Goal: Task Accomplishment & Management: Use online tool/utility

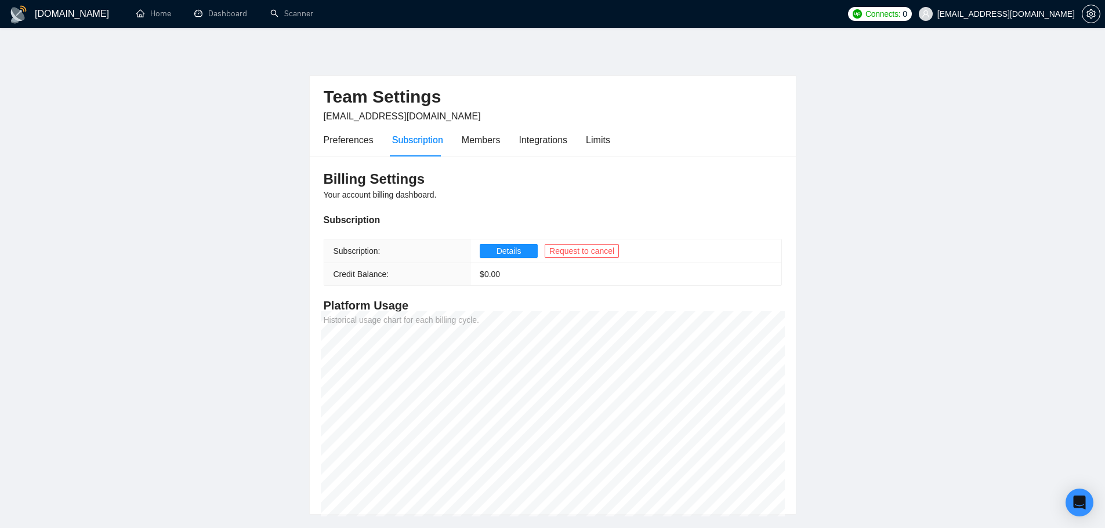
click at [242, 119] on main "Team Settings ralf@the5xcompany.com Preferences Subscription Members Integratio…" at bounding box center [553, 280] width 1068 height 469
click at [286, 17] on link "Scanner" at bounding box center [291, 14] width 43 height 10
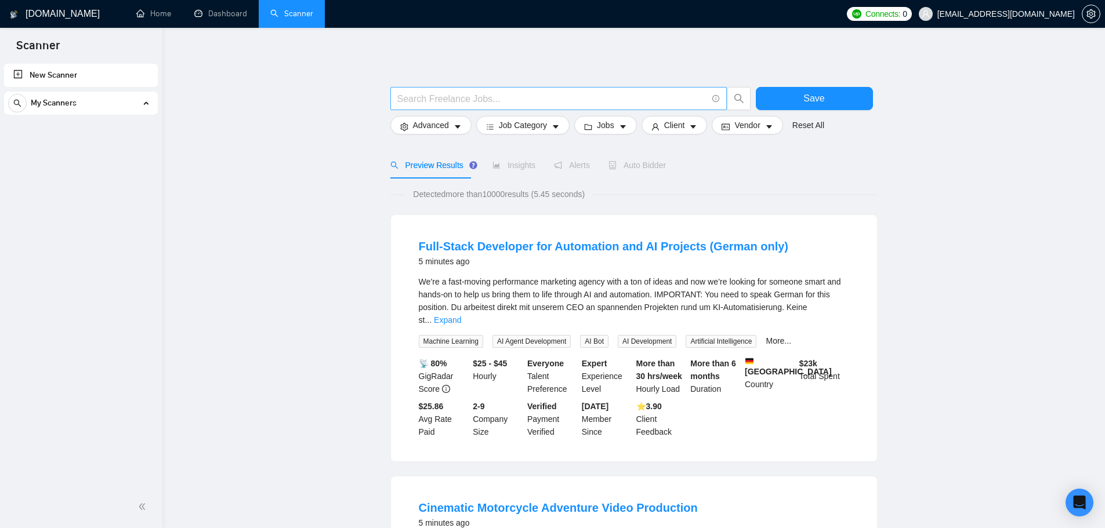
click at [460, 100] on input "text" at bounding box center [552, 99] width 310 height 14
click at [541, 125] on span "Job Category" at bounding box center [523, 125] width 48 height 13
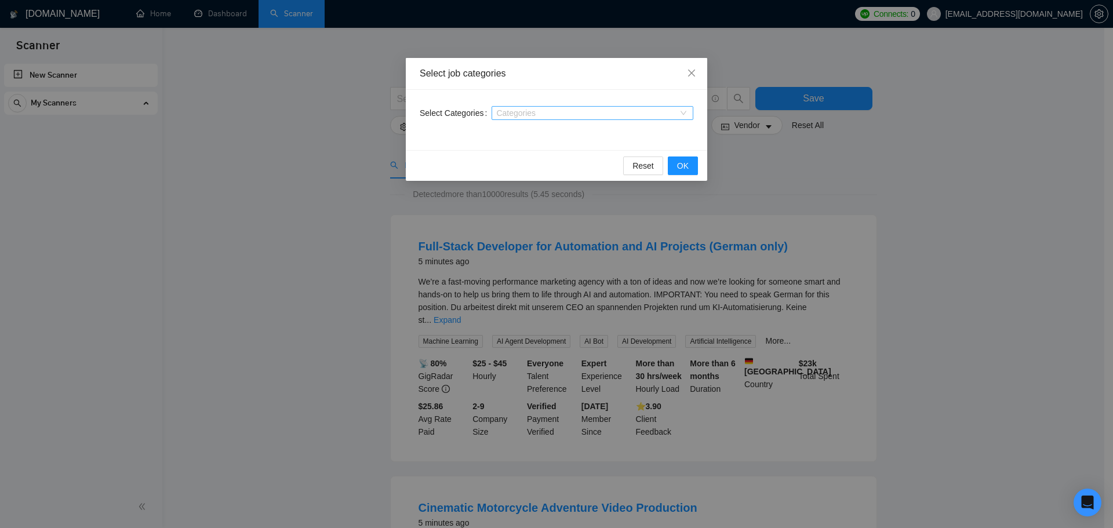
click at [558, 108] on div at bounding box center [587, 112] width 184 height 9
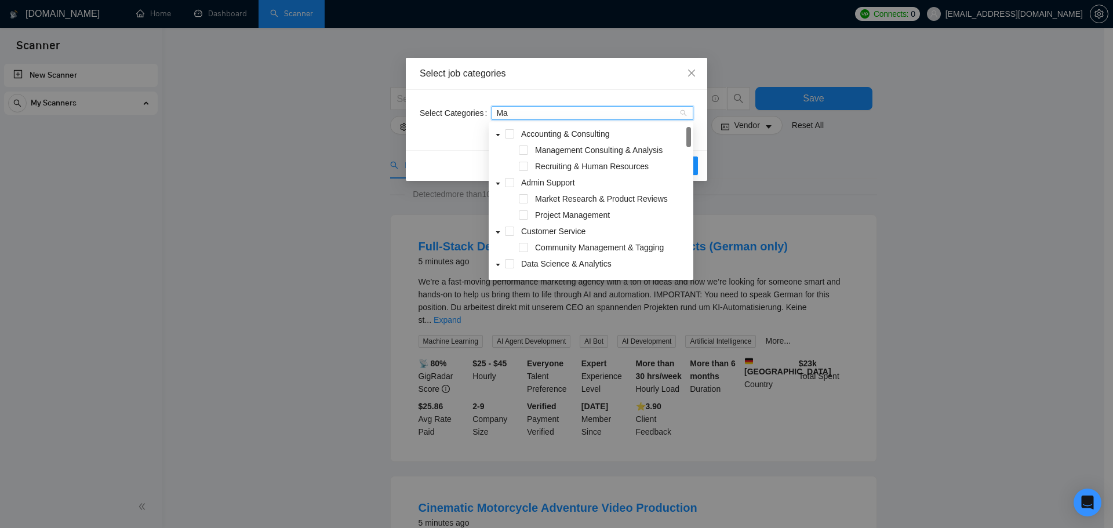
type input "M"
type input "S"
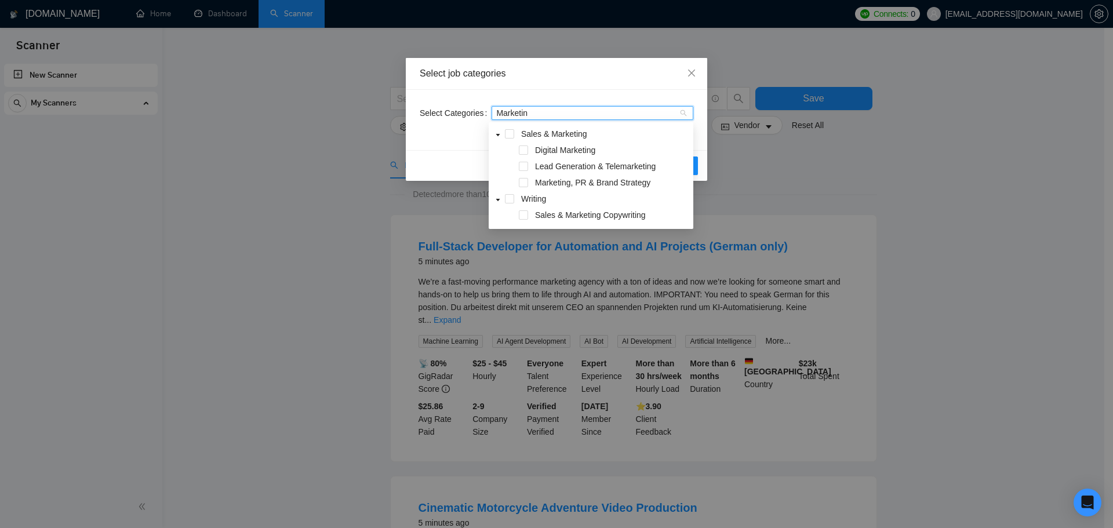
type input "Marketing"
click at [522, 149] on span at bounding box center [523, 150] width 9 height 9
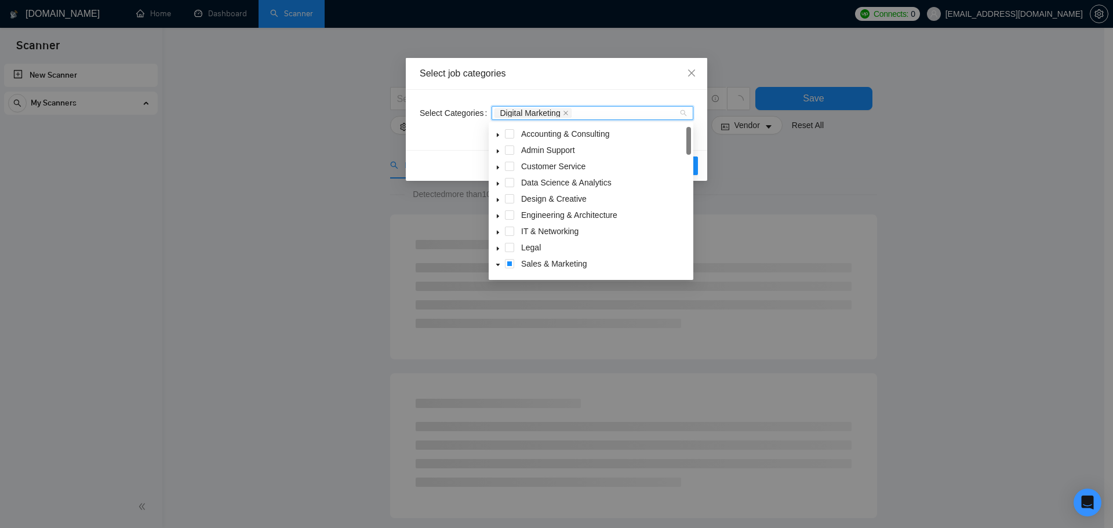
click at [498, 266] on icon "caret-down" at bounding box center [498, 265] width 6 height 6
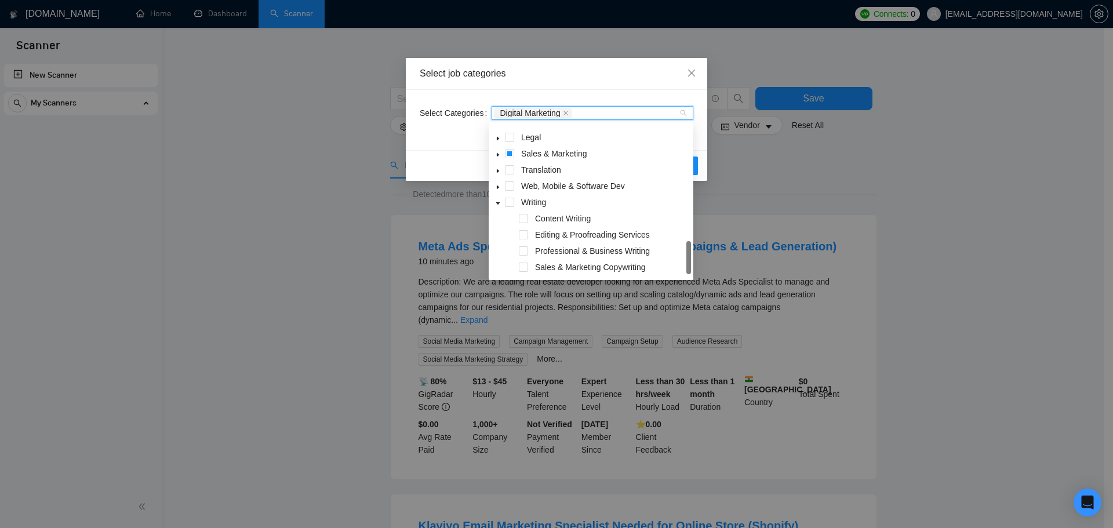
click at [498, 154] on icon "caret-down" at bounding box center [498, 155] width 6 height 6
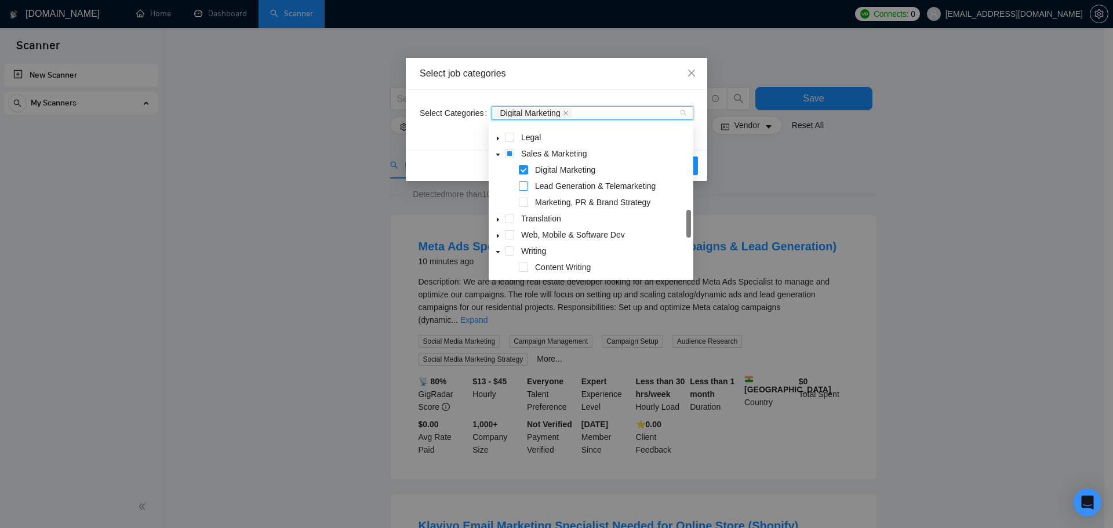
click at [524, 186] on span at bounding box center [523, 186] width 9 height 9
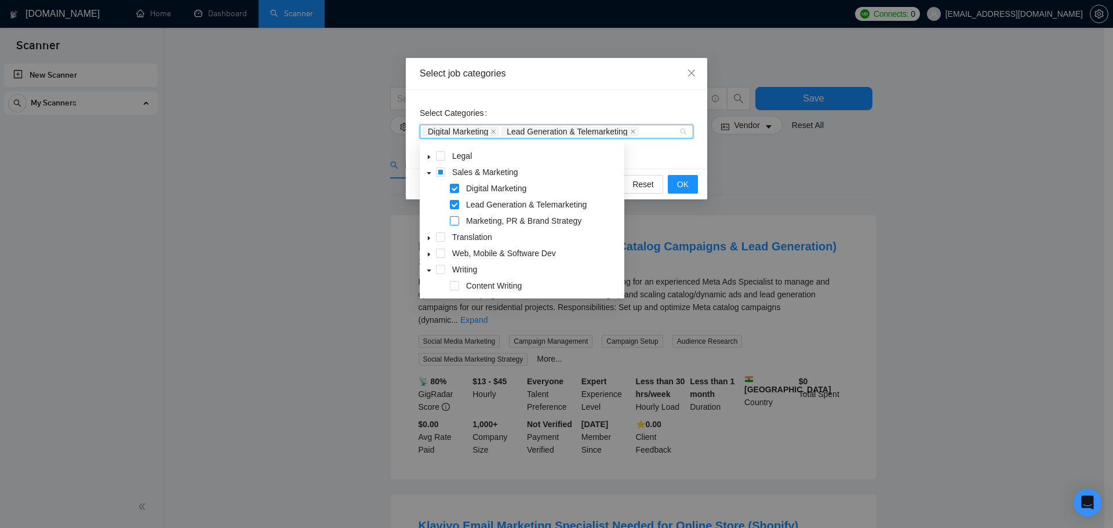
click at [452, 223] on span at bounding box center [454, 220] width 9 height 9
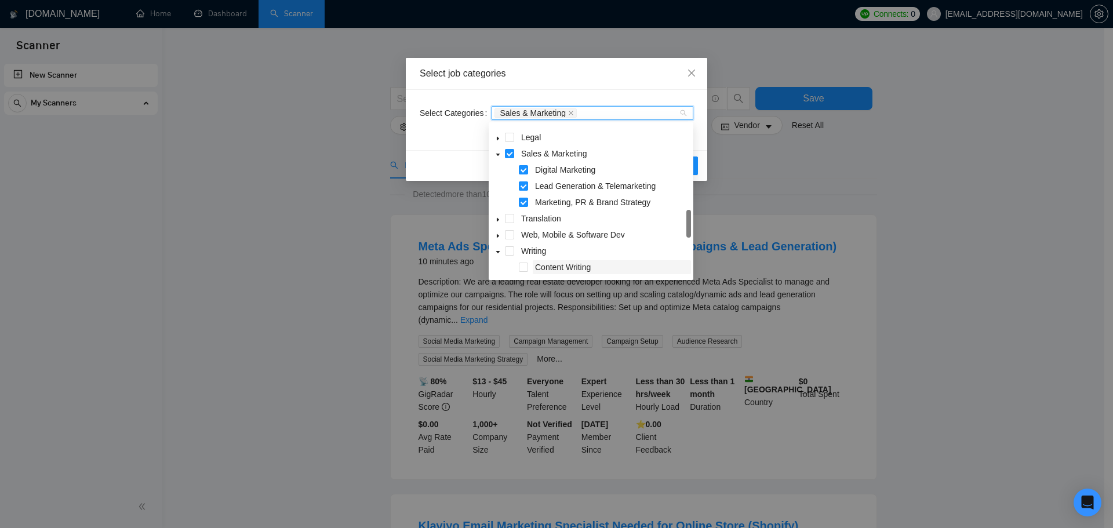
scroll to position [160, 0]
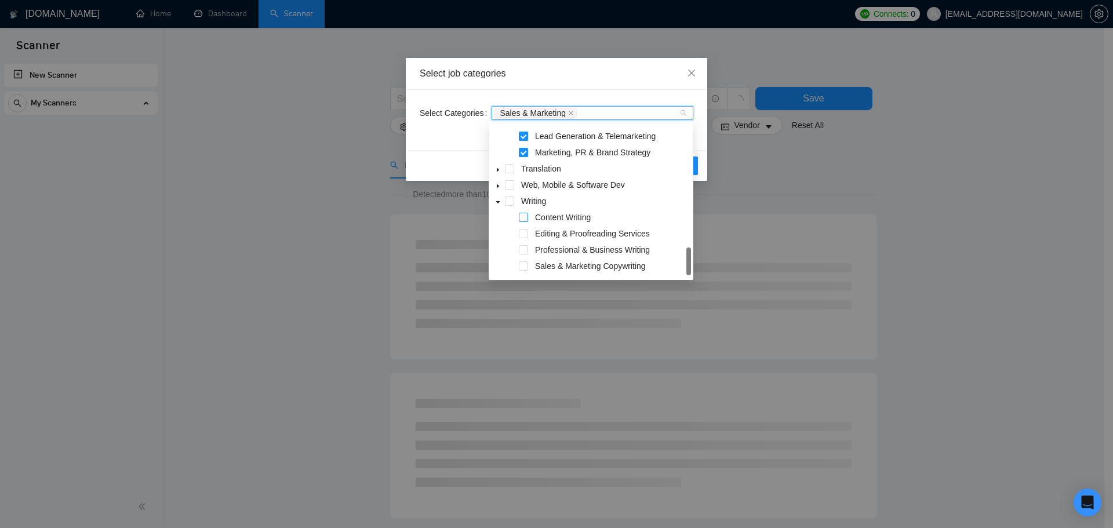
click at [520, 217] on span at bounding box center [523, 217] width 9 height 9
click at [521, 269] on span at bounding box center [523, 266] width 9 height 9
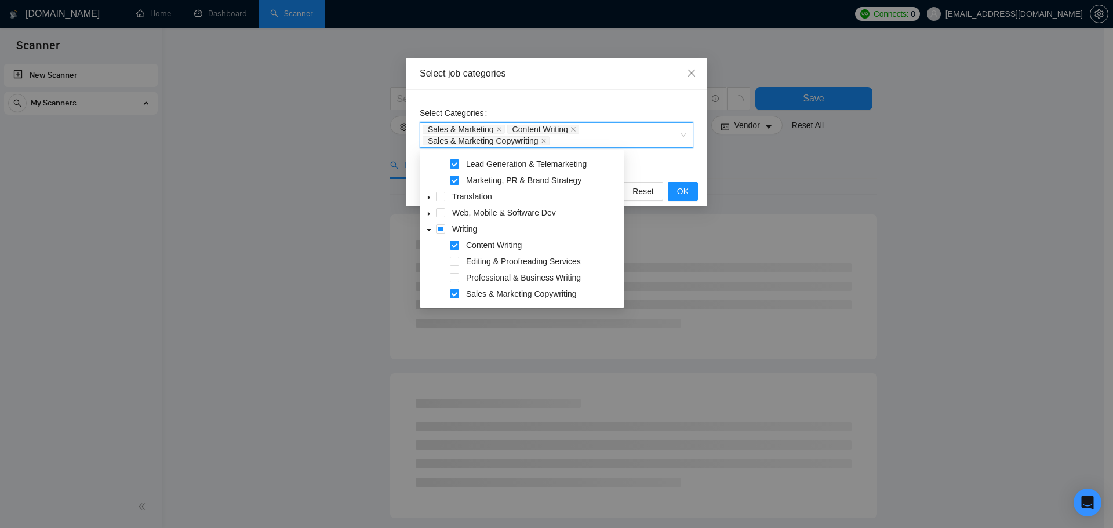
click at [652, 154] on div "Select Categories Sales & Marketing, Content Writing, Sales & Marketing Copywri…" at bounding box center [557, 133] width 302 height 86
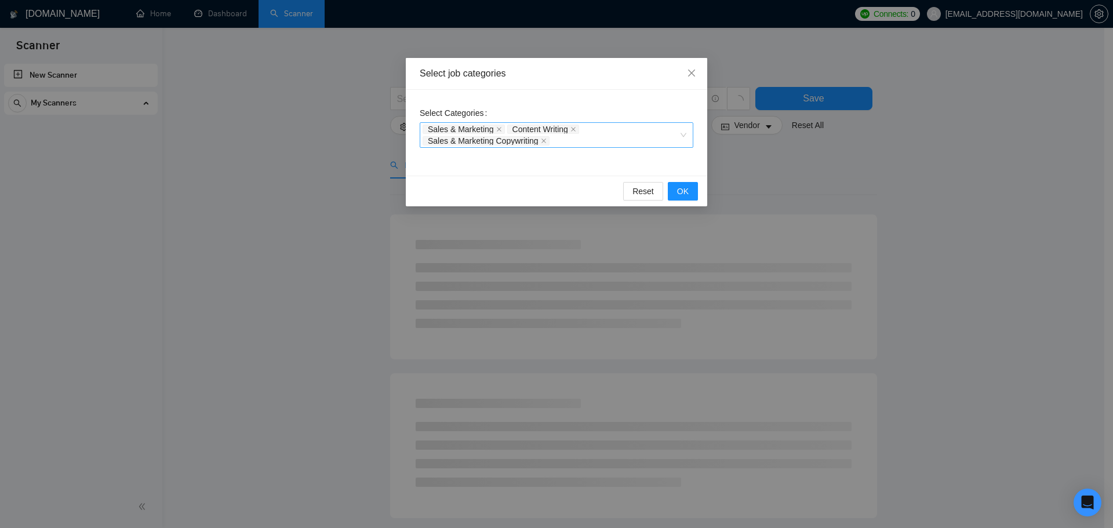
click at [614, 140] on div "Sales & Marketing Content Writing Sales & Marketing Copywriting" at bounding box center [551, 135] width 256 height 23
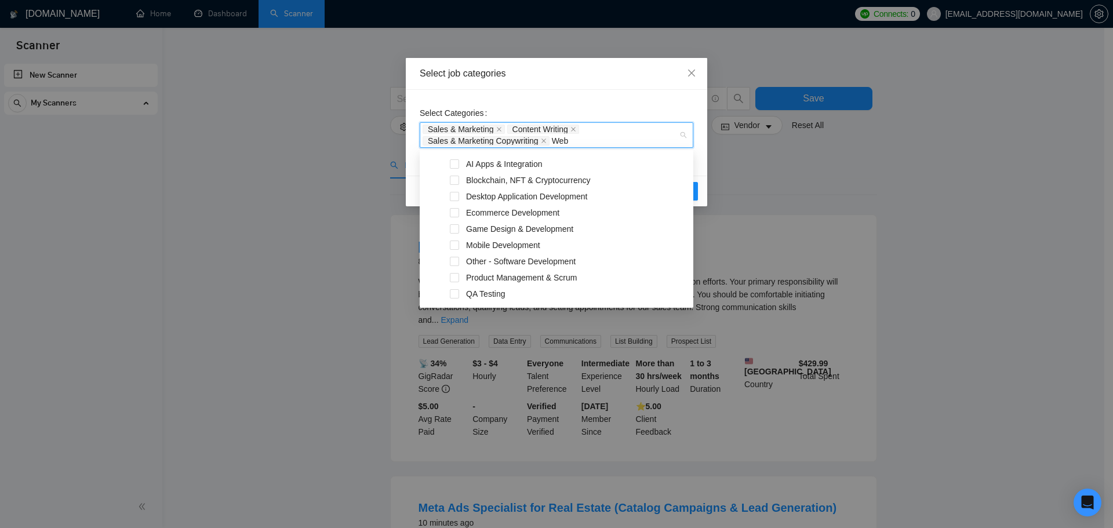
scroll to position [0, 0]
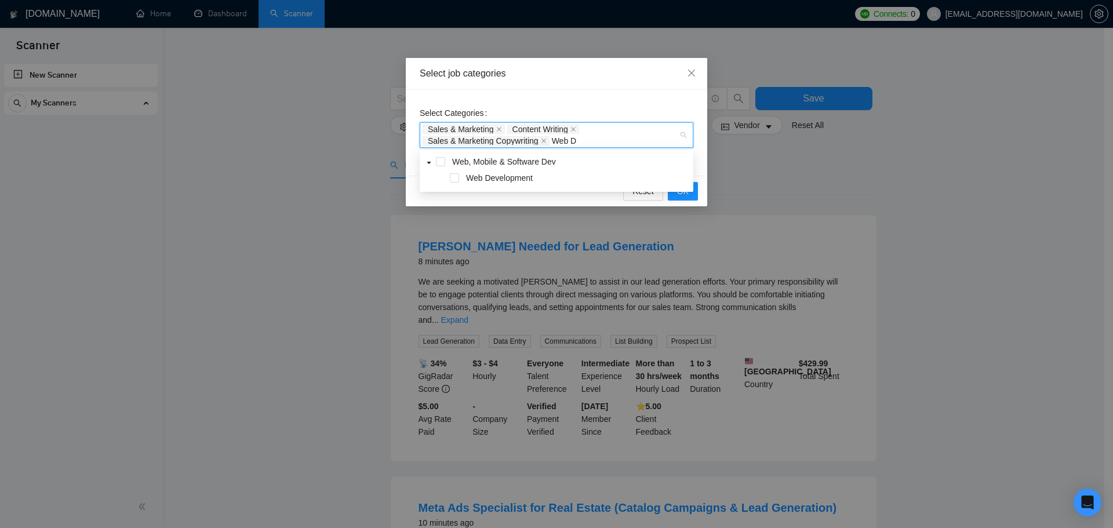
type input "Web De"
click at [452, 179] on span at bounding box center [454, 177] width 9 height 9
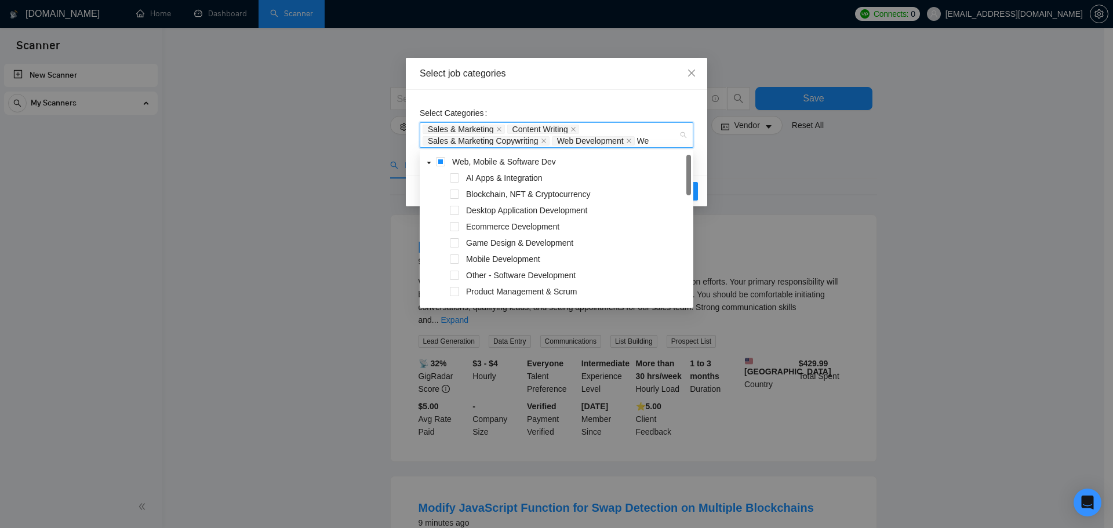
type input "W"
type input "o"
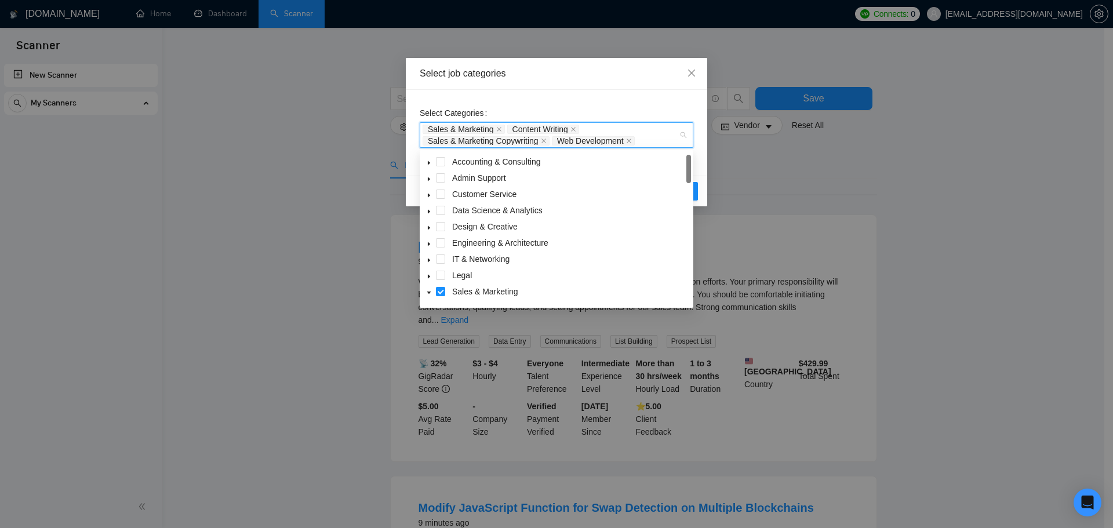
click at [1028, 164] on div "Select job categories Select Categories Sales & Marketing Content Writing Sales…" at bounding box center [556, 264] width 1113 height 528
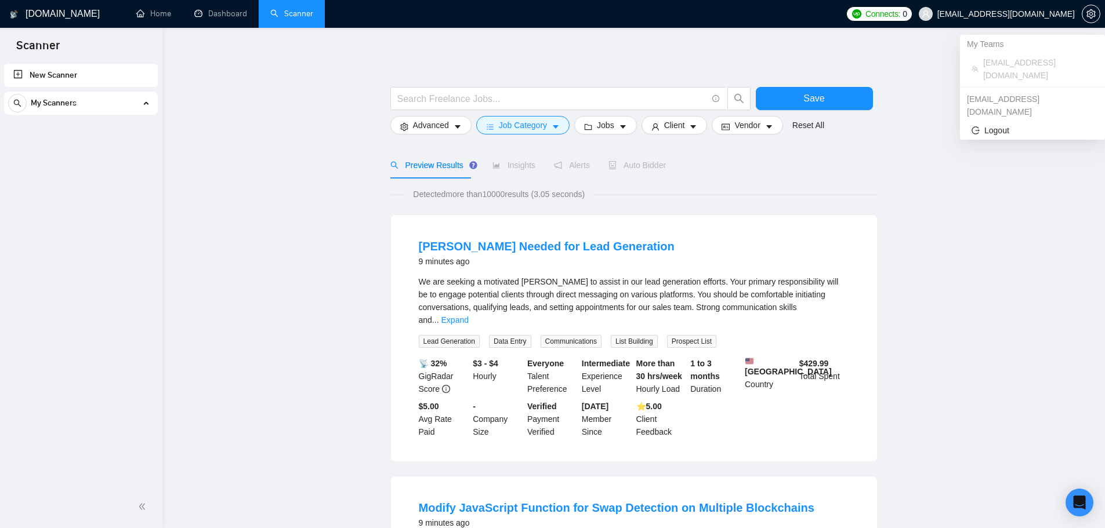
click at [1042, 21] on span "[EMAIL_ADDRESS][DOMAIN_NAME]" at bounding box center [997, 13] width 170 height 37
drag, startPoint x: 1011, startPoint y: 78, endPoint x: 1007, endPoint y: 89, distance: 11.2
click at [1011, 90] on div "[EMAIL_ADDRESS][DOMAIN_NAME]" at bounding box center [1032, 105] width 145 height 31
click at [1007, 90] on div "[EMAIL_ADDRESS][DOMAIN_NAME]" at bounding box center [1032, 105] width 145 height 31
click at [998, 124] on span "Logout" at bounding box center [1032, 130] width 122 height 13
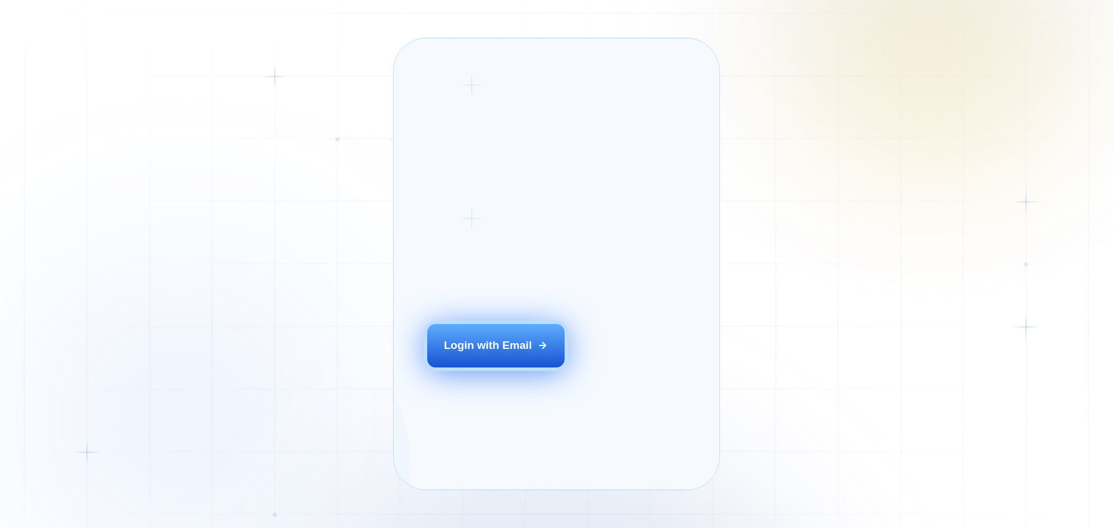
click at [473, 367] on button "Login with Email" at bounding box center [496, 345] width 138 height 43
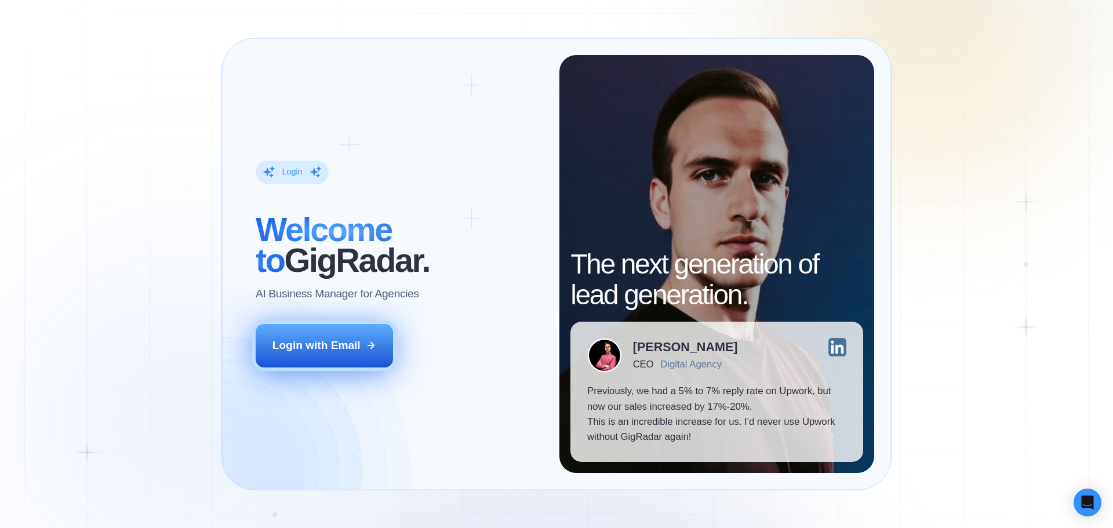
click at [352, 358] on button "Login with Email" at bounding box center [325, 345] width 138 height 43
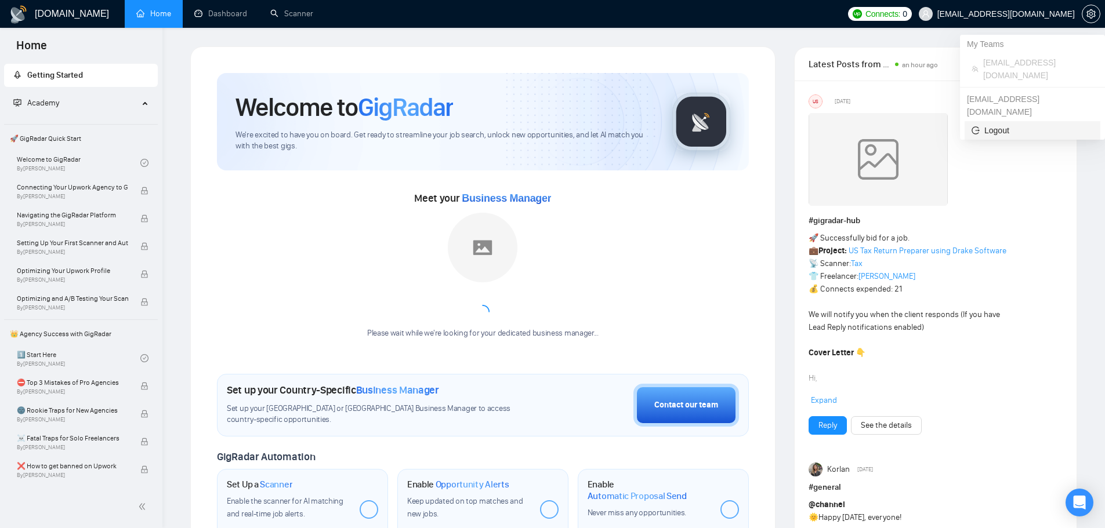
click at [1047, 124] on span "Logout" at bounding box center [1032, 130] width 122 height 13
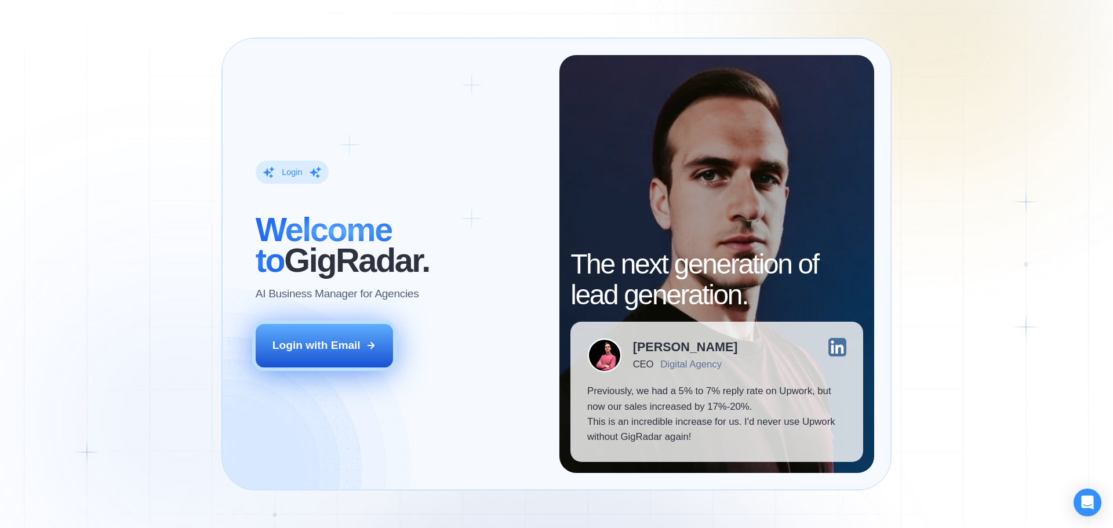
click at [341, 344] on div "Login with Email" at bounding box center [317, 345] width 88 height 15
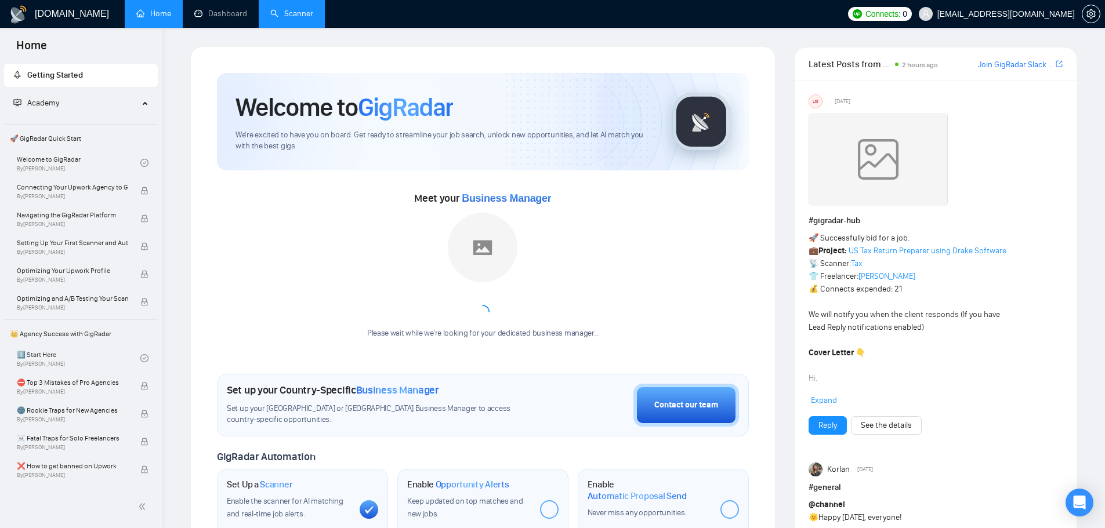
click at [293, 9] on link "Scanner" at bounding box center [291, 14] width 43 height 10
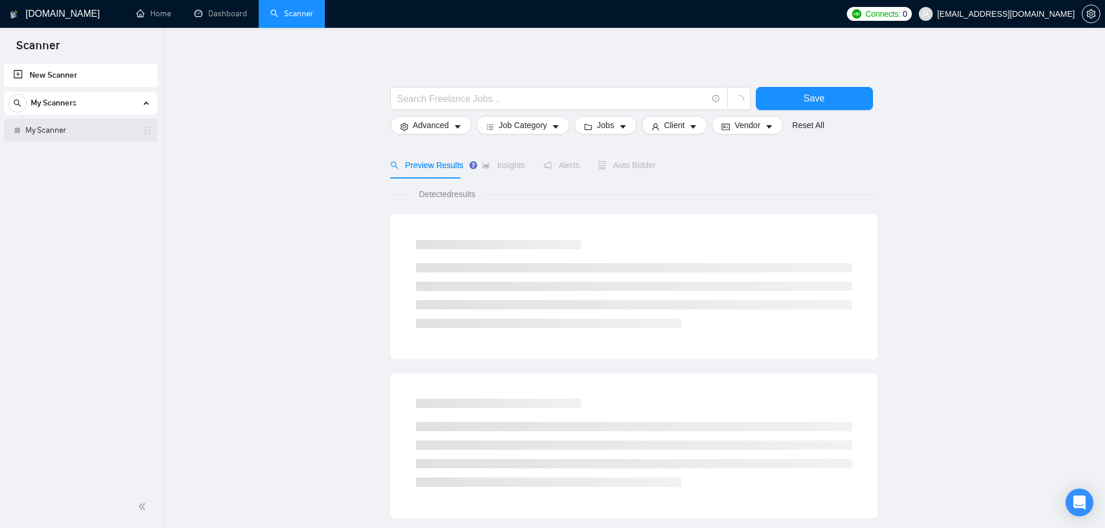
click at [67, 136] on link "My Scanner" at bounding box center [81, 130] width 110 height 23
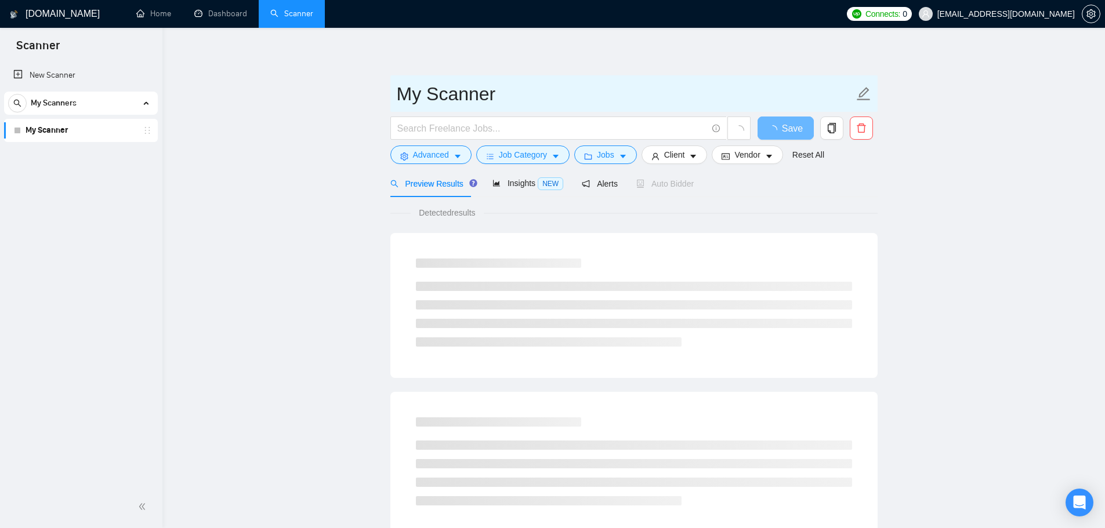
click at [863, 90] on icon "edit" at bounding box center [863, 93] width 13 height 13
click at [364, 82] on main "My Scanner Save Advanced Job Category Jobs Client Vendor Reset All Preview Resu…" at bounding box center [633, 529] width 905 height 967
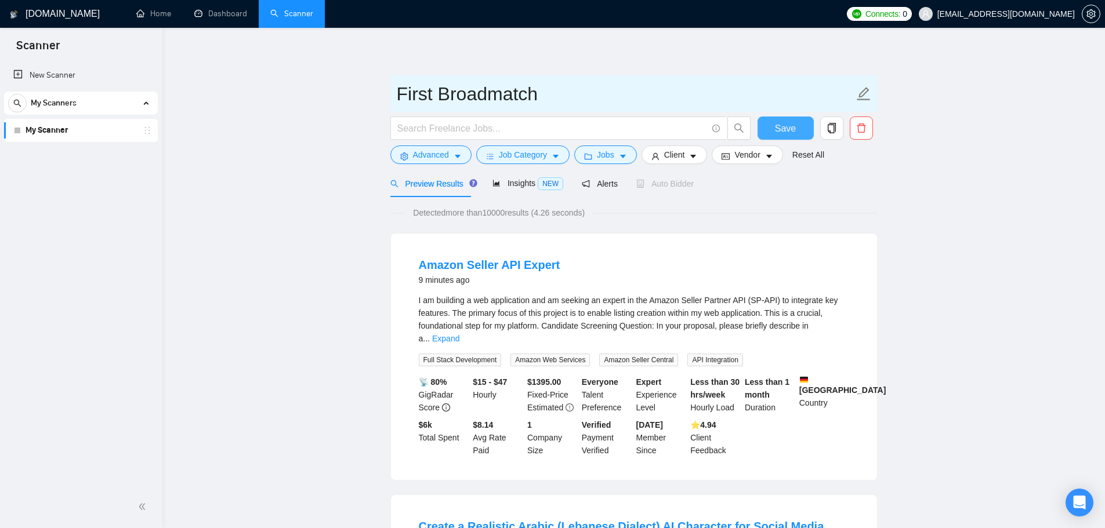
type input "First Broadmatch"
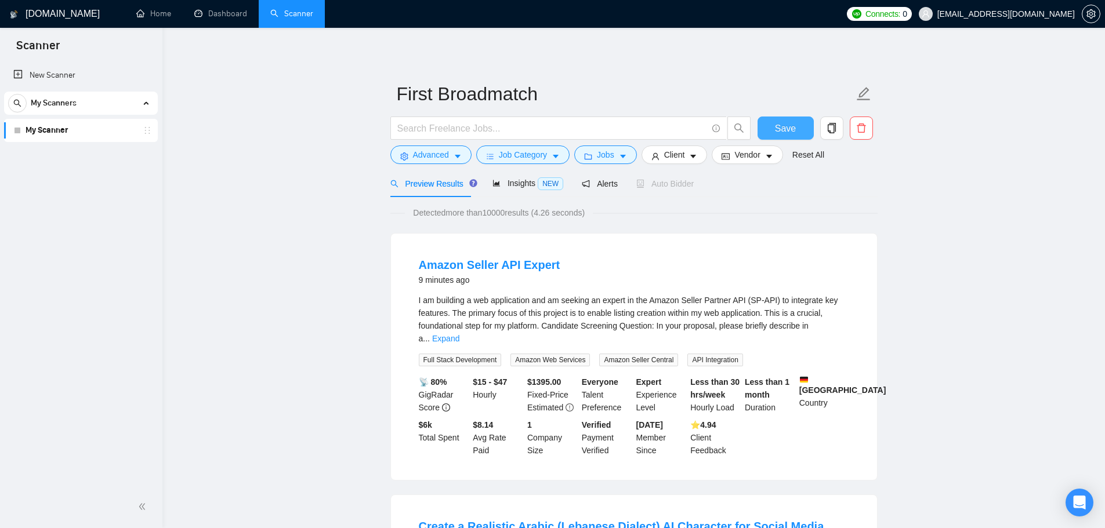
drag, startPoint x: 796, startPoint y: 124, endPoint x: 783, endPoint y: 128, distance: 12.8
click at [795, 124] on button "Save" at bounding box center [785, 128] width 56 height 23
click at [447, 160] on span "Advanced" at bounding box center [431, 154] width 36 height 13
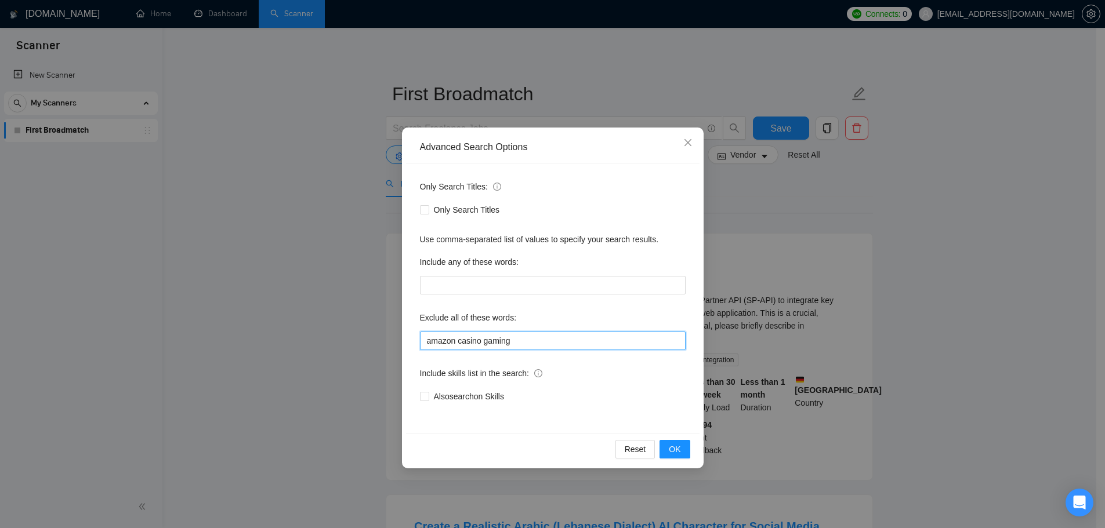
click at [543, 349] on input "amazon casino gaming" at bounding box center [553, 341] width 266 height 19
click at [455, 342] on input "amazon casino gaming" at bounding box center [553, 341] width 266 height 19
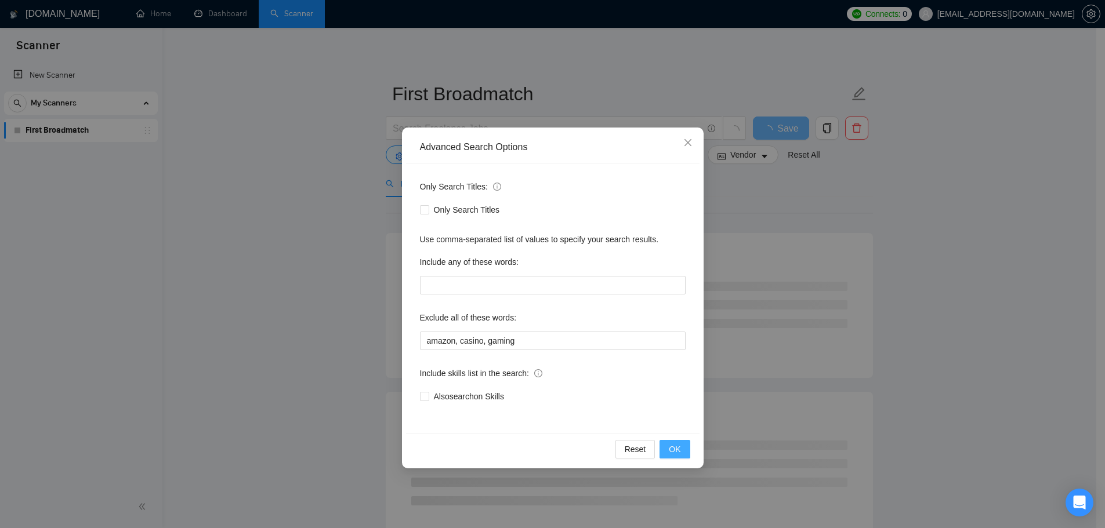
click at [674, 456] on button "OK" at bounding box center [674, 449] width 30 height 19
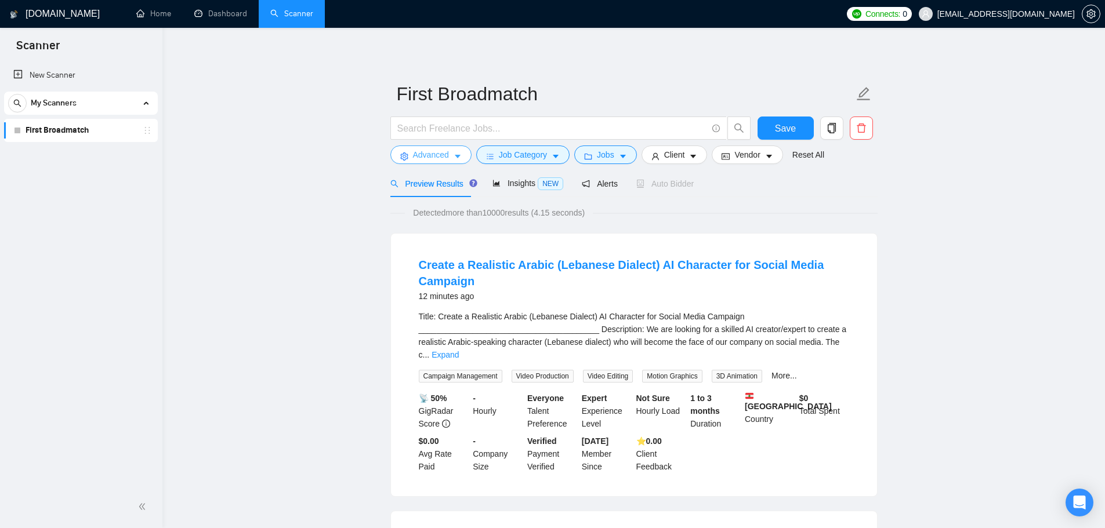
click at [457, 151] on button "Advanced" at bounding box center [430, 155] width 81 height 19
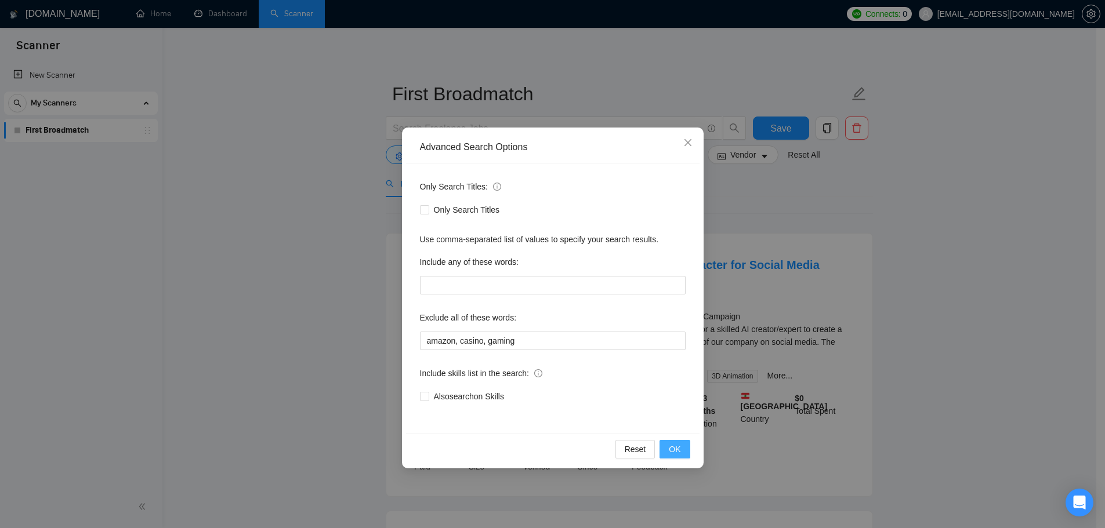
click at [683, 449] on button "OK" at bounding box center [674, 449] width 30 height 19
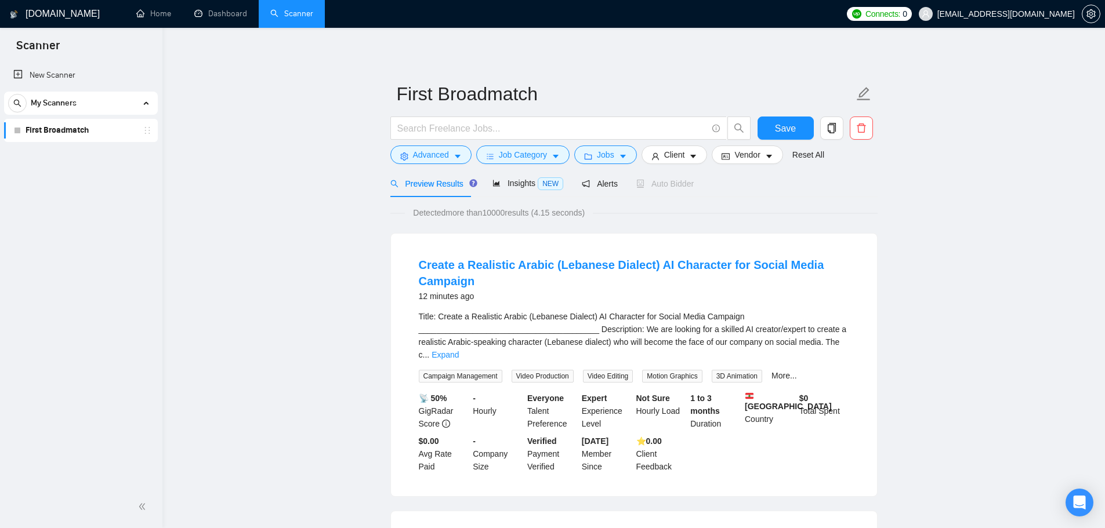
click at [431, 161] on span "Advanced" at bounding box center [431, 154] width 36 height 13
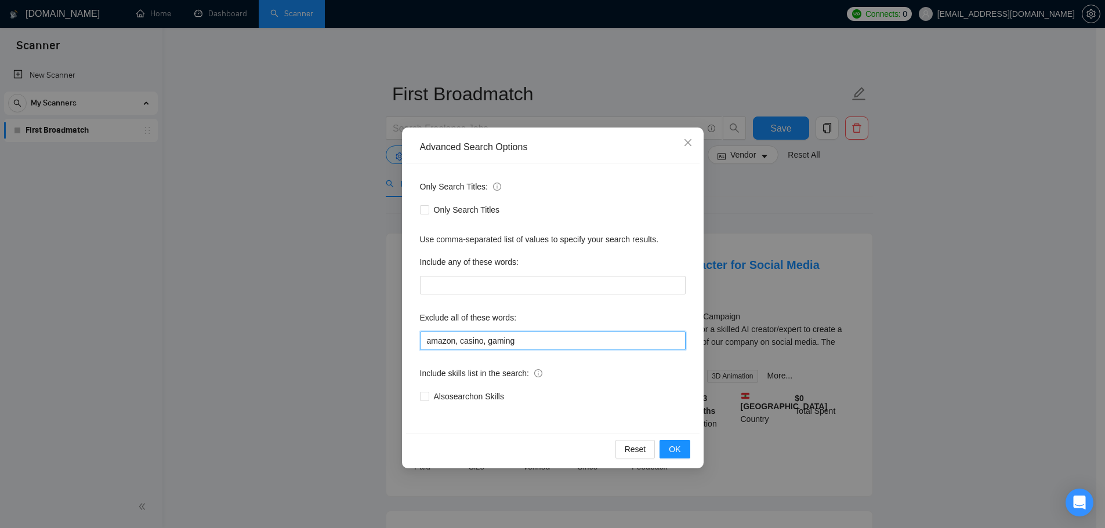
click at [487, 341] on input "amazon, casino, gaming" at bounding box center [553, 341] width 266 height 19
click at [677, 454] on span "OK" at bounding box center [675, 449] width 12 height 13
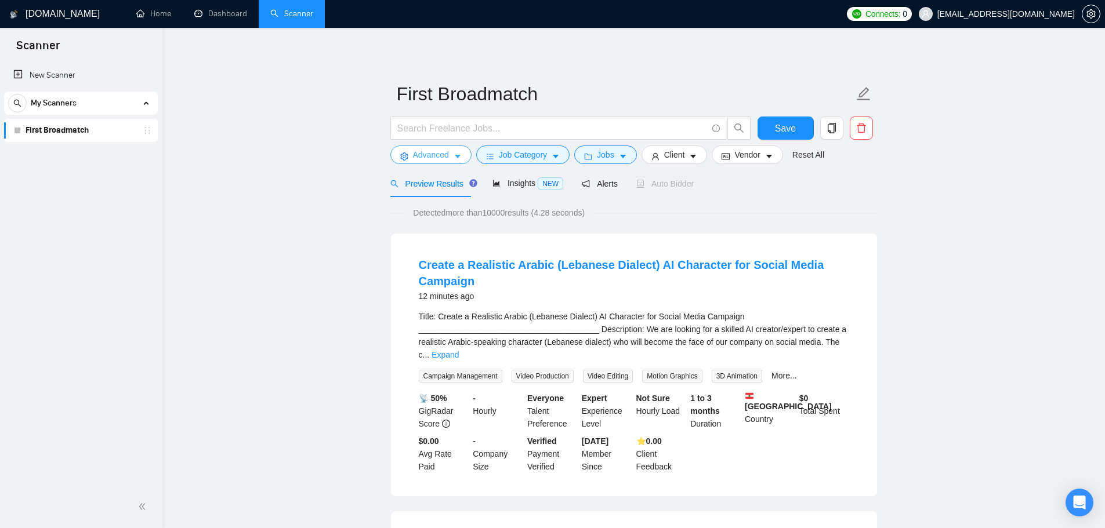
click at [449, 155] on button "Advanced" at bounding box center [430, 155] width 81 height 19
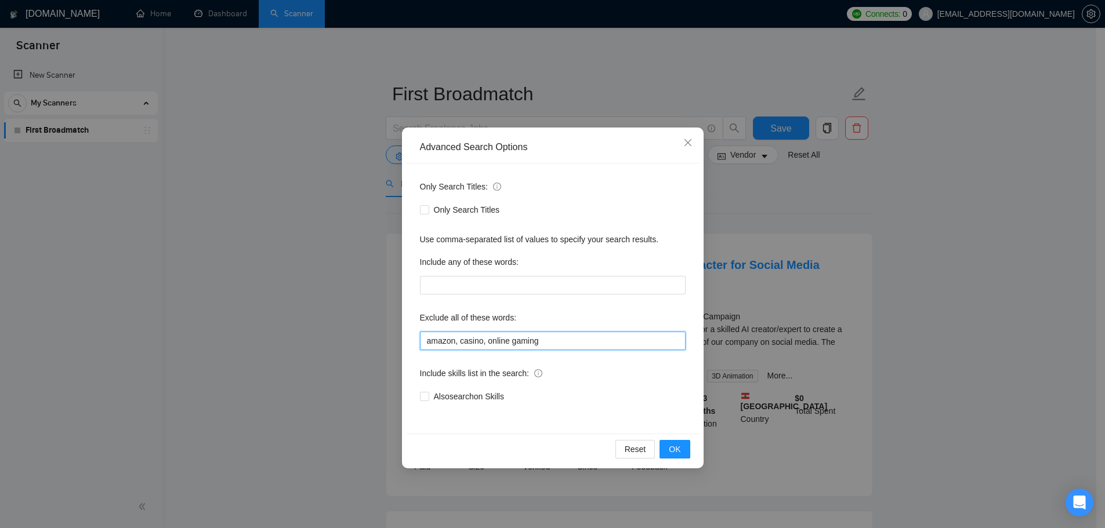
drag, startPoint x: 508, startPoint y: 343, endPoint x: 484, endPoint y: 337, distance: 24.5
click at [482, 344] on input "amazon, casino, online gaming" at bounding box center [553, 341] width 266 height 19
type input "amazon, casino gaming"
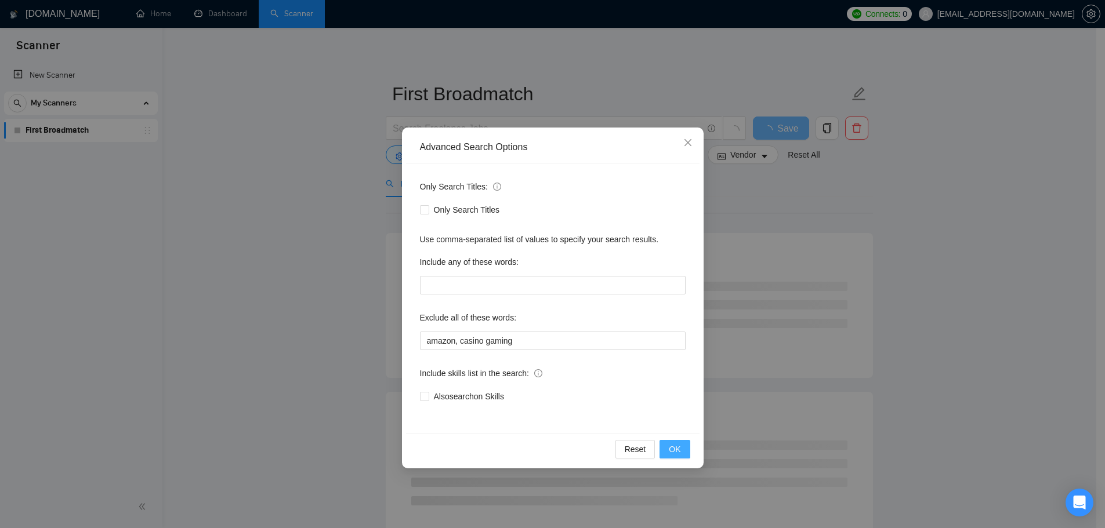
drag, startPoint x: 681, startPoint y: 448, endPoint x: 680, endPoint y: 438, distance: 10.5
click at [681, 448] on button "OK" at bounding box center [674, 449] width 30 height 19
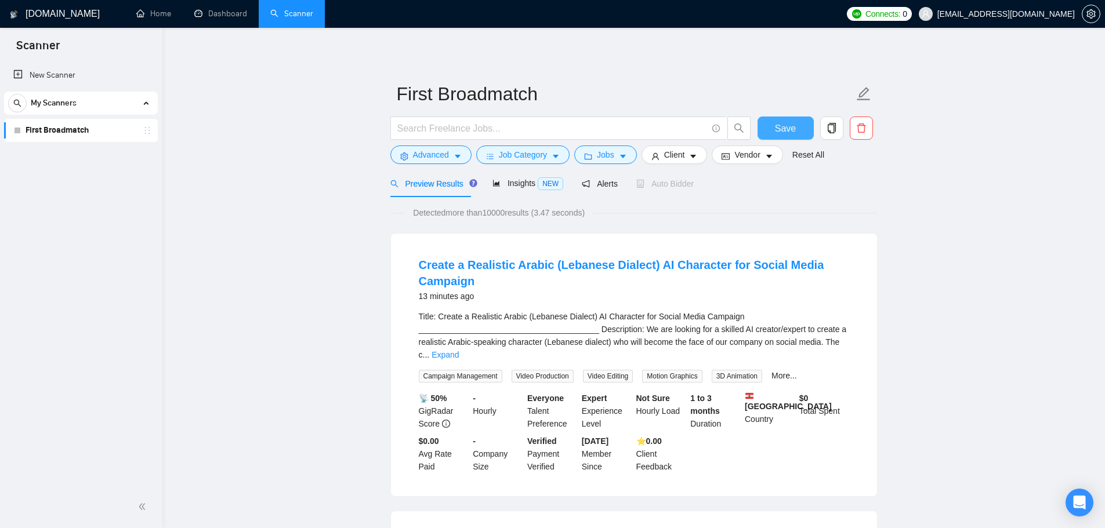
click at [805, 134] on button "Save" at bounding box center [785, 128] width 56 height 23
click at [682, 155] on button "Client" at bounding box center [674, 155] width 66 height 19
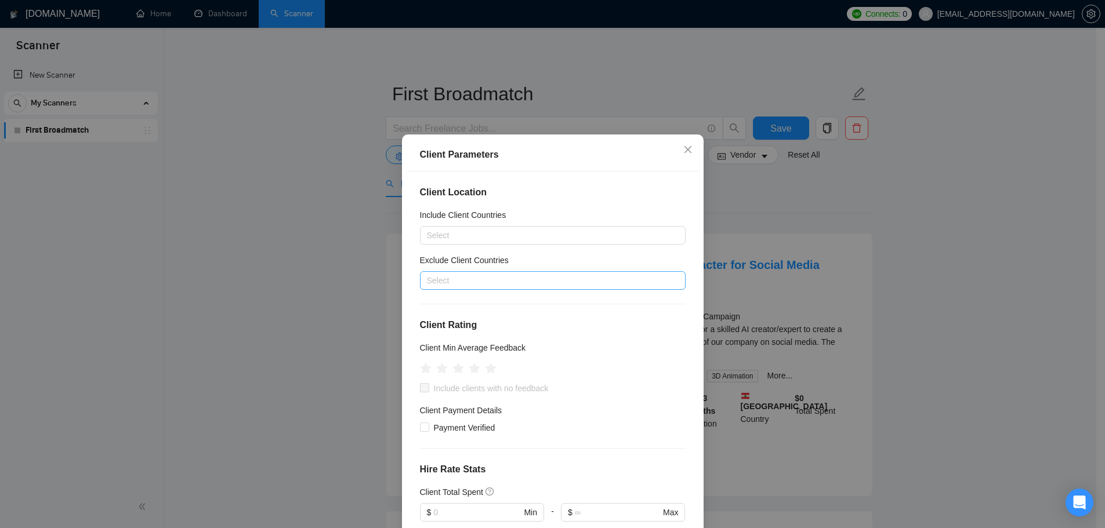
click at [467, 283] on div at bounding box center [547, 281] width 248 height 14
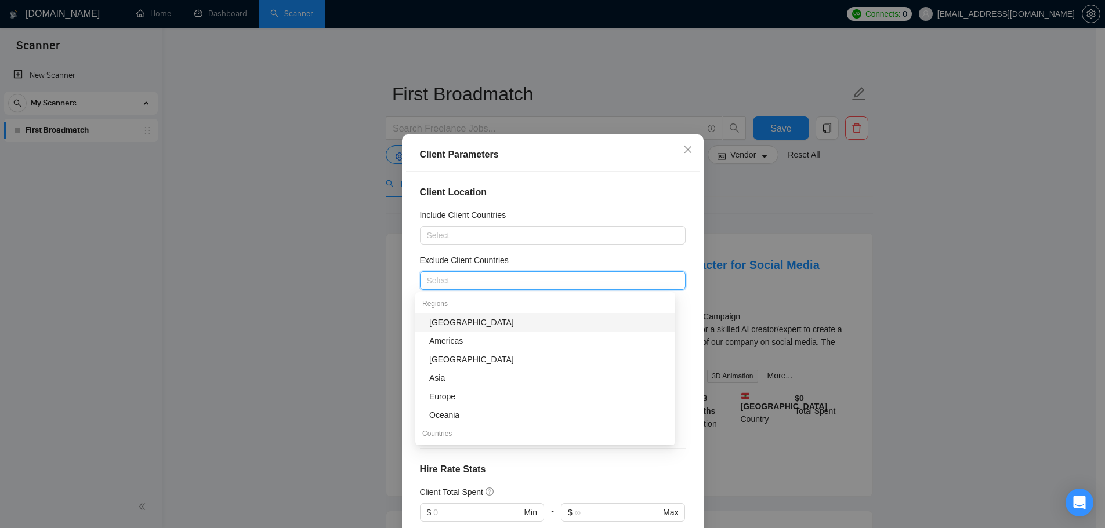
click at [477, 323] on div "[GEOGRAPHIC_DATA]" at bounding box center [548, 322] width 239 height 13
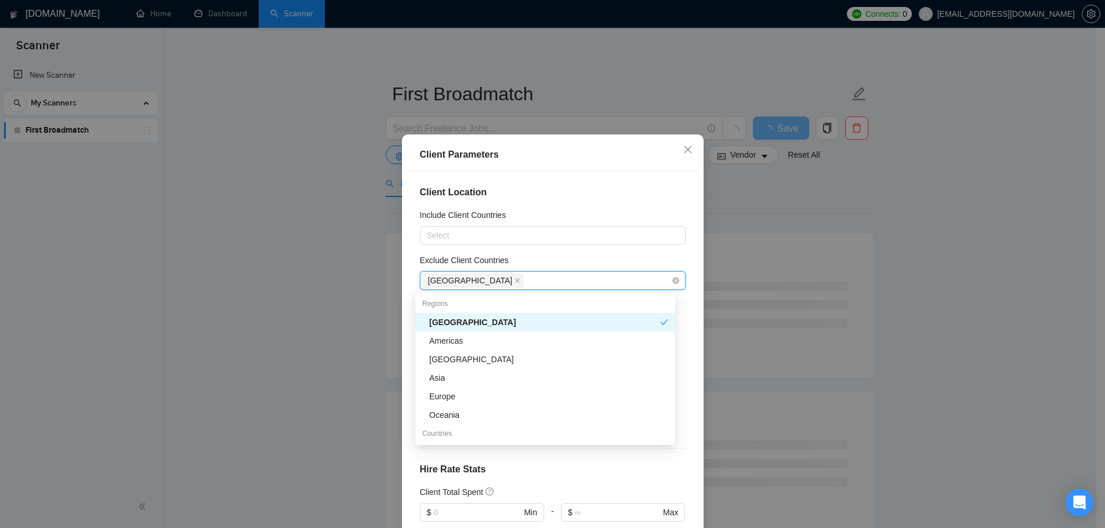
drag, startPoint x: 478, startPoint y: 379, endPoint x: 551, endPoint y: 273, distance: 128.4
click at [543, 303] on div "Regions Africa Americas Antarctica Asia Europe Oceania Countries United States …" at bounding box center [545, 388] width 260 height 186
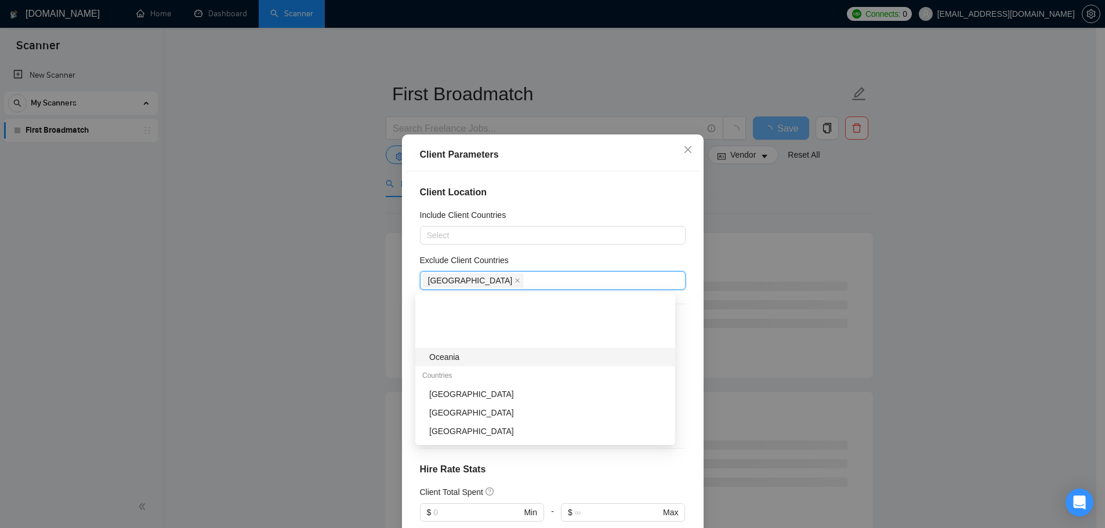
scroll to position [116, 0]
click at [469, 374] on div "[GEOGRAPHIC_DATA]" at bounding box center [548, 373] width 239 height 13
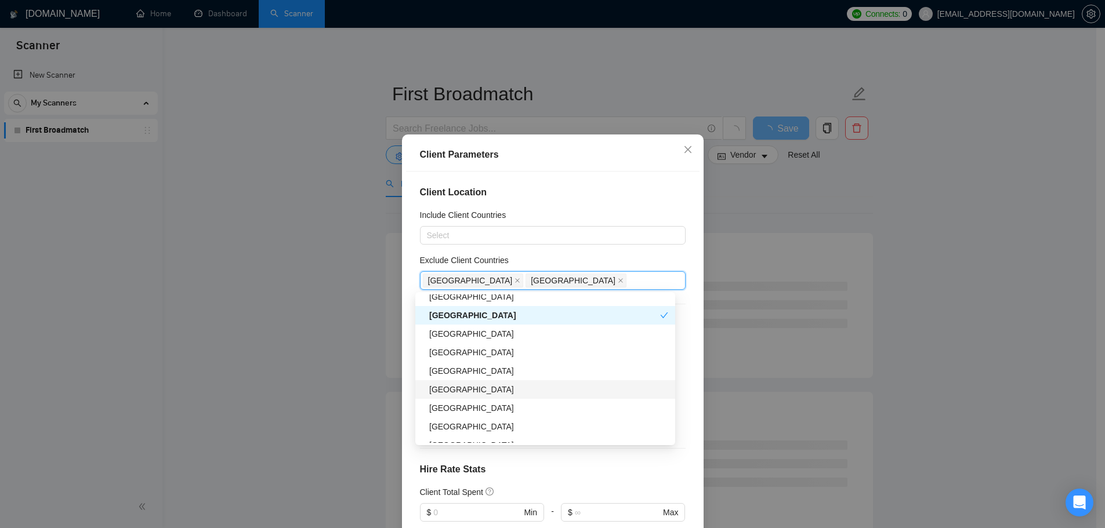
click at [468, 394] on div "[GEOGRAPHIC_DATA]" at bounding box center [548, 389] width 239 height 13
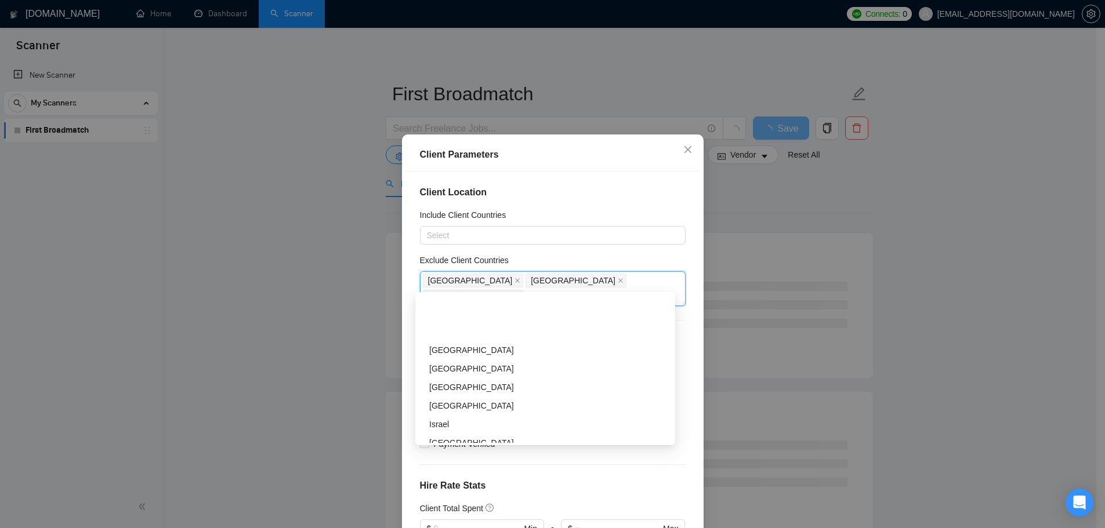
scroll to position [290, 0]
click at [465, 372] on div "Israel" at bounding box center [548, 366] width 239 height 13
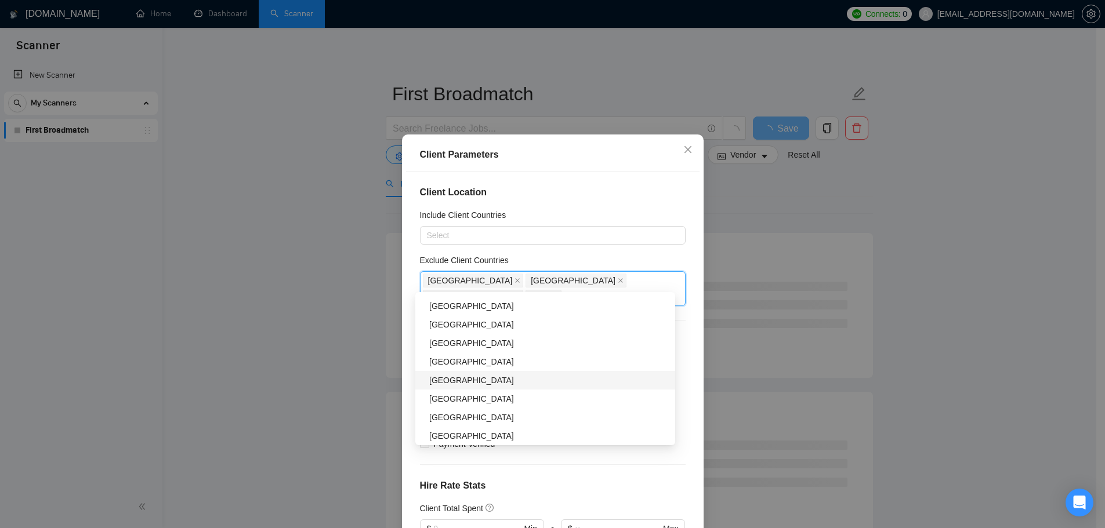
click at [474, 379] on div "[GEOGRAPHIC_DATA]" at bounding box center [548, 380] width 239 height 13
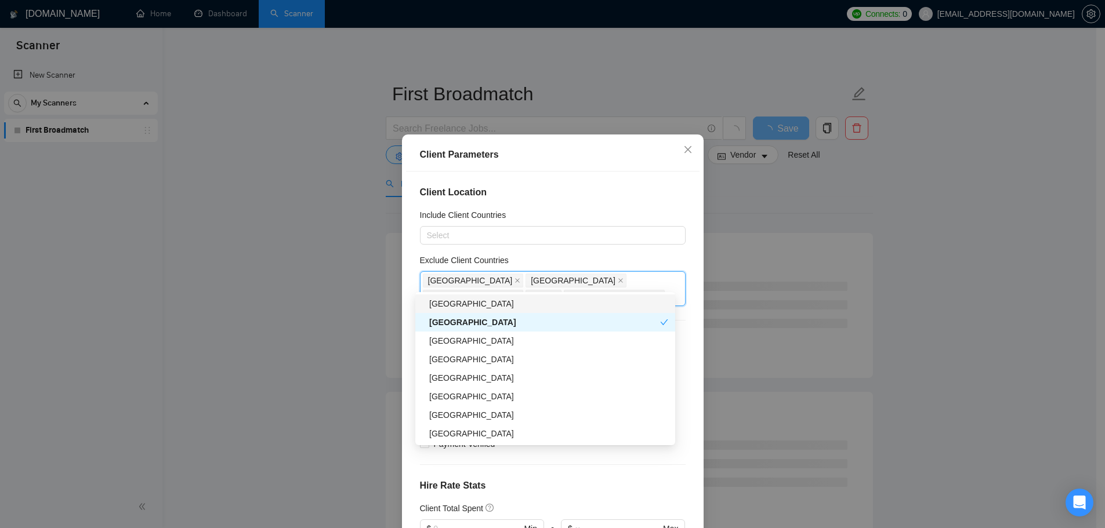
click at [446, 304] on div "[GEOGRAPHIC_DATA]" at bounding box center [548, 303] width 239 height 13
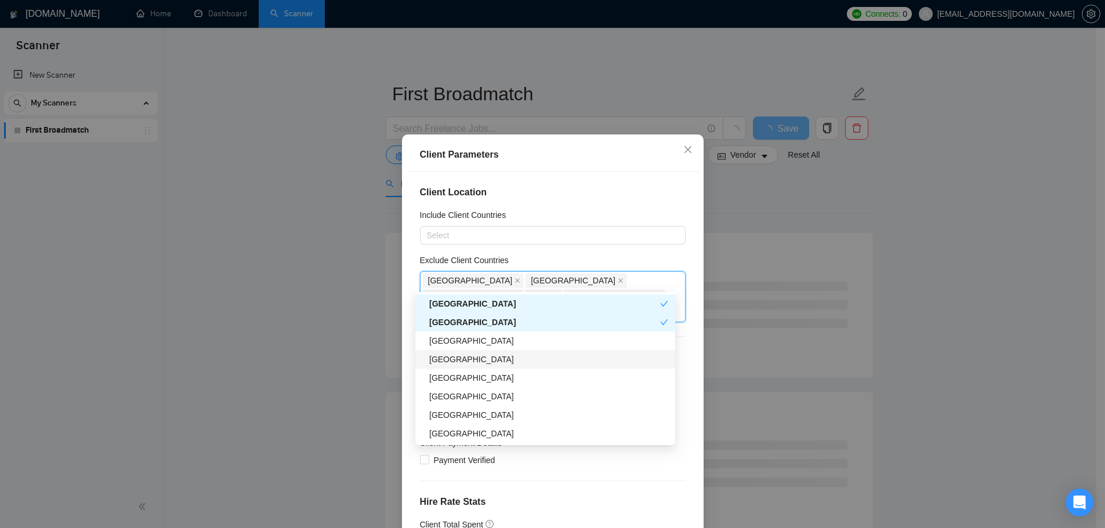
click at [485, 358] on div "[GEOGRAPHIC_DATA]" at bounding box center [548, 359] width 239 height 13
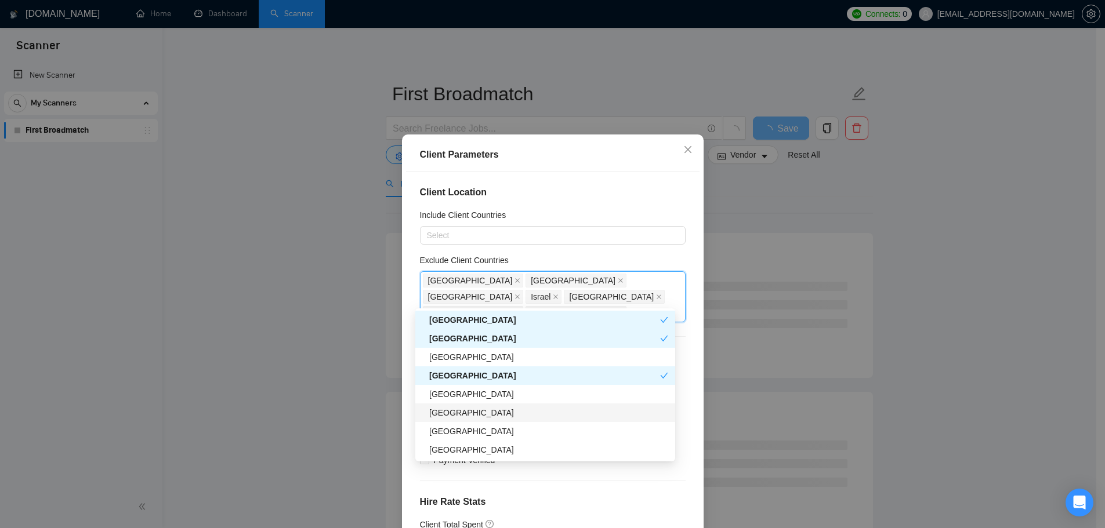
click at [473, 419] on div "[GEOGRAPHIC_DATA]" at bounding box center [545, 413] width 260 height 19
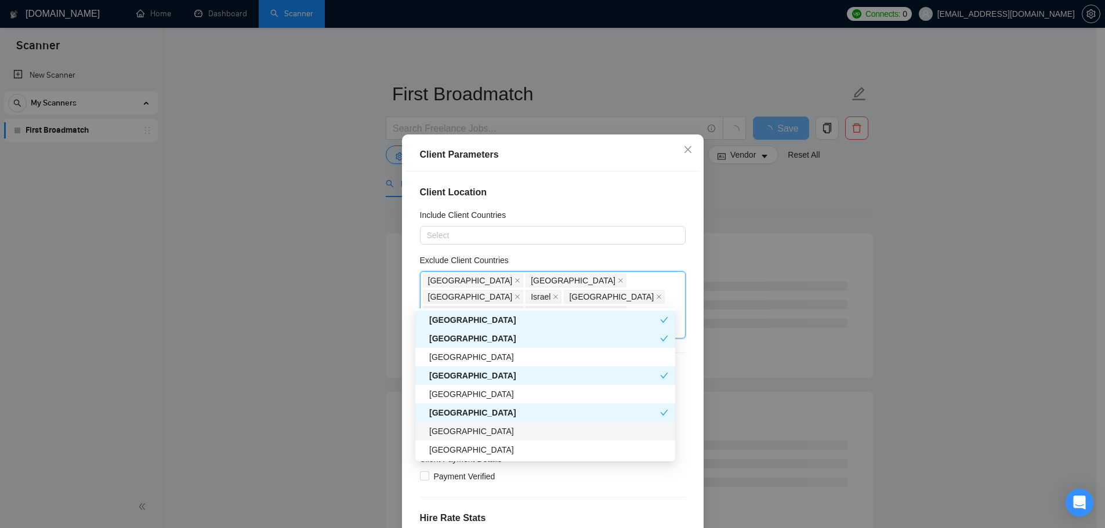
scroll to position [522, 0]
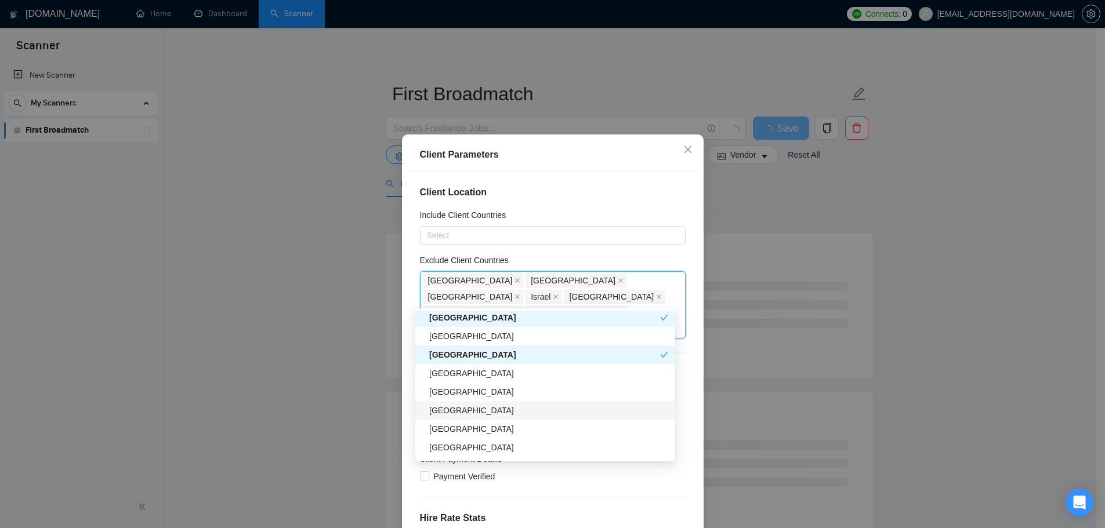
click at [494, 410] on div "South Africa" at bounding box center [548, 410] width 239 height 13
click at [484, 354] on div "South Africa" at bounding box center [544, 352] width 231 height 13
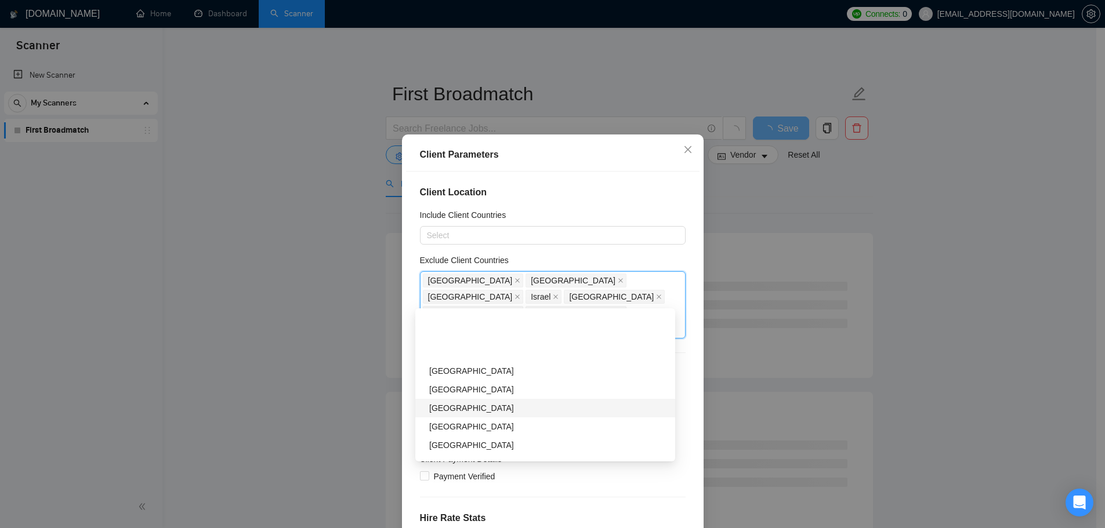
scroll to position [638, 0]
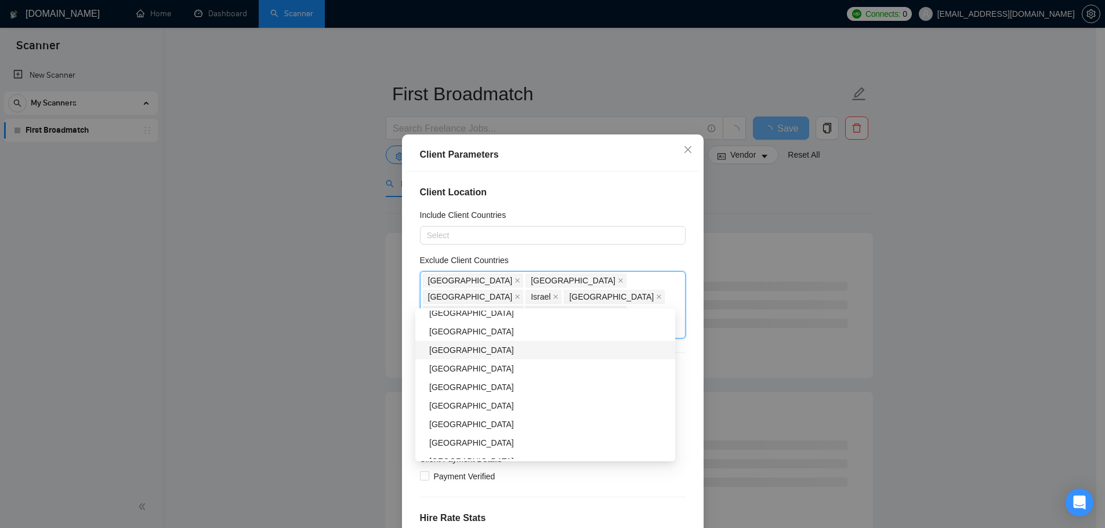
click at [482, 351] on div "[GEOGRAPHIC_DATA]" at bounding box center [548, 350] width 239 height 13
click at [482, 405] on div "[GEOGRAPHIC_DATA]" at bounding box center [548, 406] width 239 height 13
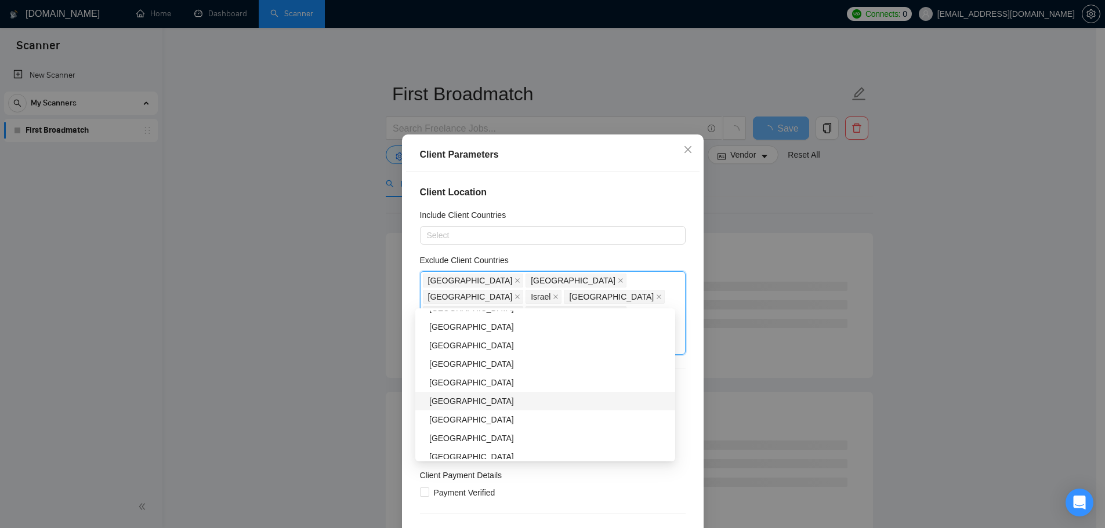
scroll to position [812, 0]
click at [503, 361] on div "[GEOGRAPHIC_DATA]" at bounding box center [548, 361] width 239 height 13
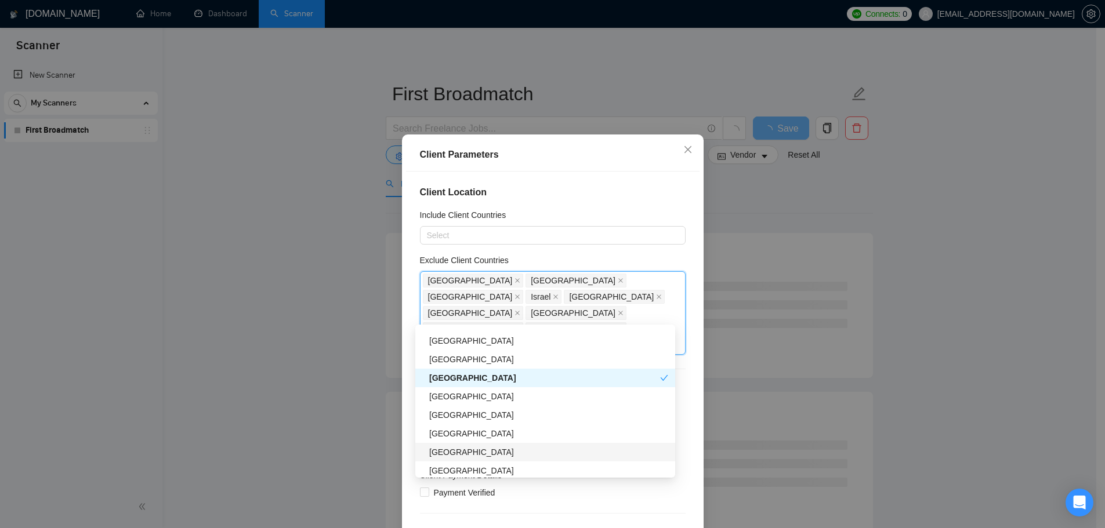
click at [490, 451] on div "[GEOGRAPHIC_DATA]" at bounding box center [548, 452] width 239 height 13
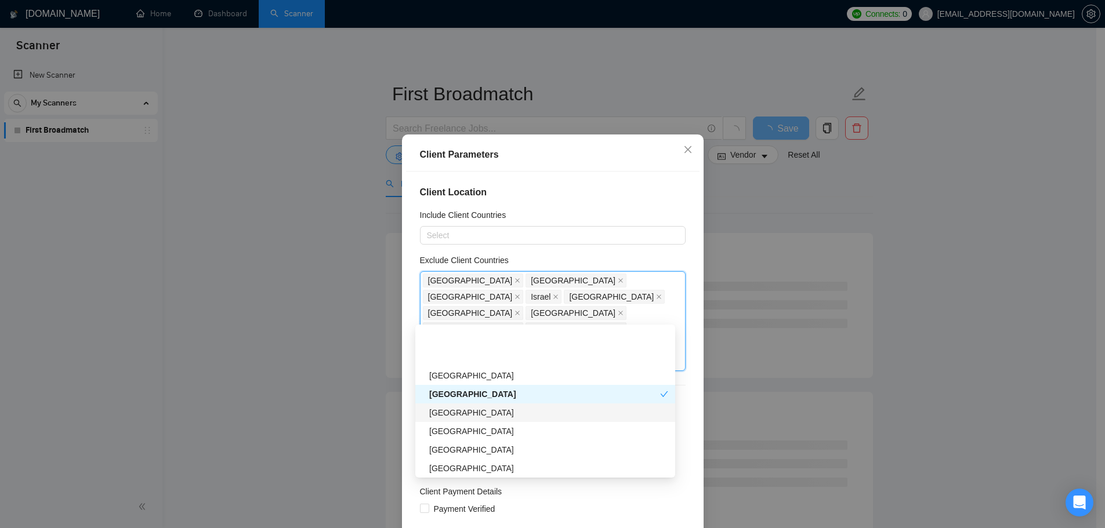
scroll to position [928, 0]
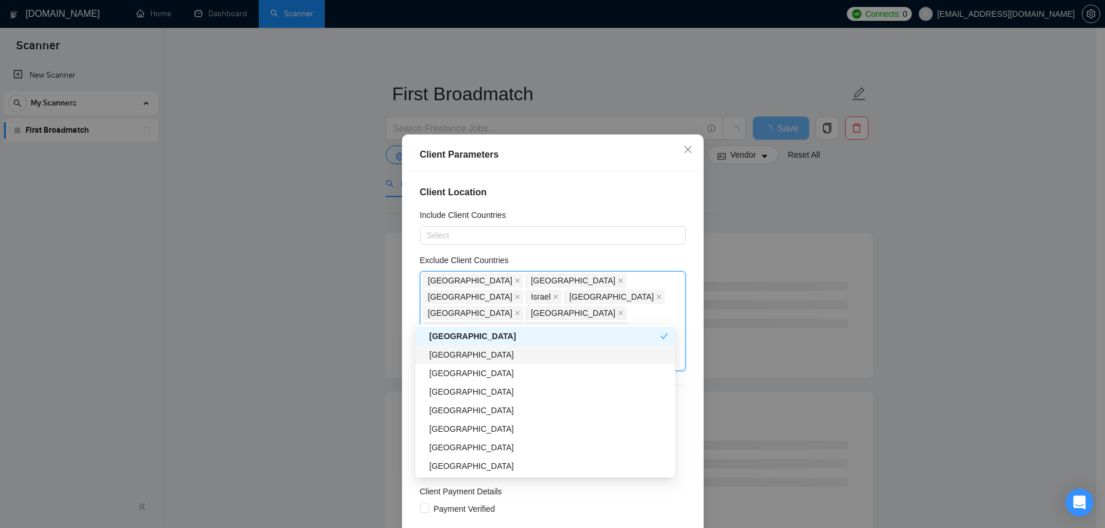
click at [491, 355] on div "[GEOGRAPHIC_DATA]" at bounding box center [548, 355] width 239 height 13
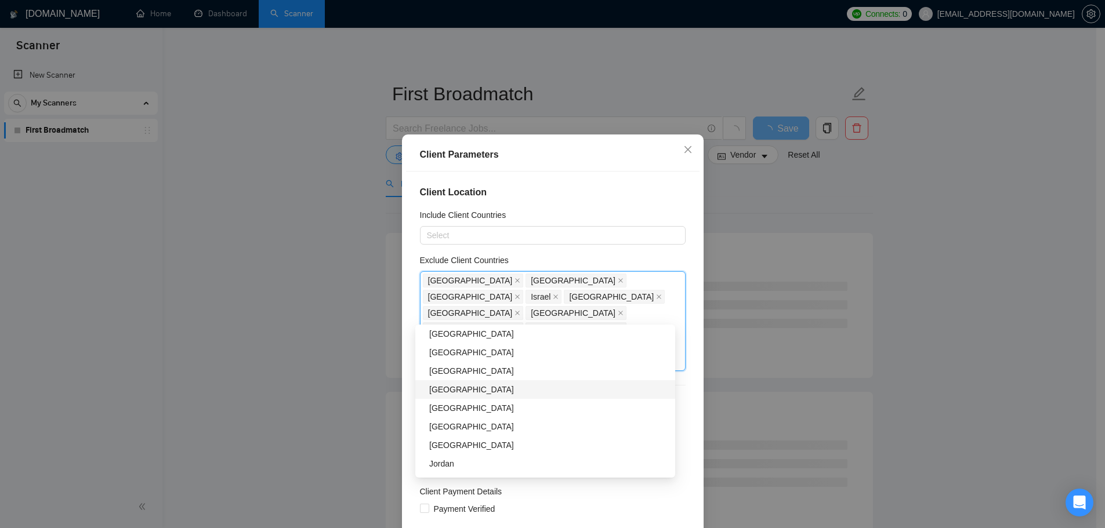
click at [486, 387] on div "[GEOGRAPHIC_DATA]" at bounding box center [548, 389] width 239 height 13
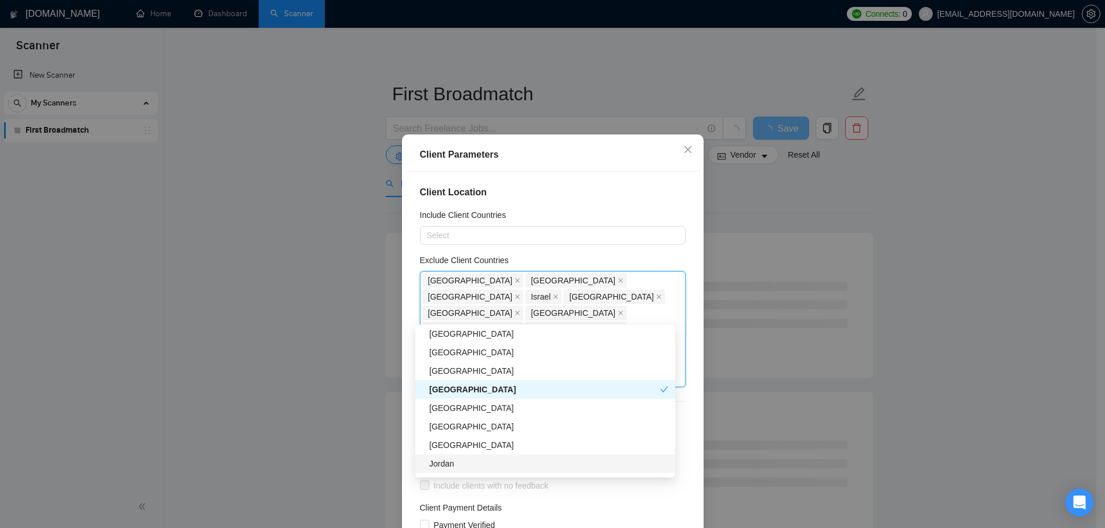
click at [484, 464] on div "Jordan" at bounding box center [548, 464] width 239 height 13
click at [502, 447] on div "[GEOGRAPHIC_DATA]" at bounding box center [548, 445] width 239 height 13
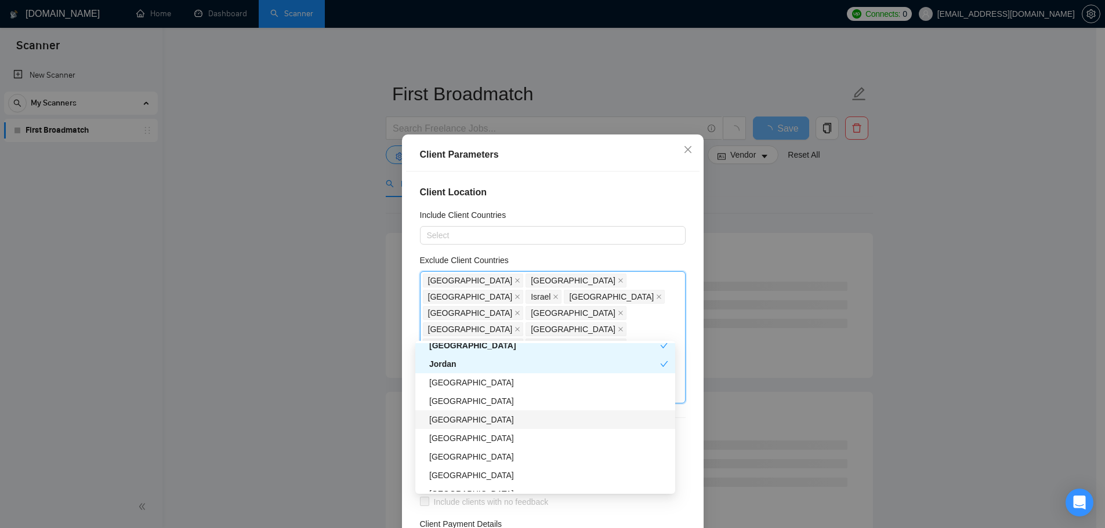
scroll to position [1160, 0]
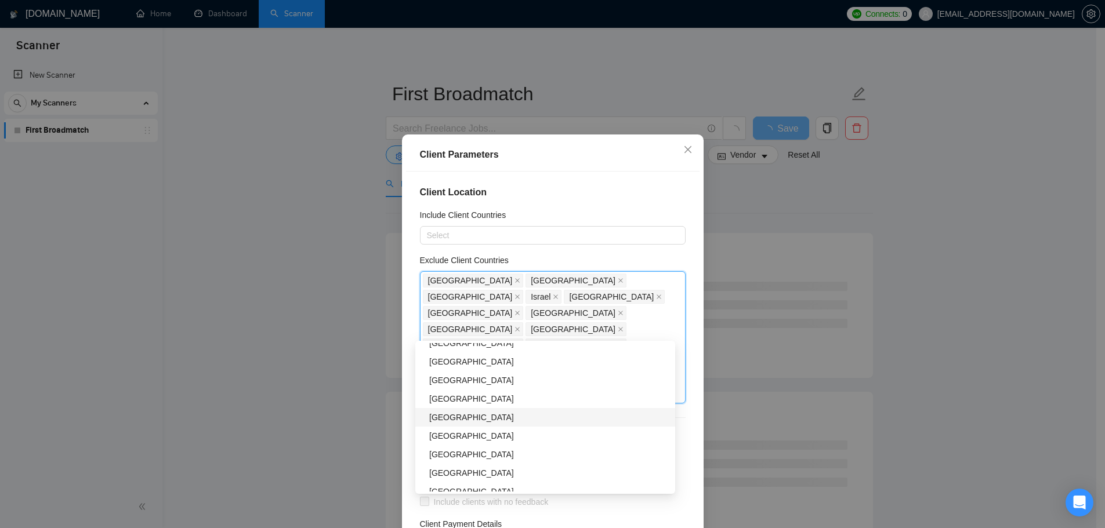
click at [511, 418] on div "[GEOGRAPHIC_DATA]" at bounding box center [548, 417] width 239 height 13
click at [510, 397] on div "[GEOGRAPHIC_DATA]" at bounding box center [548, 399] width 239 height 13
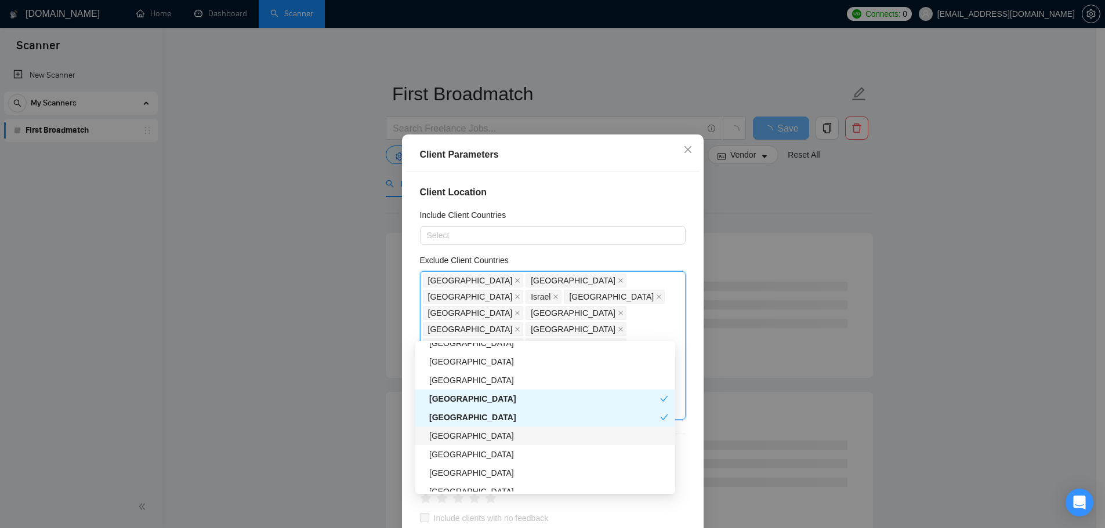
click at [500, 438] on div "[GEOGRAPHIC_DATA]" at bounding box center [548, 436] width 239 height 13
click at [499, 460] on div "Latvia" at bounding box center [548, 454] width 239 height 13
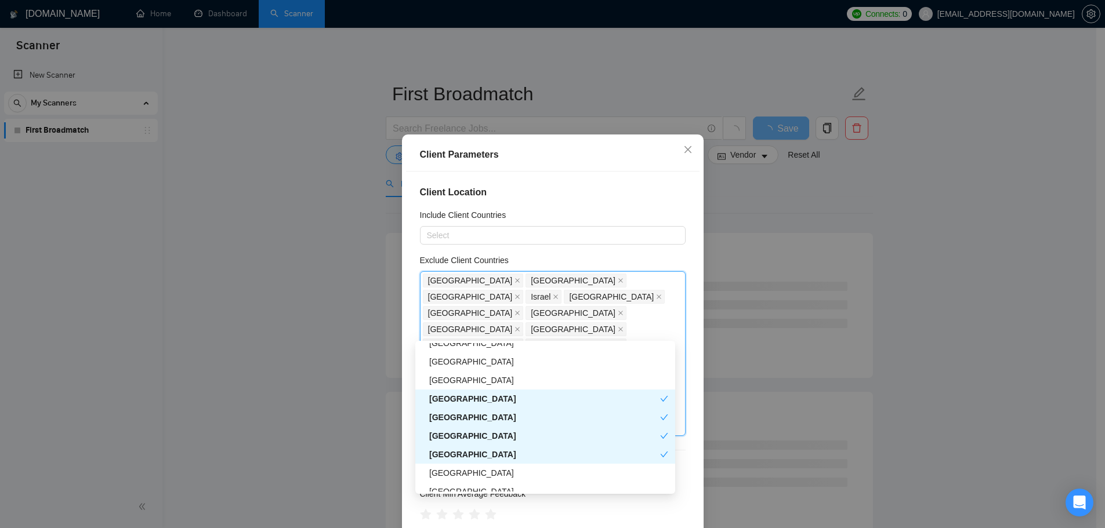
click at [499, 460] on div "Latvia" at bounding box center [544, 454] width 231 height 13
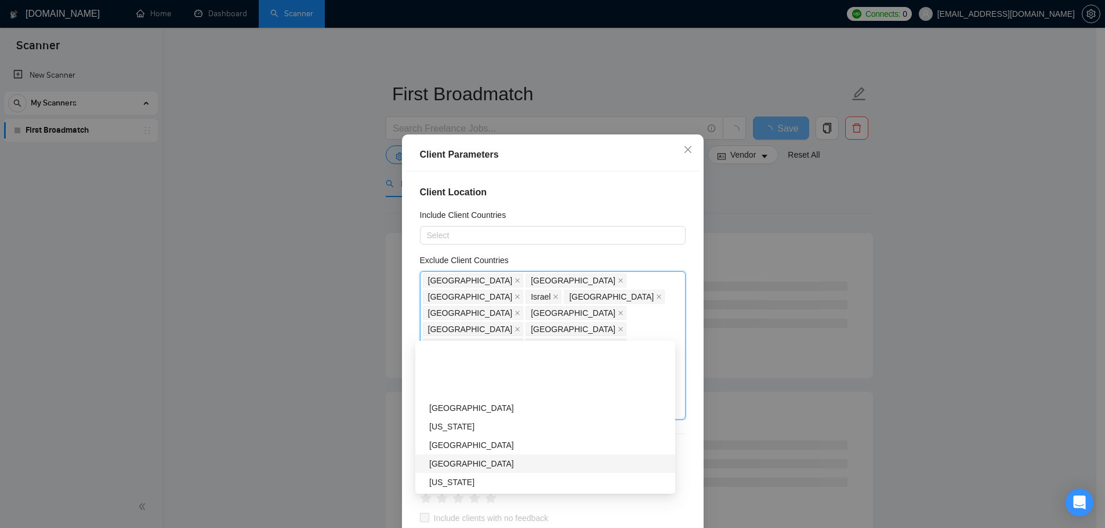
scroll to position [1450, 0]
click at [517, 467] on div "[GEOGRAPHIC_DATA]" at bounding box center [548, 461] width 239 height 13
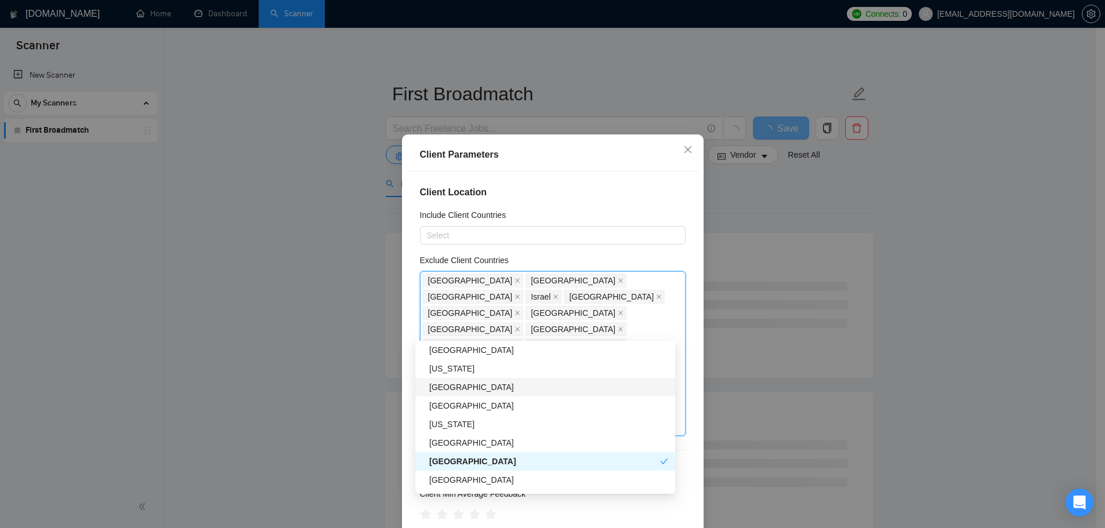
scroll to position [1508, 0]
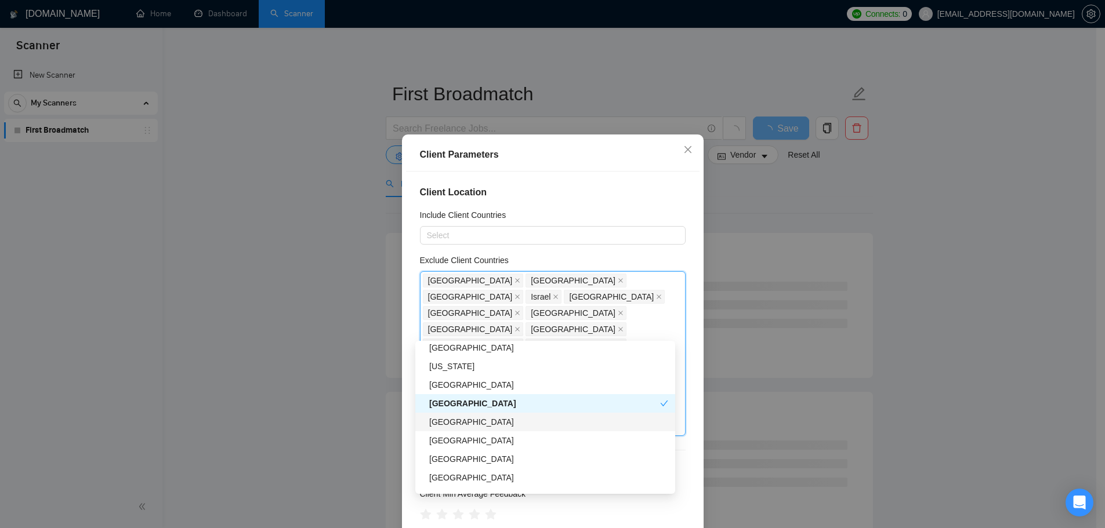
click at [504, 422] on div "[GEOGRAPHIC_DATA]" at bounding box center [548, 422] width 239 height 13
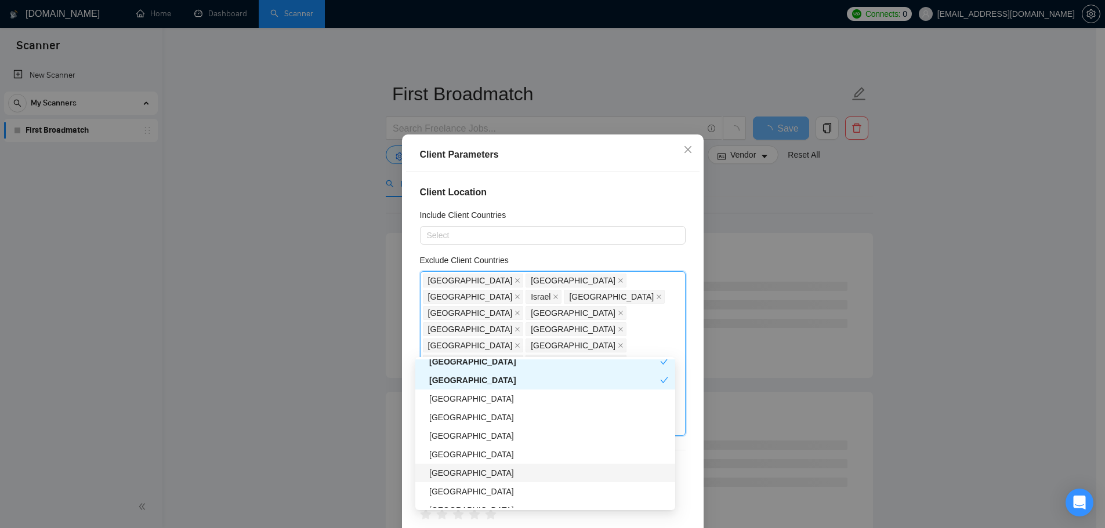
scroll to position [1624, 0]
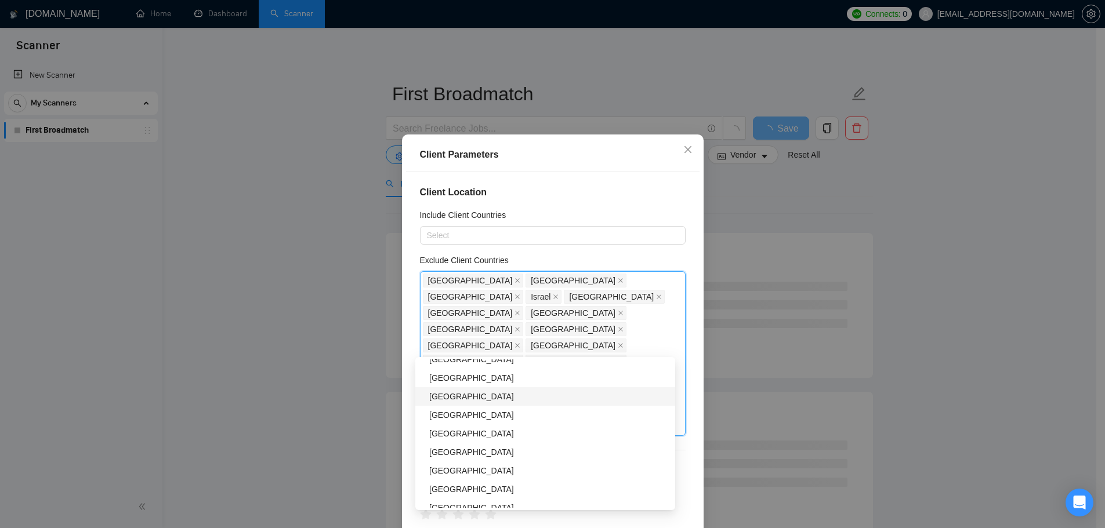
click at [512, 396] on div "[GEOGRAPHIC_DATA]" at bounding box center [548, 396] width 239 height 13
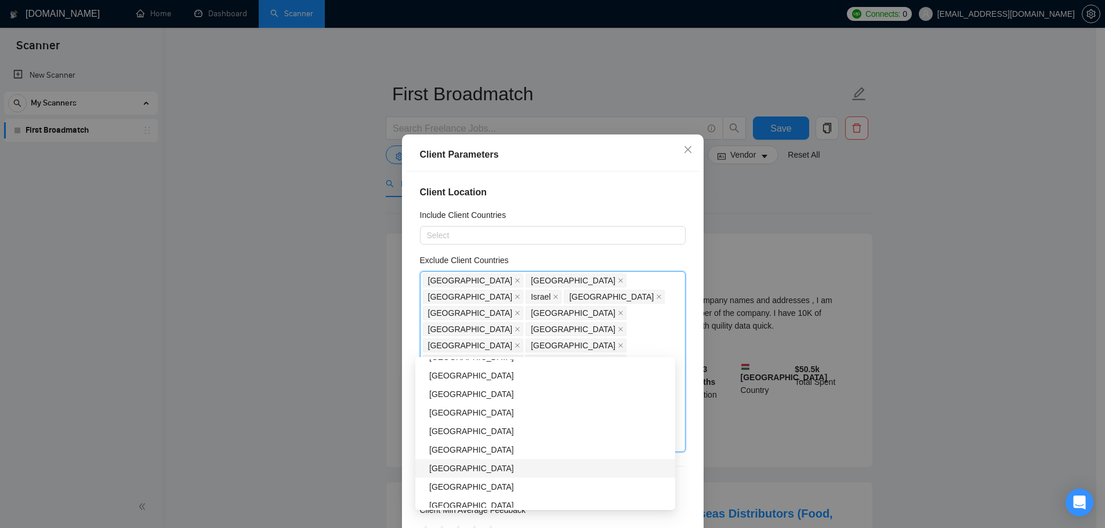
scroll to position [1740, 0]
click at [492, 394] on div "[GEOGRAPHIC_DATA]" at bounding box center [548, 392] width 239 height 13
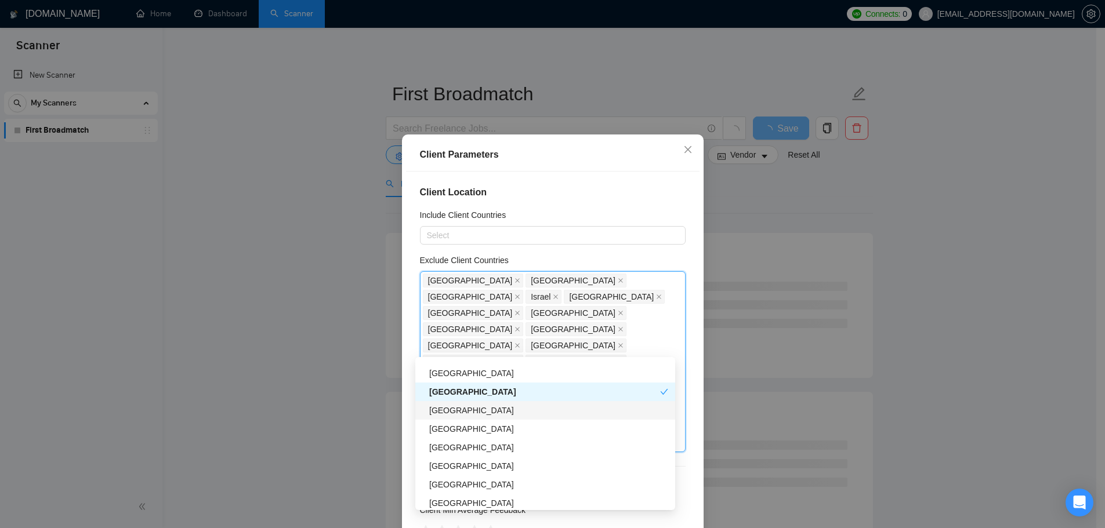
click at [520, 415] on div "[GEOGRAPHIC_DATA]" at bounding box center [548, 410] width 239 height 13
click at [513, 451] on div "[GEOGRAPHIC_DATA]" at bounding box center [548, 447] width 239 height 13
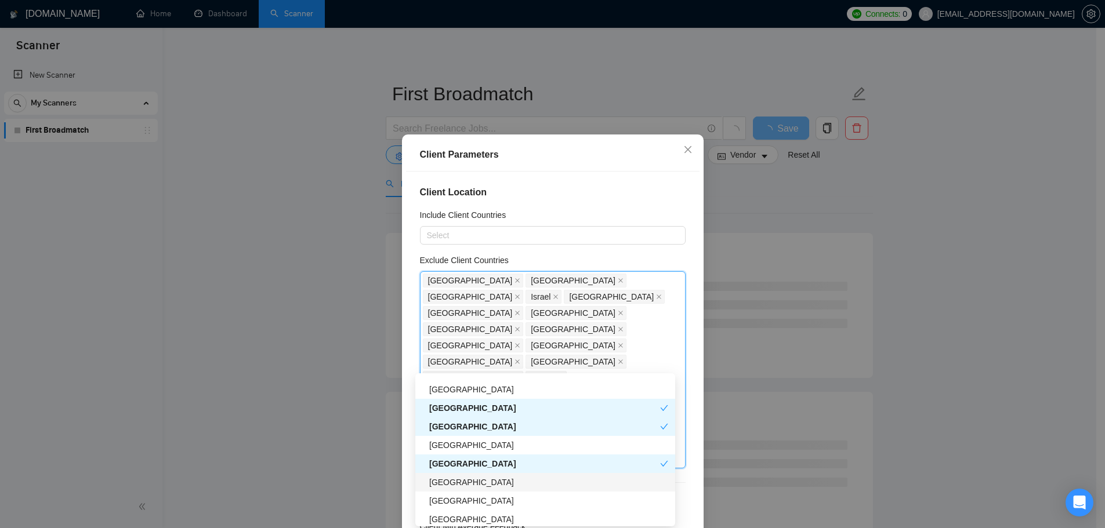
click at [500, 480] on div "[GEOGRAPHIC_DATA]" at bounding box center [548, 482] width 239 height 13
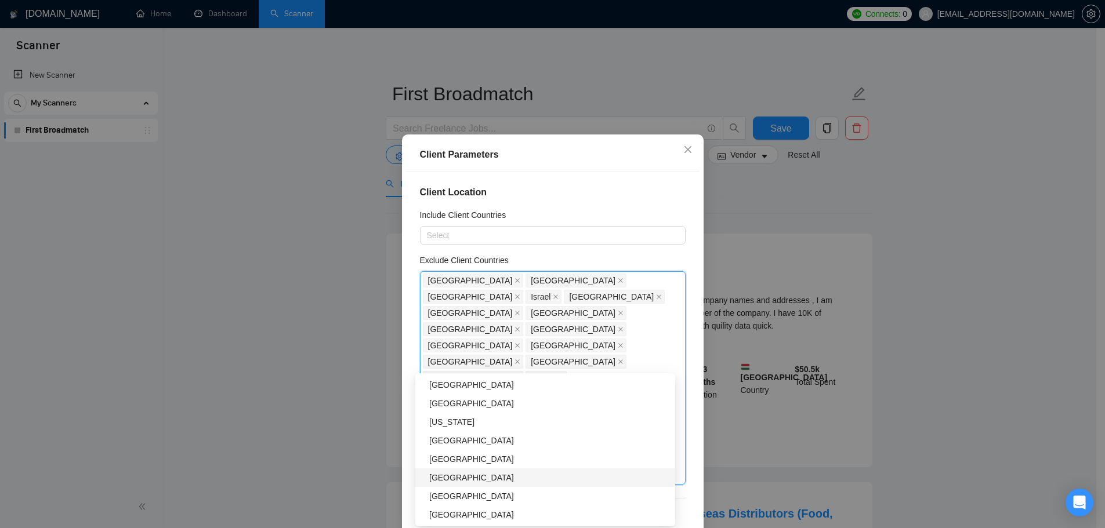
scroll to position [1914, 0]
click at [514, 459] on div "[GEOGRAPHIC_DATA]" at bounding box center [548, 457] width 239 height 13
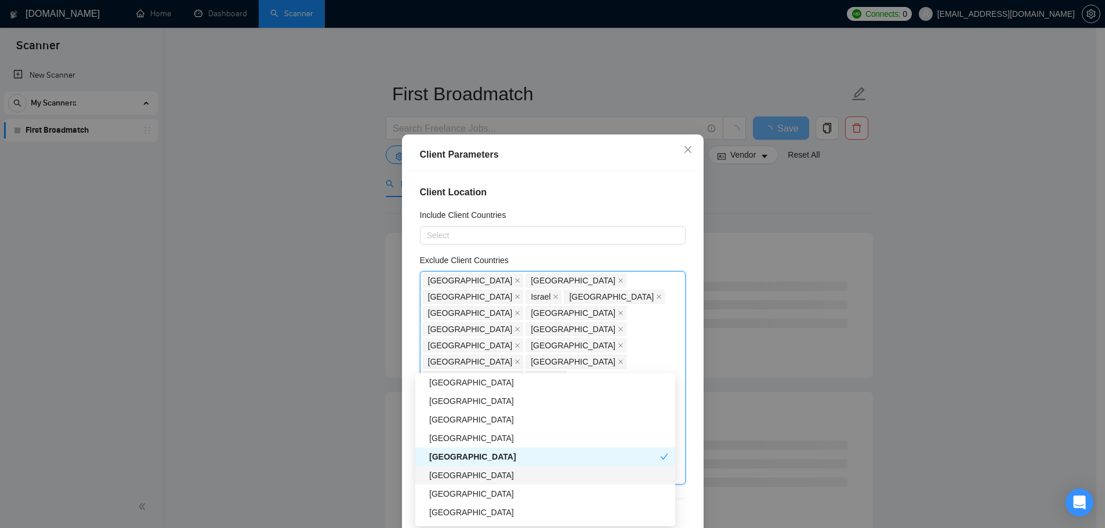
click at [507, 478] on div "[GEOGRAPHIC_DATA]" at bounding box center [548, 475] width 239 height 13
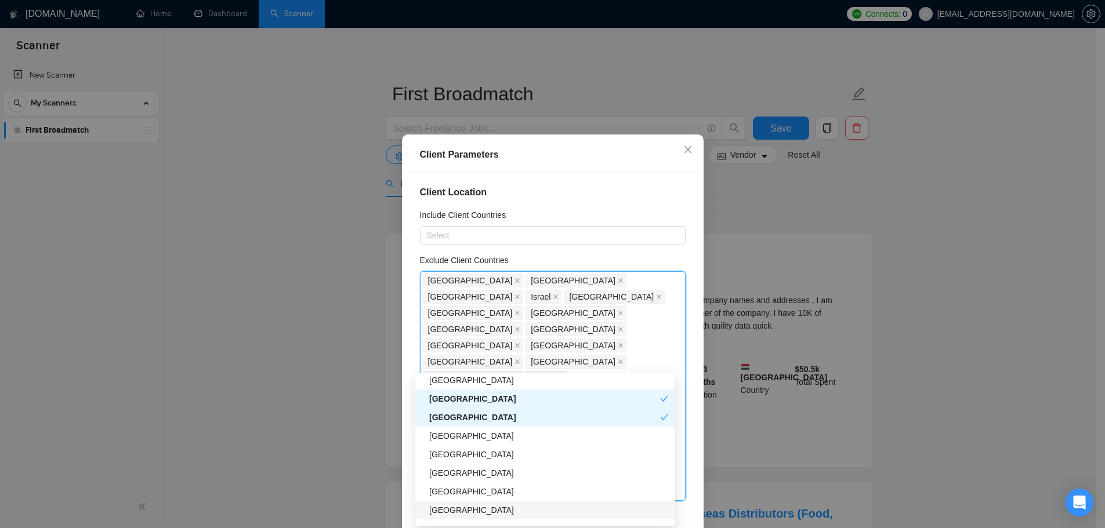
click at [516, 518] on div "[GEOGRAPHIC_DATA]" at bounding box center [545, 510] width 260 height 19
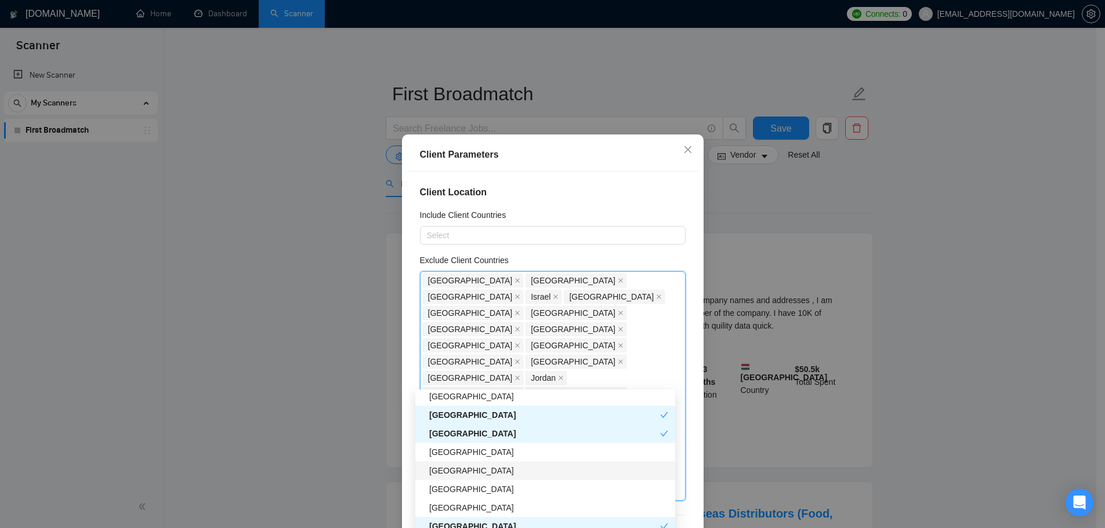
scroll to position [2030, 0]
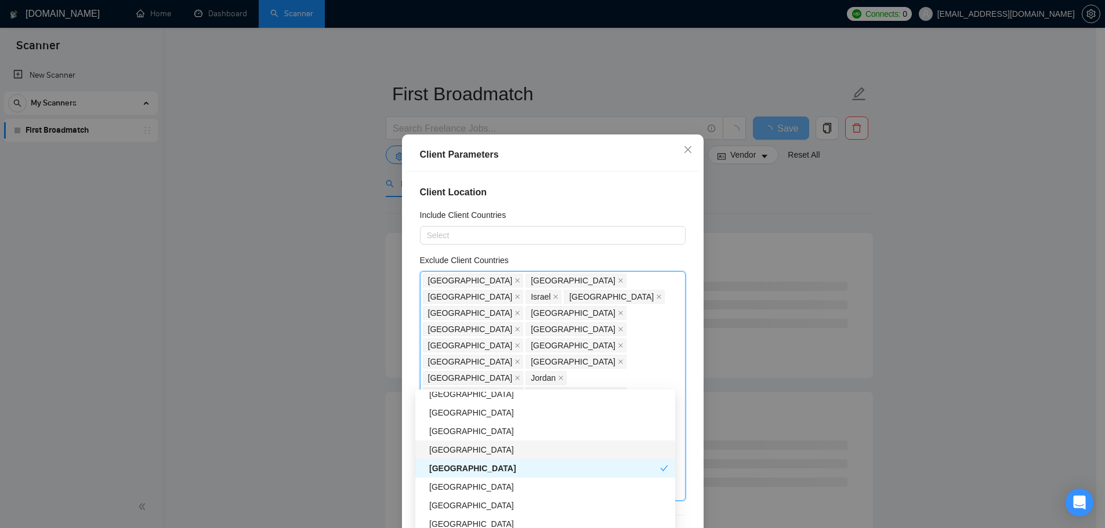
click at [500, 446] on div "Ethiopia" at bounding box center [548, 450] width 239 height 13
click at [510, 447] on div "Ethiopia" at bounding box center [544, 450] width 231 height 13
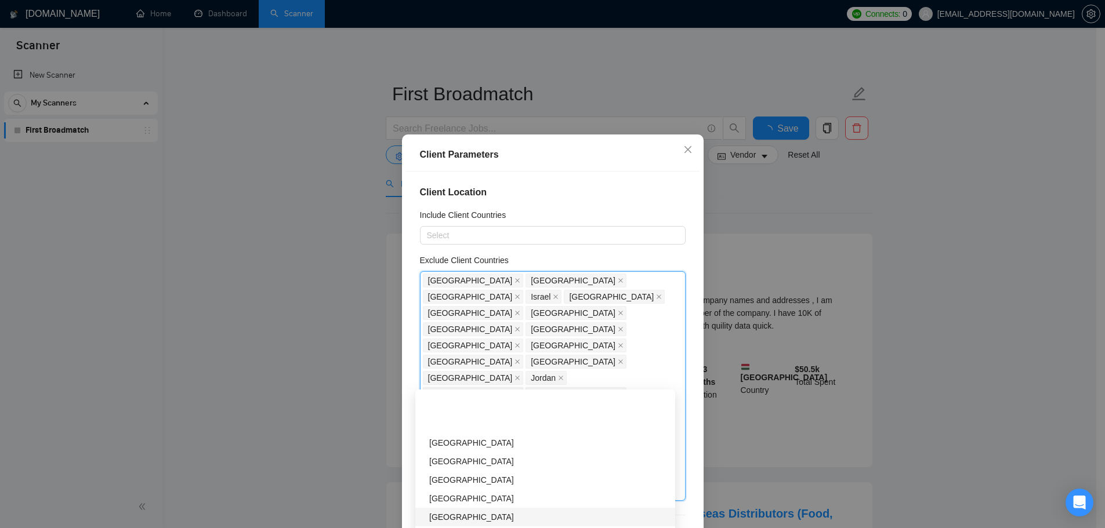
scroll to position [2262, 0]
click at [510, 476] on div "[GEOGRAPHIC_DATA]" at bounding box center [548, 477] width 239 height 13
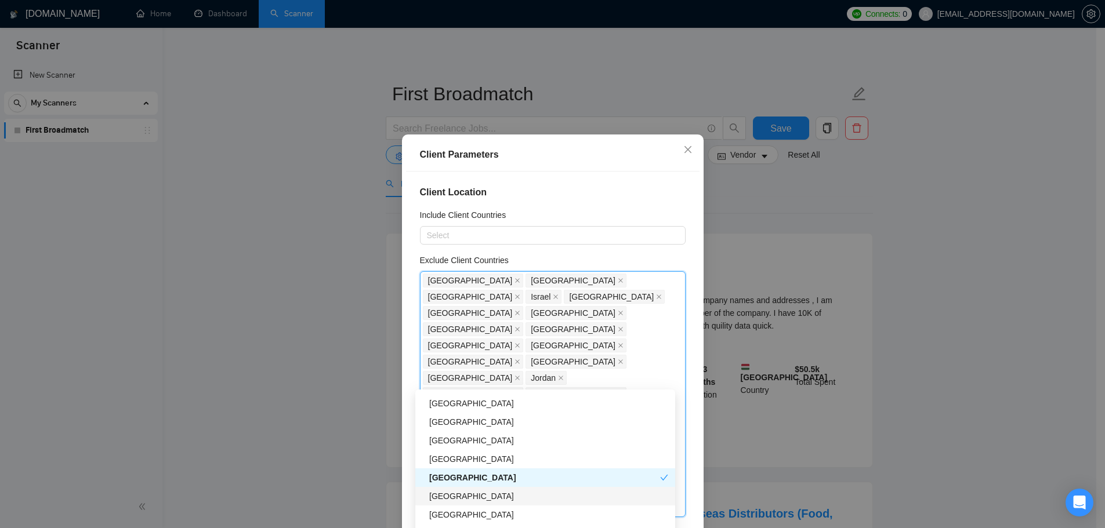
click at [496, 496] on div "[GEOGRAPHIC_DATA]" at bounding box center [548, 496] width 239 height 13
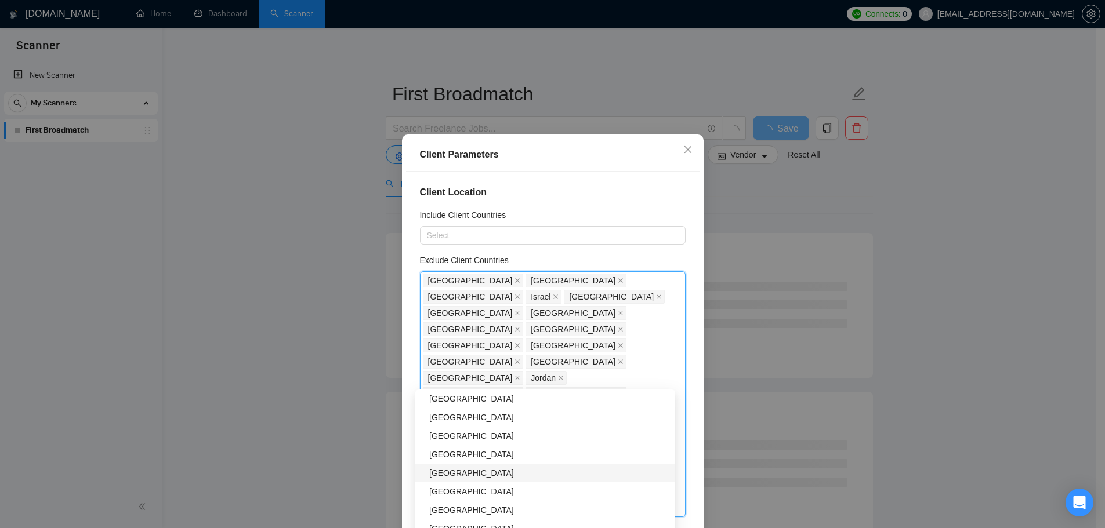
scroll to position [2436, 0]
click at [485, 434] on div "[GEOGRAPHIC_DATA]" at bounding box center [548, 433] width 239 height 13
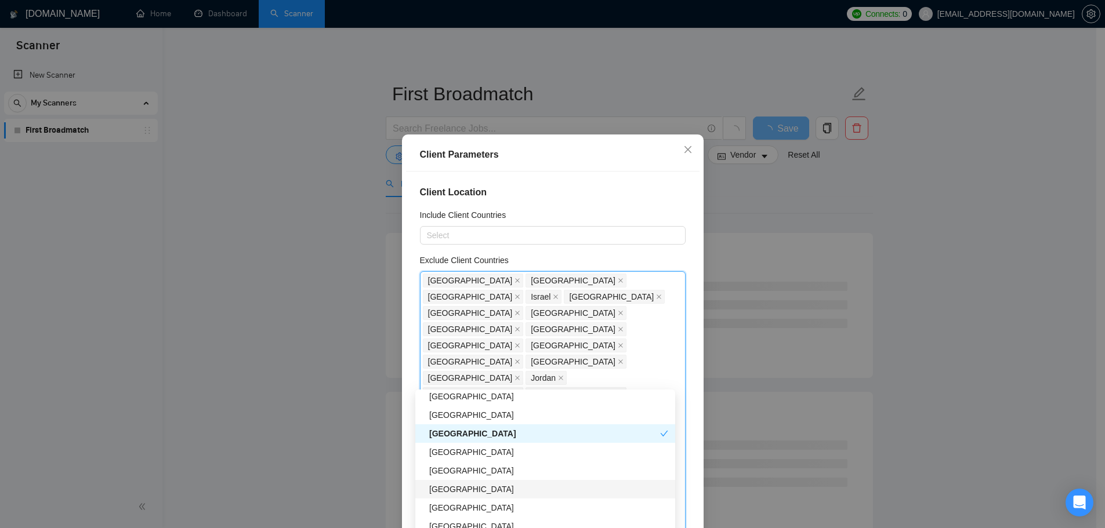
scroll to position [2494, 0]
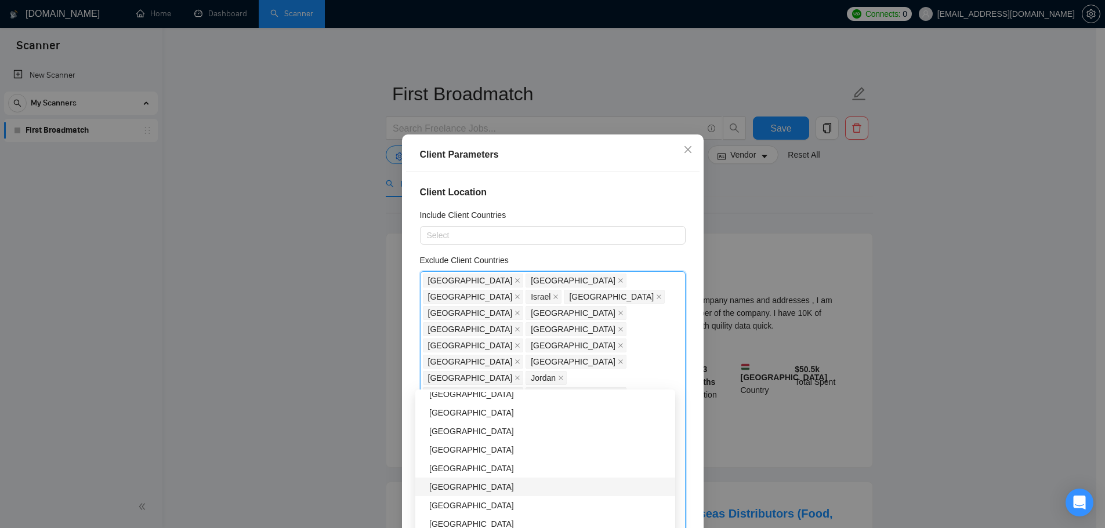
click at [473, 485] on div "[GEOGRAPHIC_DATA]" at bounding box center [548, 487] width 239 height 13
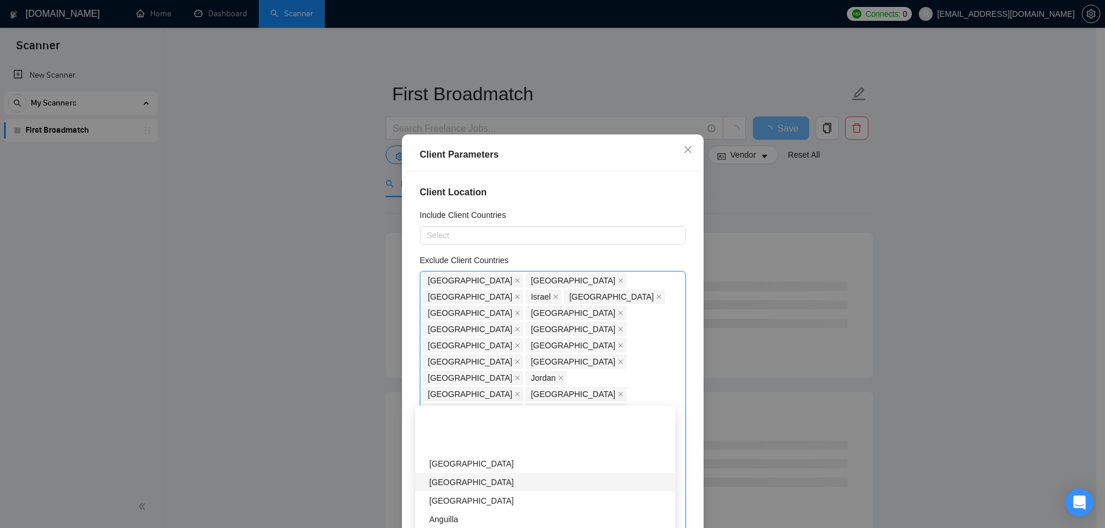
scroll to position [2610, 0]
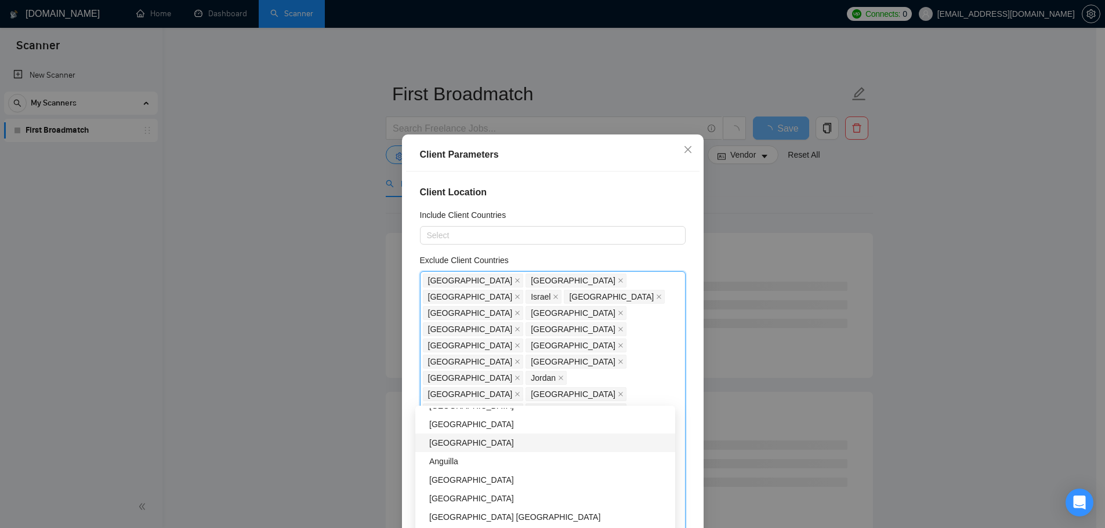
click at [478, 445] on div "[GEOGRAPHIC_DATA]" at bounding box center [548, 443] width 239 height 13
click at [493, 496] on div "[GEOGRAPHIC_DATA]" at bounding box center [548, 498] width 239 height 13
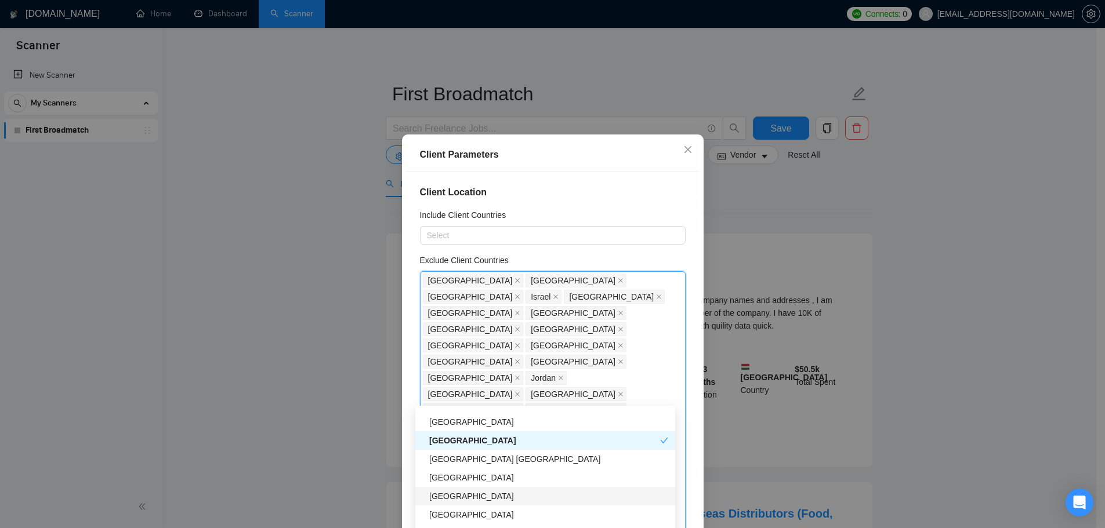
scroll to position [2726, 0]
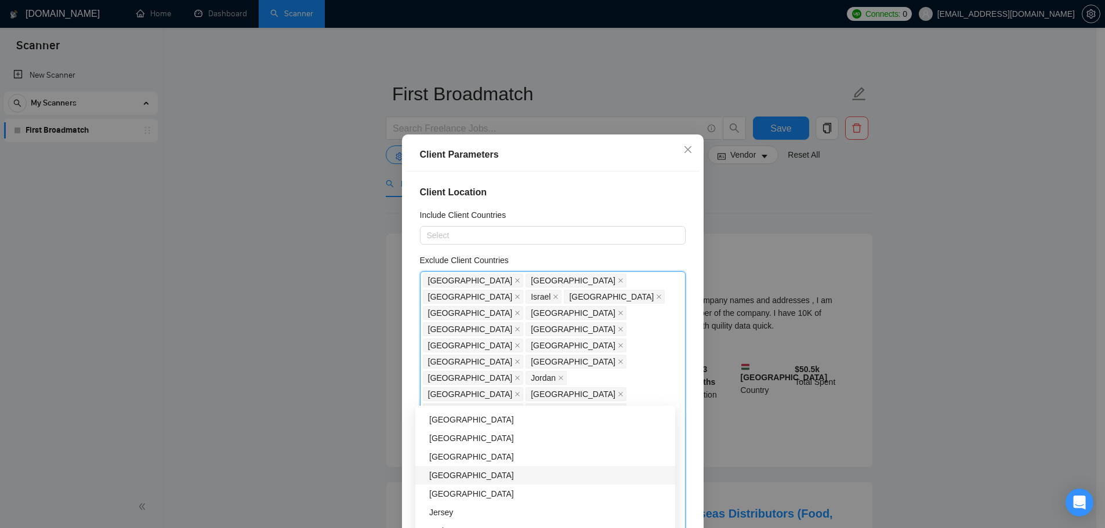
drag, startPoint x: 493, startPoint y: 478, endPoint x: 480, endPoint y: 500, distance: 25.3
click at [493, 479] on div "[GEOGRAPHIC_DATA]" at bounding box center [548, 475] width 239 height 13
click at [478, 500] on div "[GEOGRAPHIC_DATA]" at bounding box center [548, 494] width 239 height 13
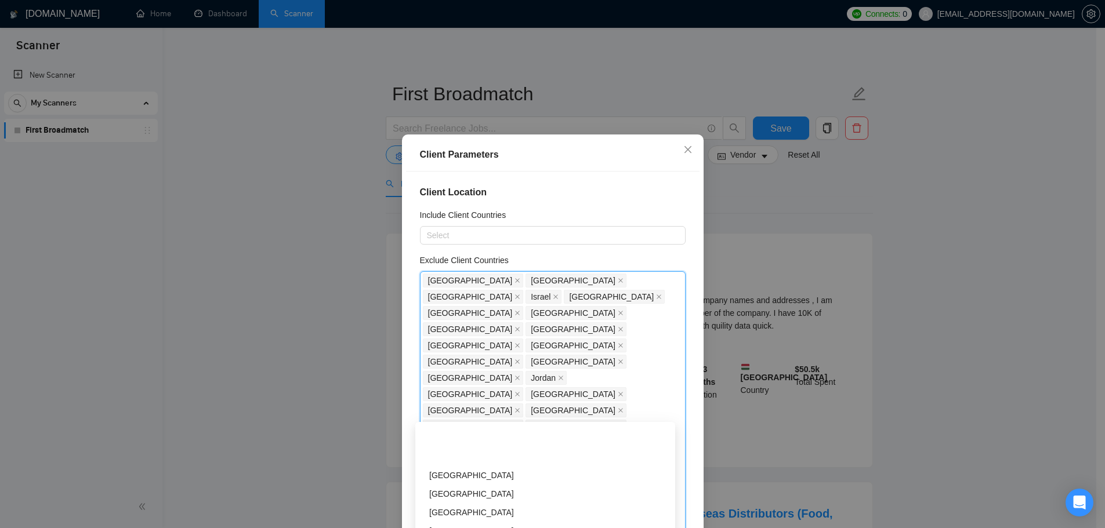
scroll to position [3190, 0]
click at [466, 441] on div "[GEOGRAPHIC_DATA]" at bounding box center [548, 436] width 239 height 13
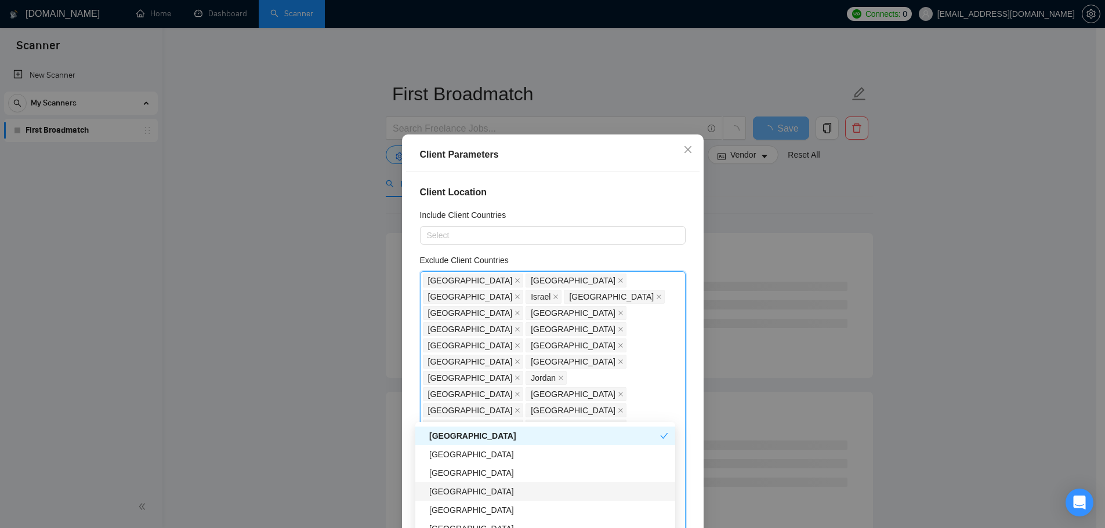
scroll to position [3248, 0]
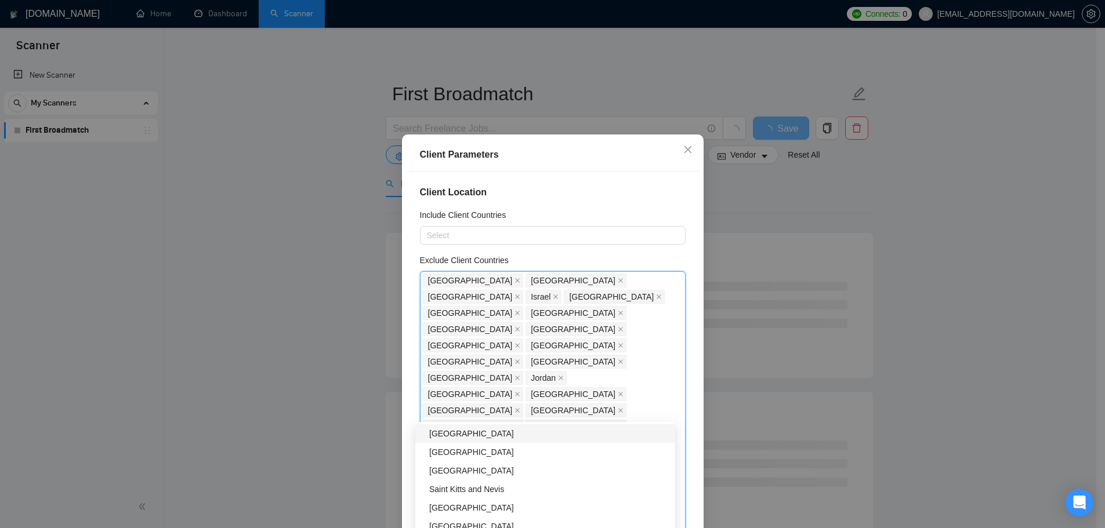
click at [485, 439] on div "[GEOGRAPHIC_DATA]" at bounding box center [548, 433] width 239 height 13
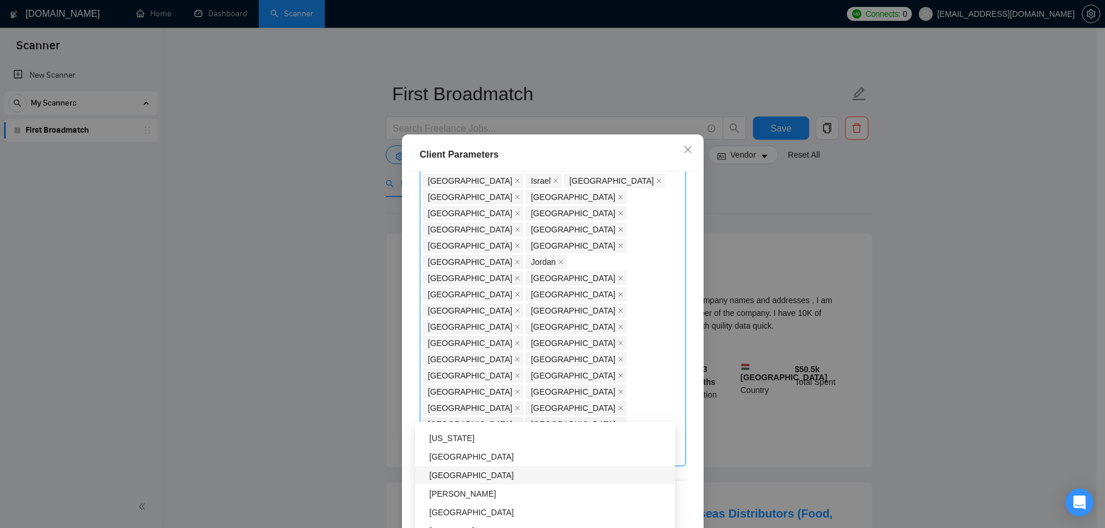
scroll to position [3711, 0]
click at [466, 510] on div "[GEOGRAPHIC_DATA]" at bounding box center [548, 508] width 239 height 13
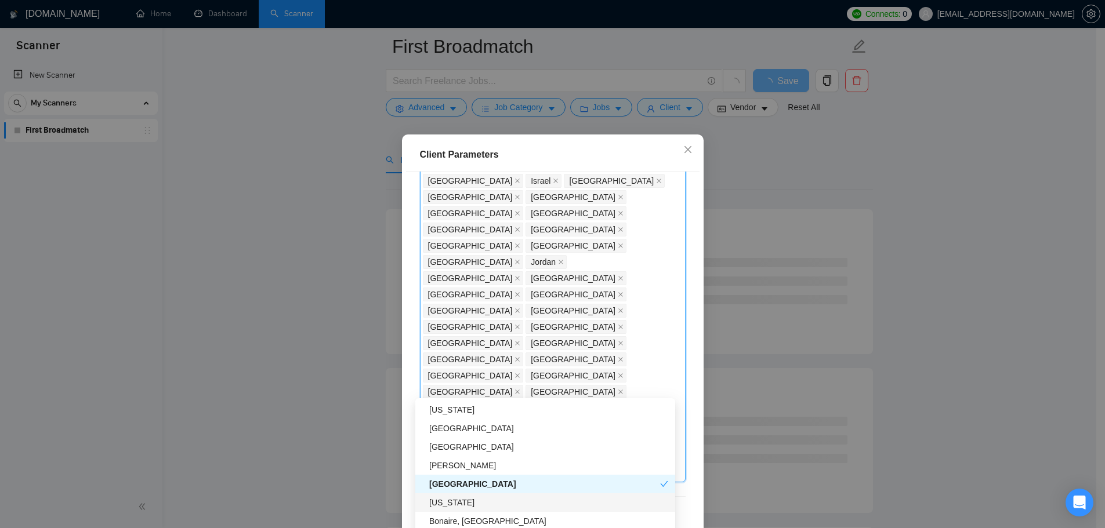
scroll to position [58, 0]
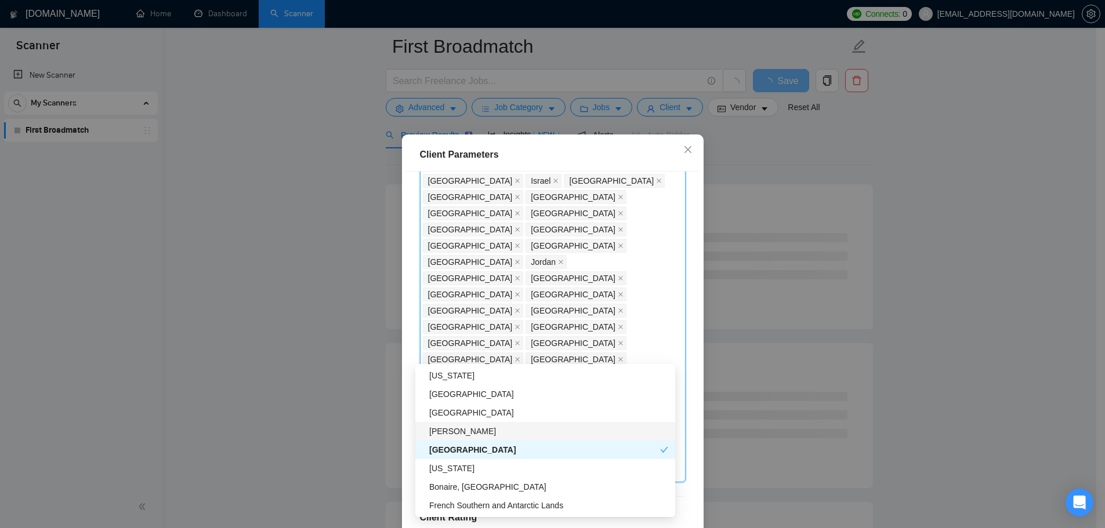
click at [475, 433] on div "[PERSON_NAME]" at bounding box center [548, 431] width 239 height 13
click at [476, 474] on div "[US_STATE]" at bounding box center [548, 468] width 239 height 13
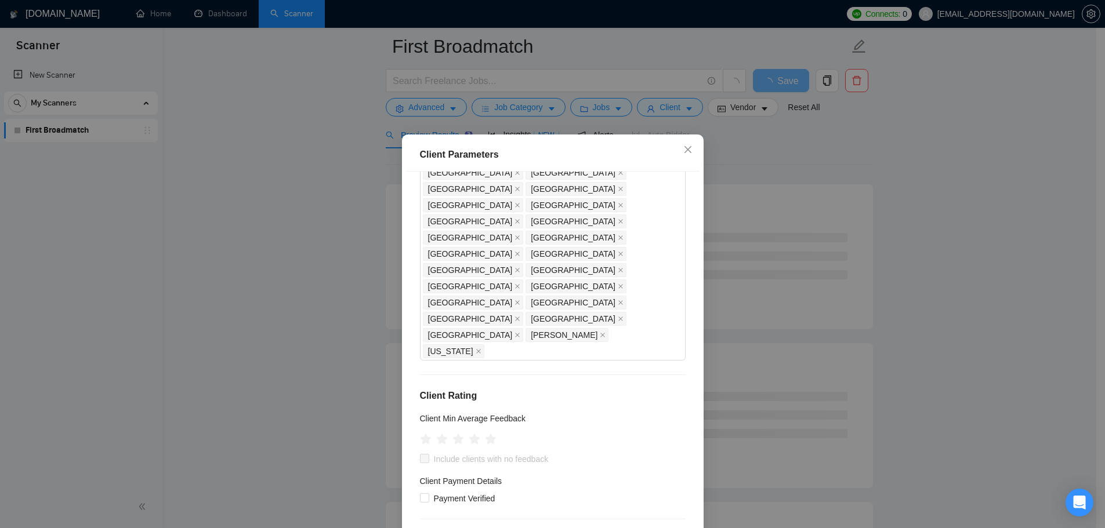
scroll to position [290, 0]
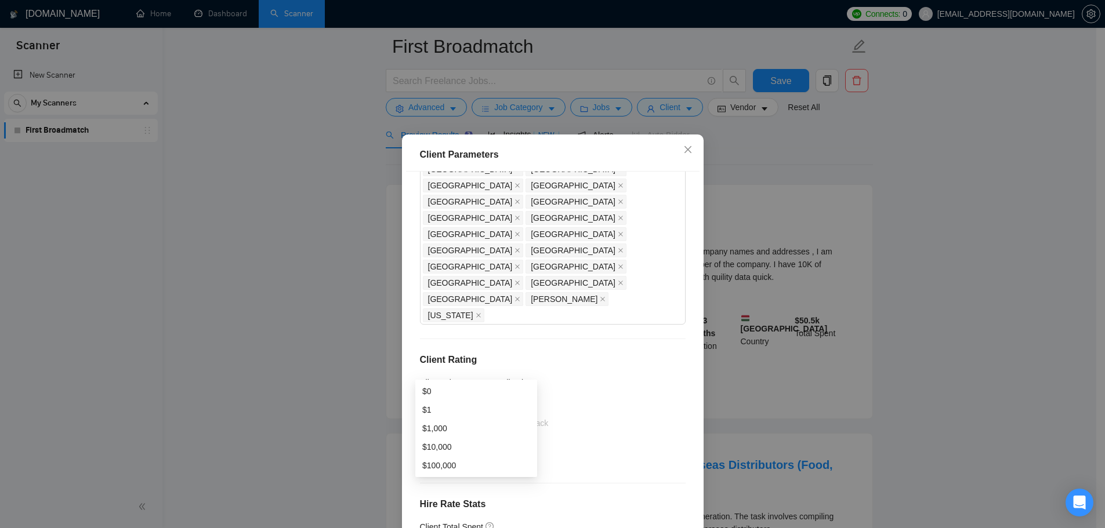
click at [520, 335] on div "Client Location Include Client Countries Select Exclude Client Countries Africa…" at bounding box center [552, 357] width 293 height 370
drag, startPoint x: 442, startPoint y: 427, endPoint x: 493, endPoint y: 384, distance: 67.1
click at [443, 427] on div "$1,000" at bounding box center [476, 428] width 108 height 13
click at [530, 333] on div "Client Location Include Client Countries Select Exclude Client Countries Africa…" at bounding box center [552, 357] width 293 height 370
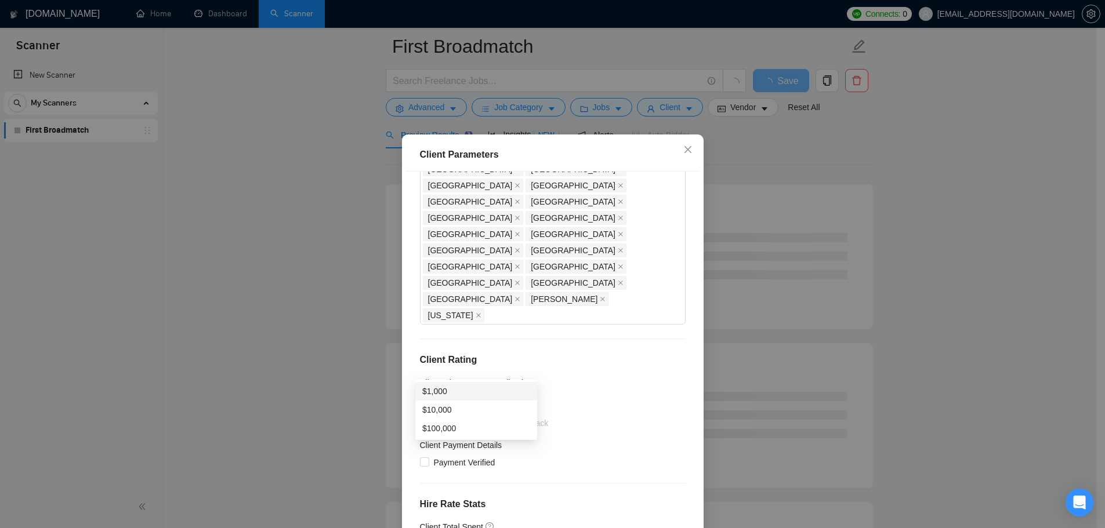
drag, startPoint x: 458, startPoint y: 365, endPoint x: 390, endPoint y: 368, distance: 67.9
click at [390, 368] on div "Client Parameters Client Location Include Client Countries Select Exclude Clien…" at bounding box center [552, 264] width 1105 height 528
type input "500"
click at [525, 293] on div "Client Location Include Client Countries Select Exclude Client Countries Africa…" at bounding box center [552, 357] width 293 height 370
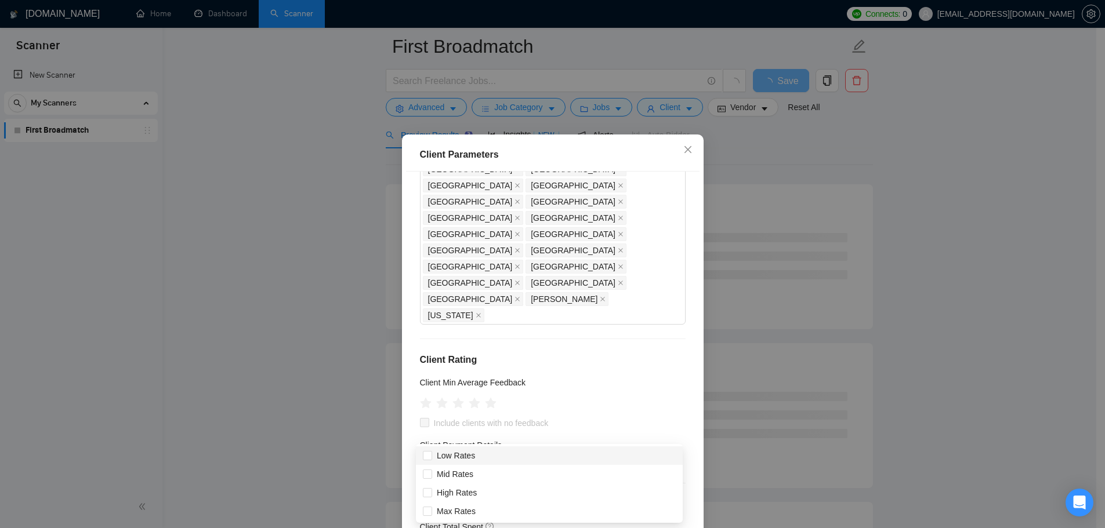
click at [428, 472] on input "Mid Rates" at bounding box center [427, 474] width 8 height 8
checkbox input "true"
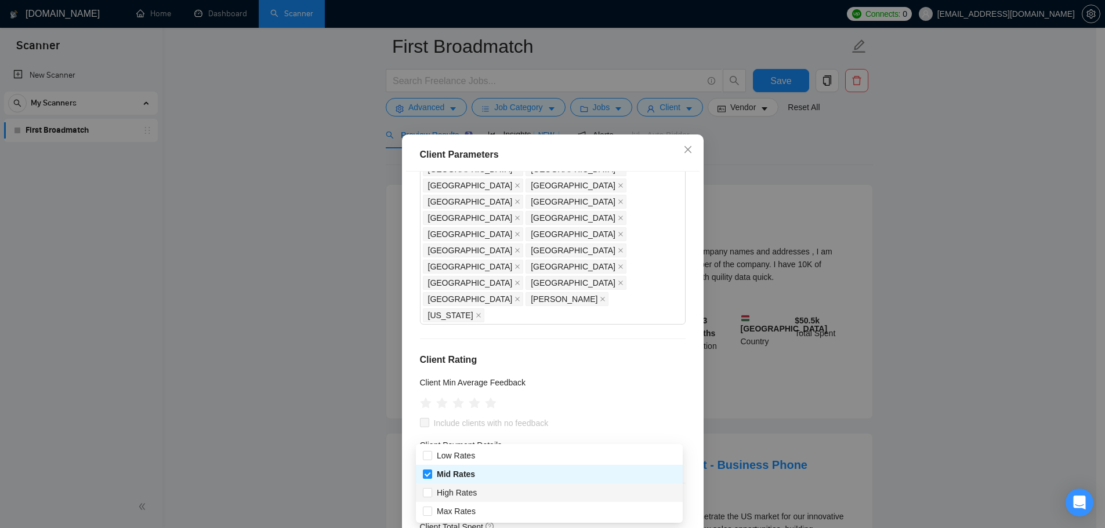
click at [422, 492] on div "High Rates" at bounding box center [549, 493] width 267 height 19
checkbox input "true"
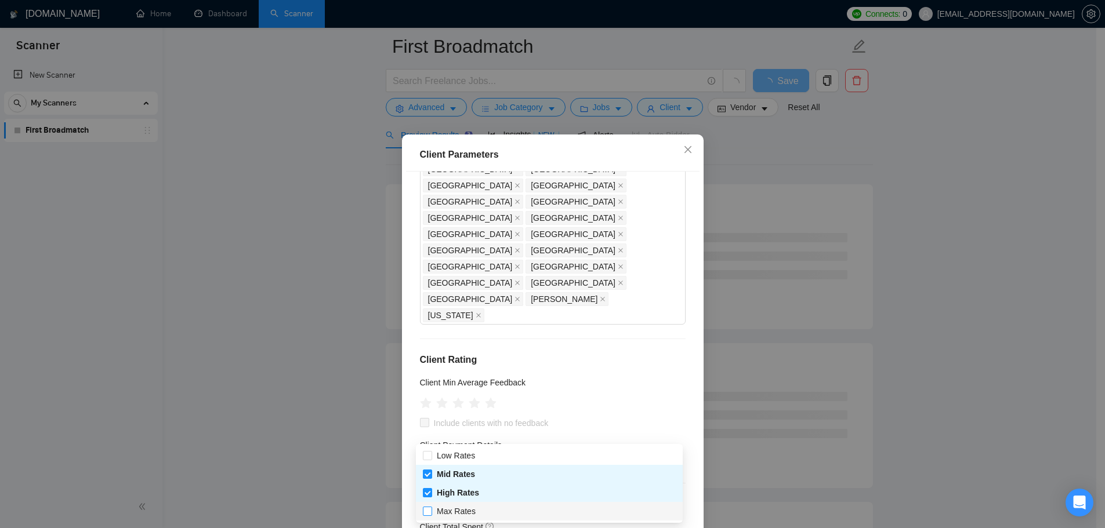
click at [424, 508] on input "Max Rates" at bounding box center [427, 511] width 8 height 8
checkbox input "true"
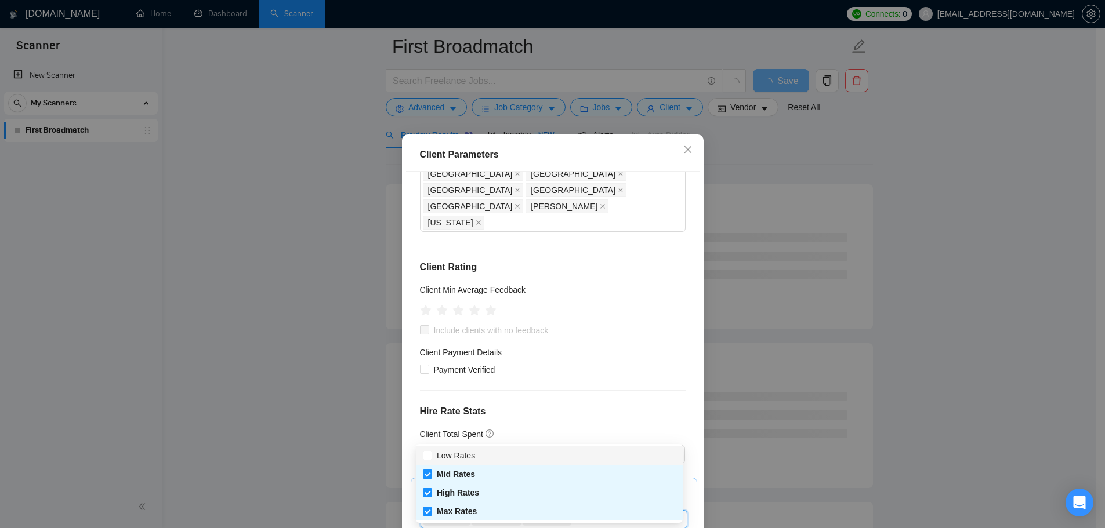
scroll to position [406, 0]
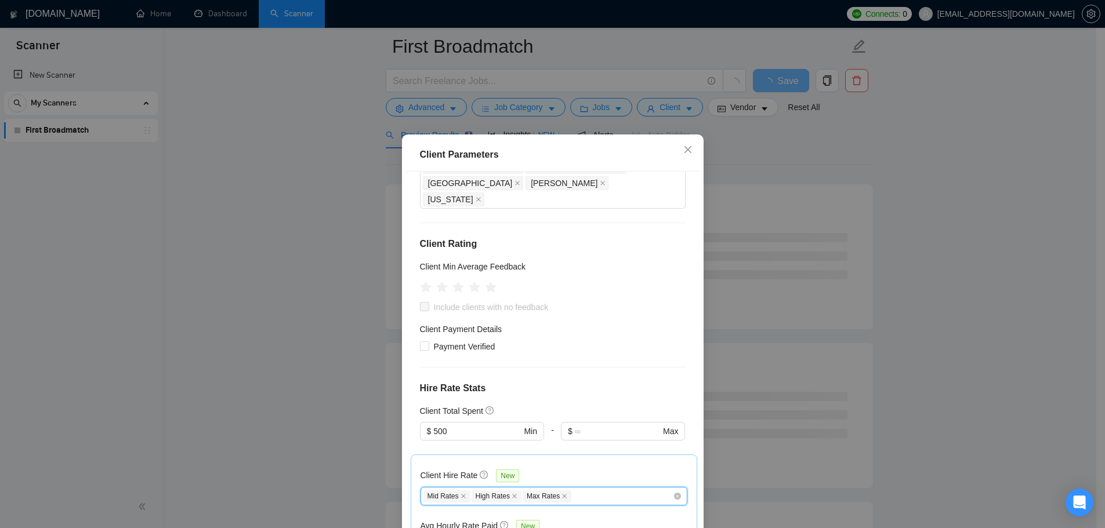
click at [587, 489] on div "Mid Rates High Rates Max Rates" at bounding box center [547, 496] width 249 height 14
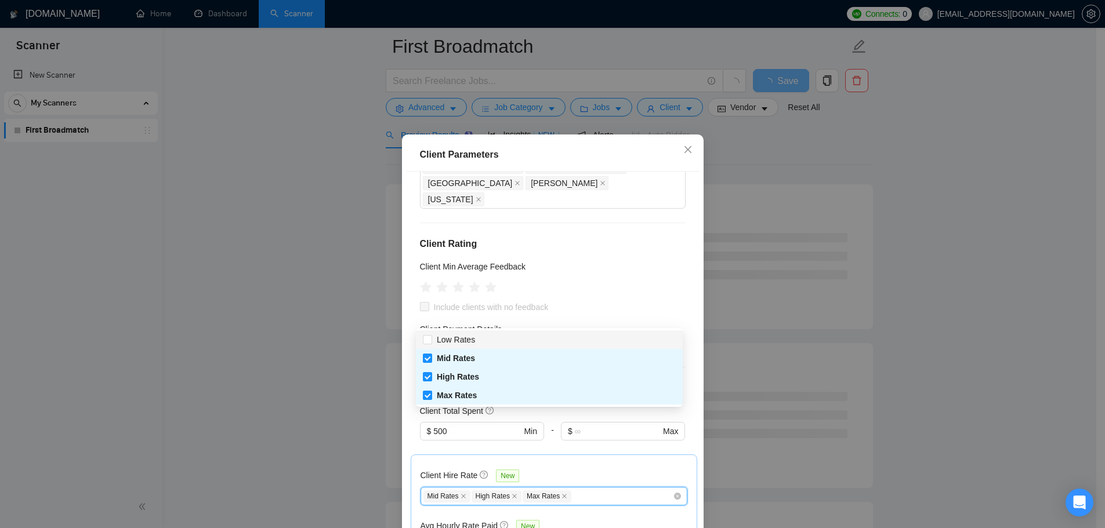
click at [587, 489] on div "Mid Rates High Rates Max Rates" at bounding box center [547, 496] width 249 height 14
click at [429, 332] on div "Low Rates" at bounding box center [549, 340] width 267 height 19
checkbox input "true"
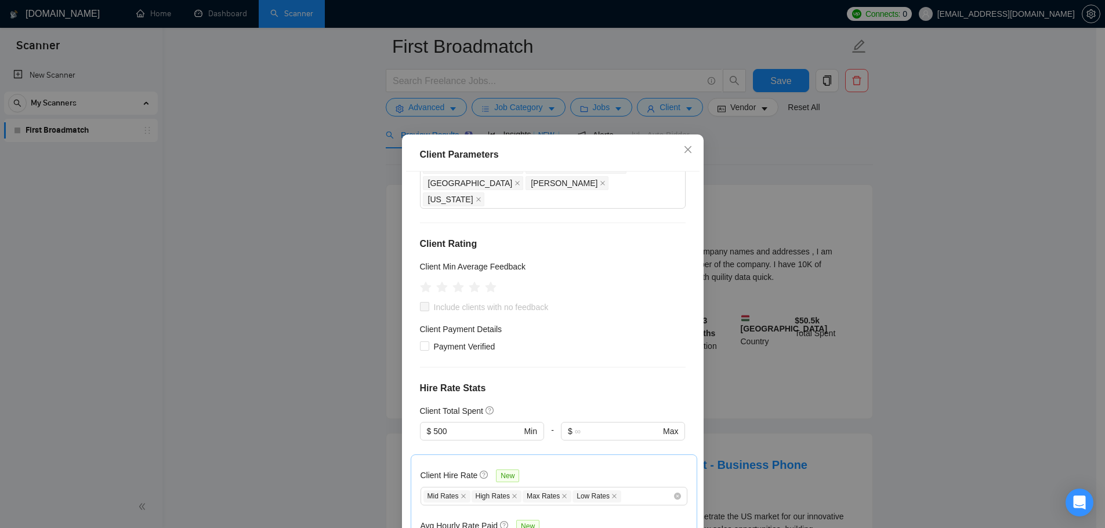
click at [594, 465] on div "Client Hire Rate New Mid Rates High Rates Max Rates Low Rates Avg Hourly Rate P…" at bounding box center [553, 527] width 267 height 124
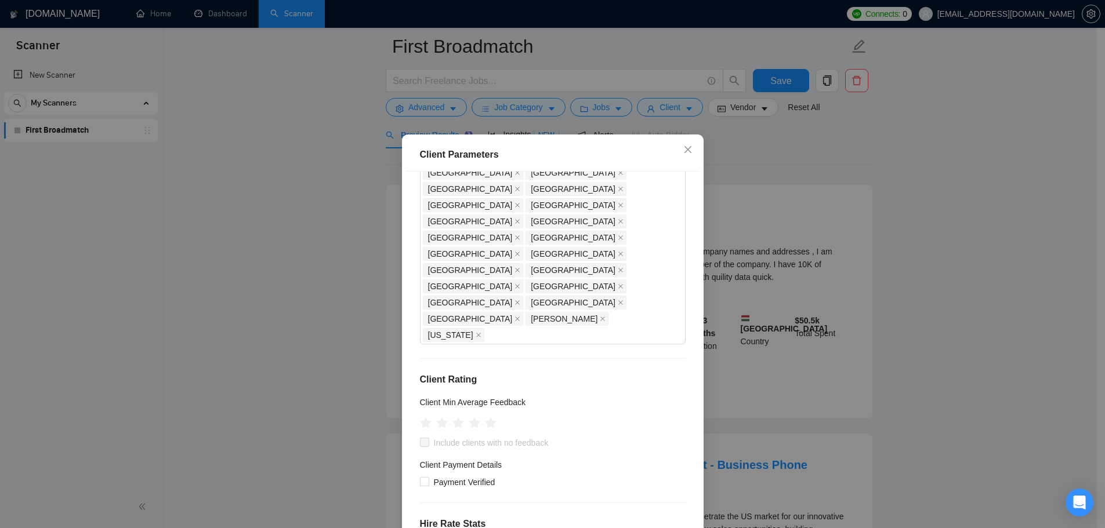
scroll to position [266, 0]
drag, startPoint x: 418, startPoint y: 310, endPoint x: 420, endPoint y: 317, distance: 7.3
click at [420, 317] on div "Client Location Include Client Countries Select Exclude Client Countries Africa…" at bounding box center [552, 357] width 293 height 370
drag, startPoint x: 415, startPoint y: 306, endPoint x: 419, endPoint y: 313, distance: 8.1
click at [420, 481] on input "Payment Verified" at bounding box center [424, 485] width 8 height 8
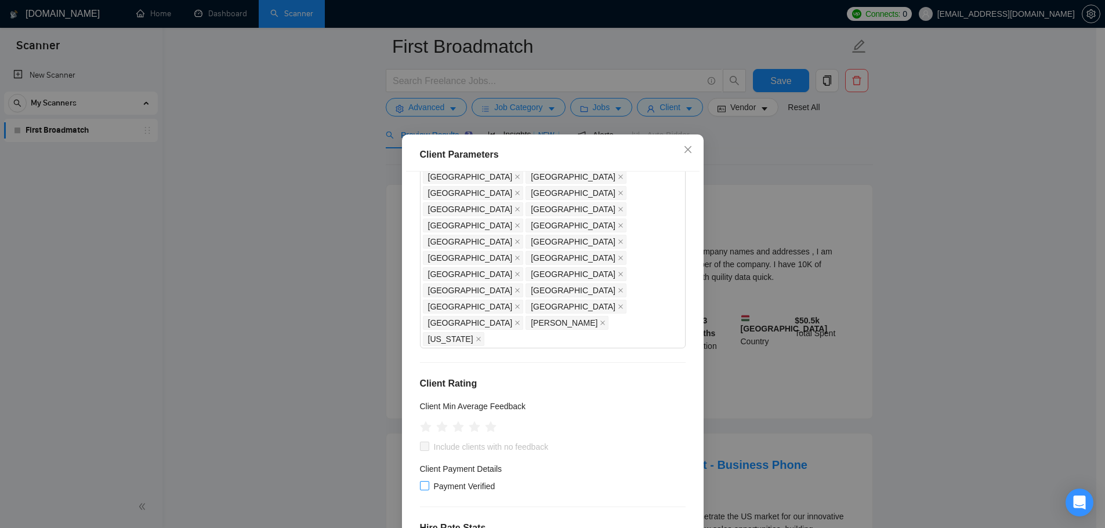
checkbox input "true"
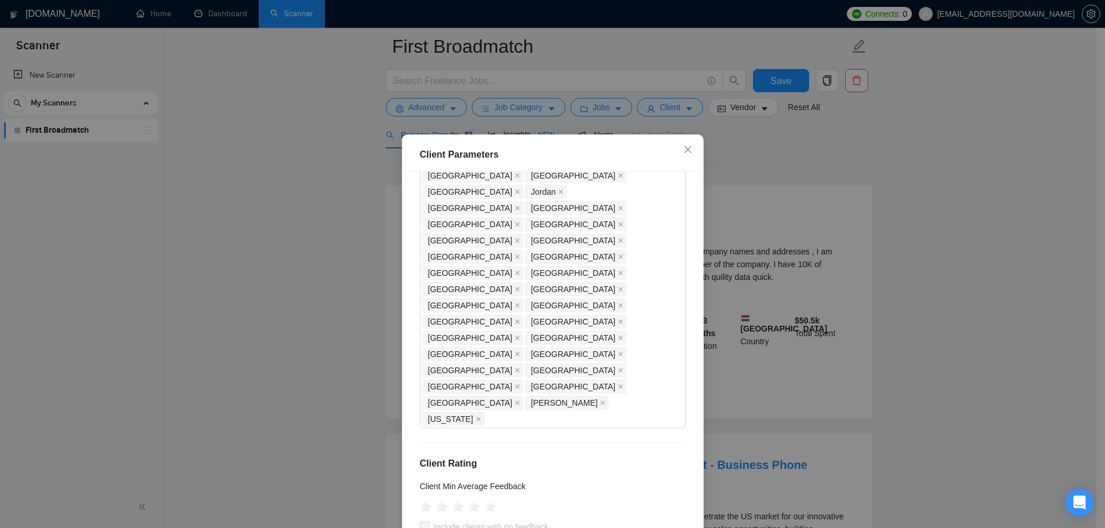
scroll to position [150, 0]
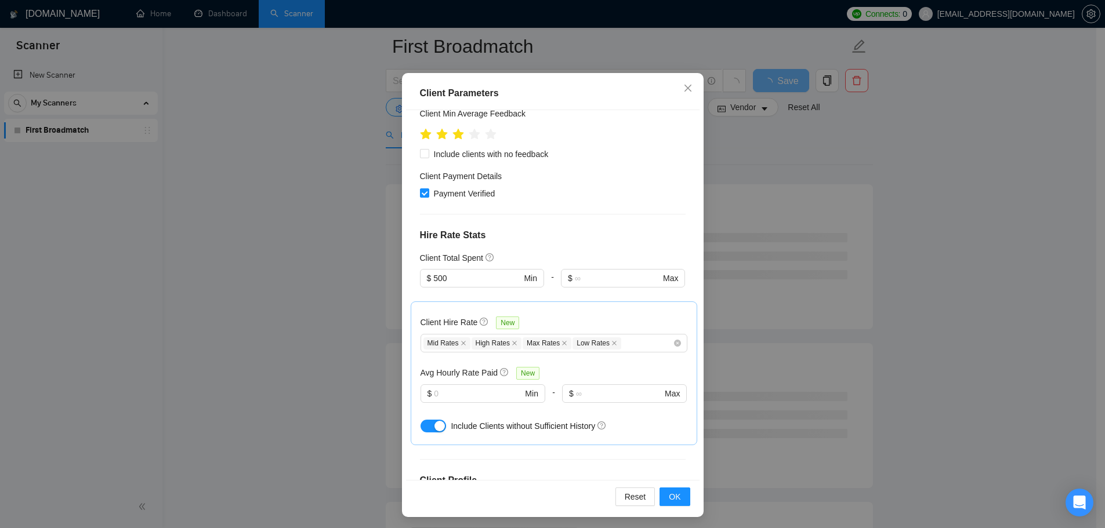
scroll to position [64, 0]
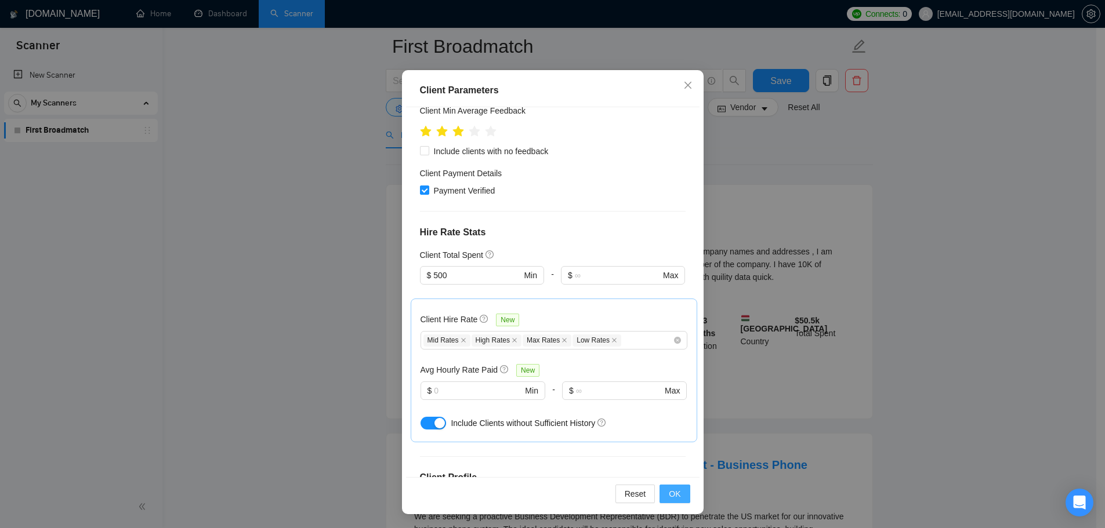
click at [672, 496] on span "OK" at bounding box center [675, 494] width 12 height 13
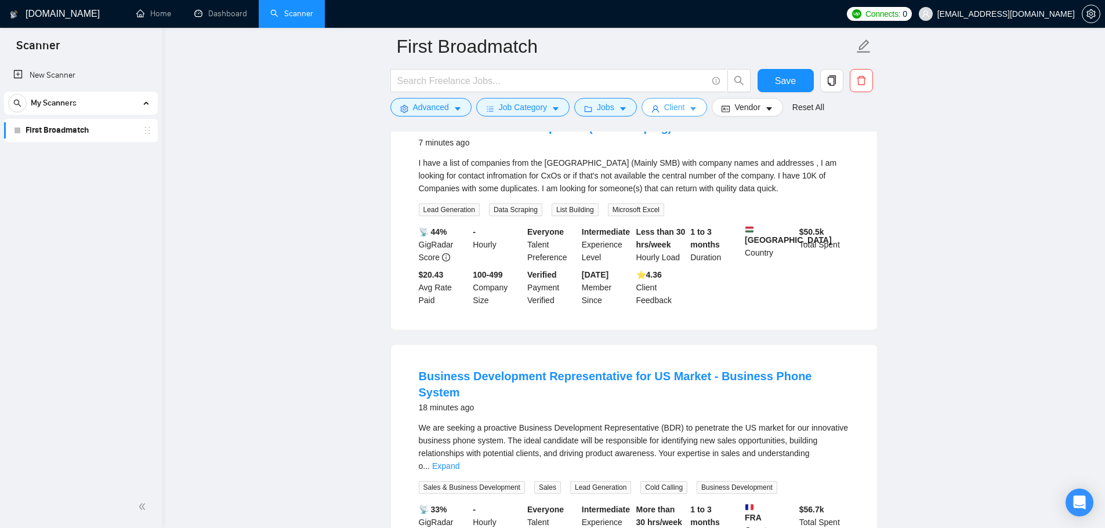
scroll to position [174, 0]
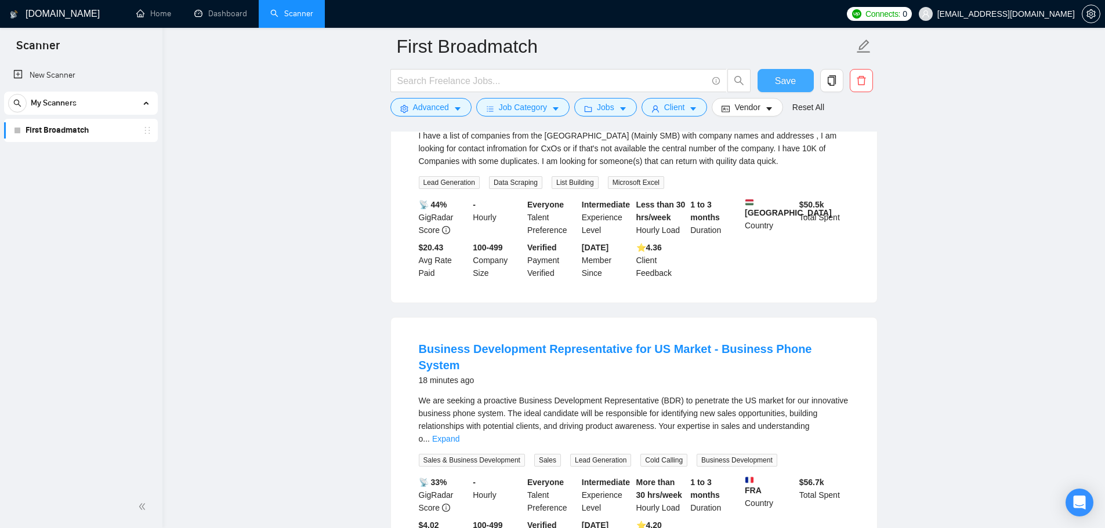
click at [781, 76] on span "Save" at bounding box center [785, 81] width 21 height 14
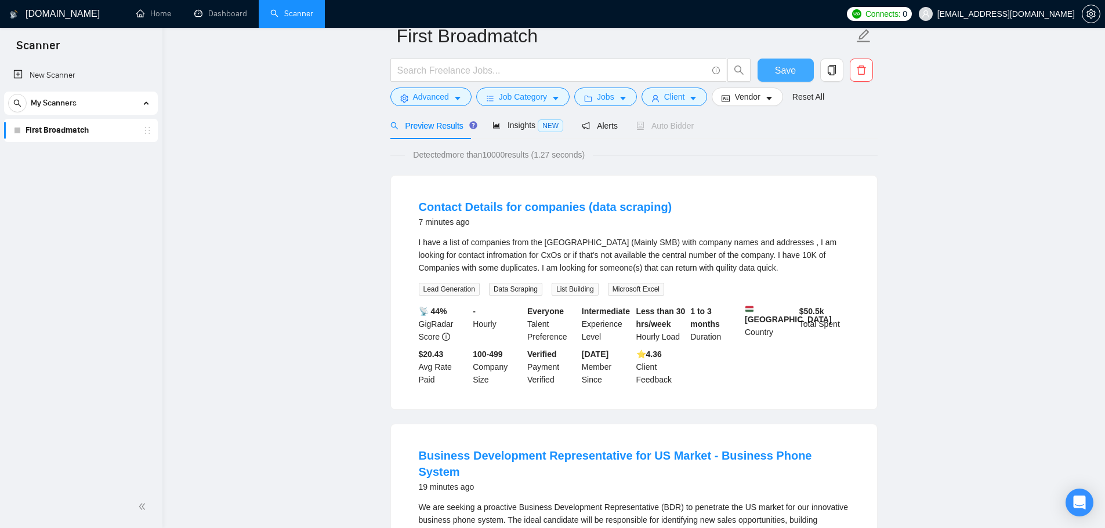
scroll to position [0, 0]
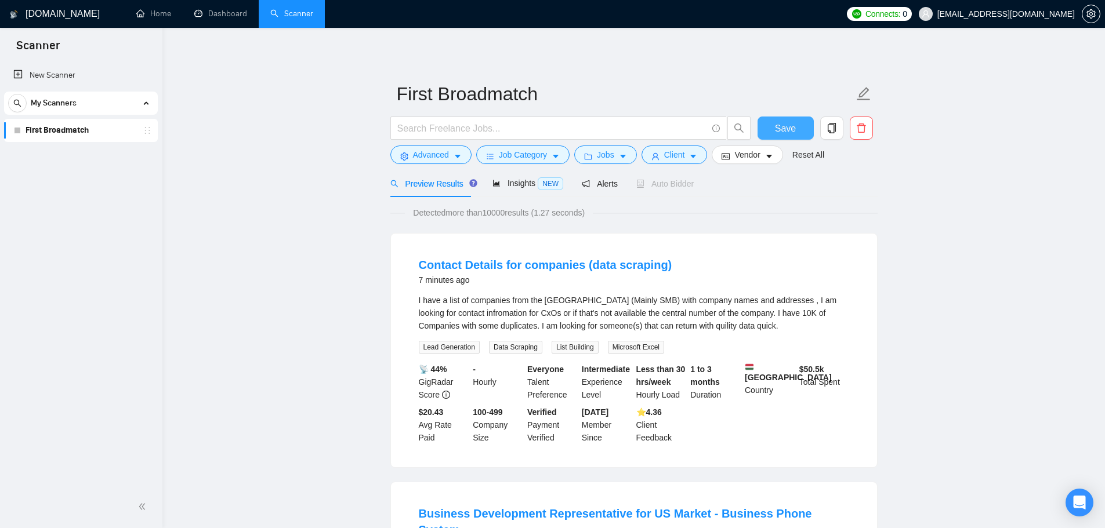
click at [791, 128] on span "Save" at bounding box center [785, 128] width 21 height 14
click at [460, 153] on icon "caret-down" at bounding box center [457, 157] width 8 height 8
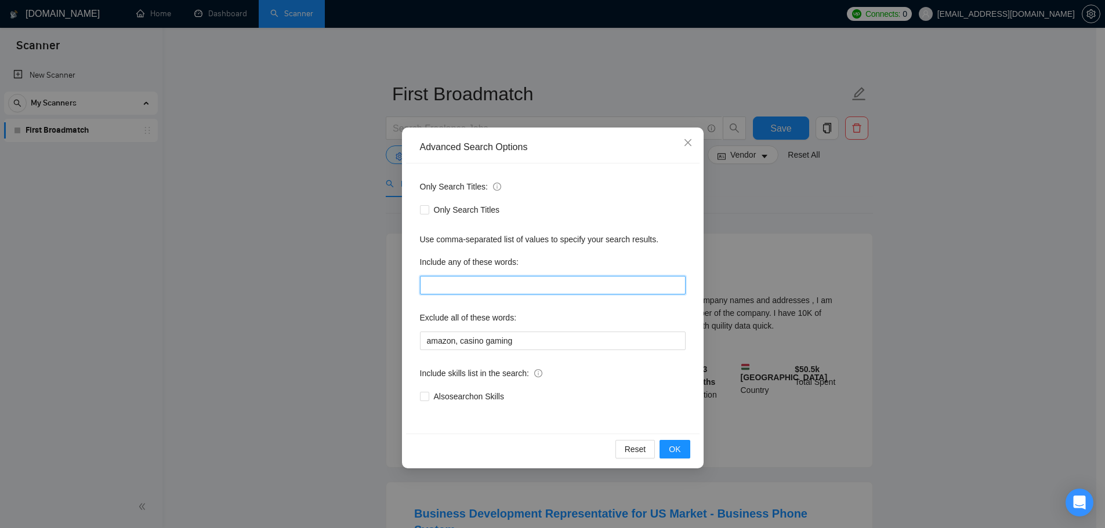
click at [446, 291] on input "text" at bounding box center [553, 285] width 266 height 19
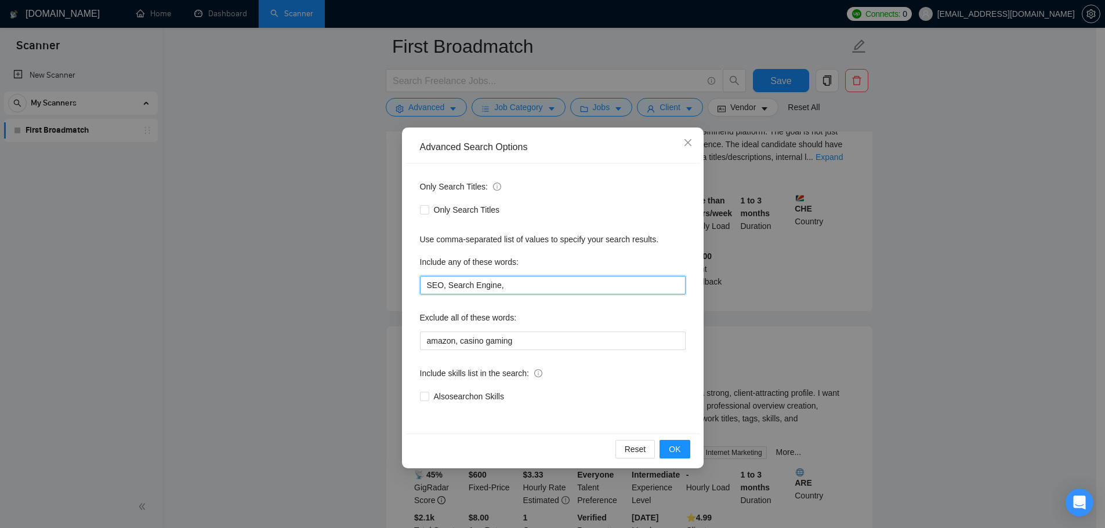
scroll to position [174, 0]
type input "SEO, Search Engine,"
click at [674, 444] on span "OK" at bounding box center [675, 449] width 12 height 13
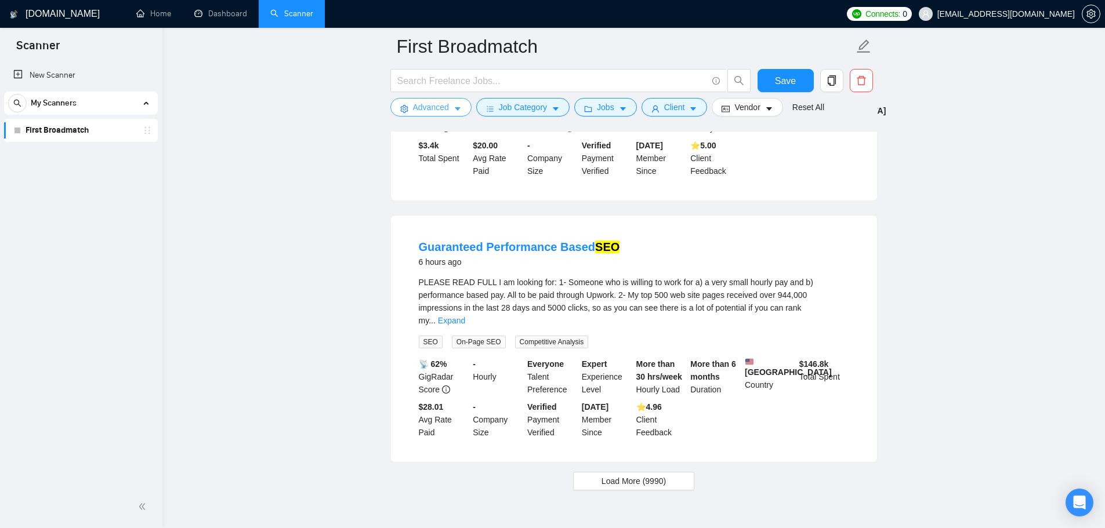
scroll to position [2373, 0]
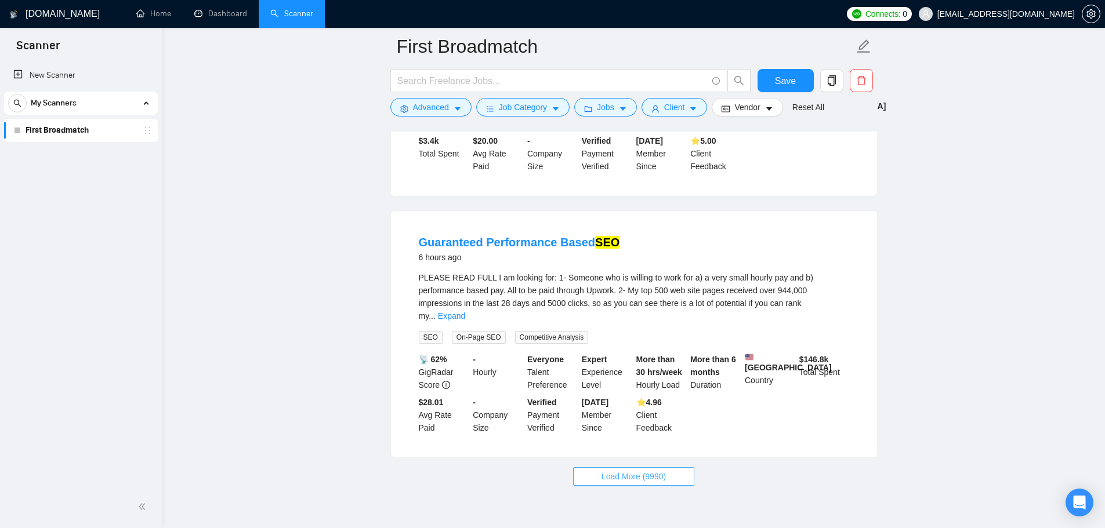
drag, startPoint x: 651, startPoint y: 431, endPoint x: 661, endPoint y: 443, distance: 15.2
click at [652, 470] on span "Load More (9990)" at bounding box center [633, 476] width 64 height 13
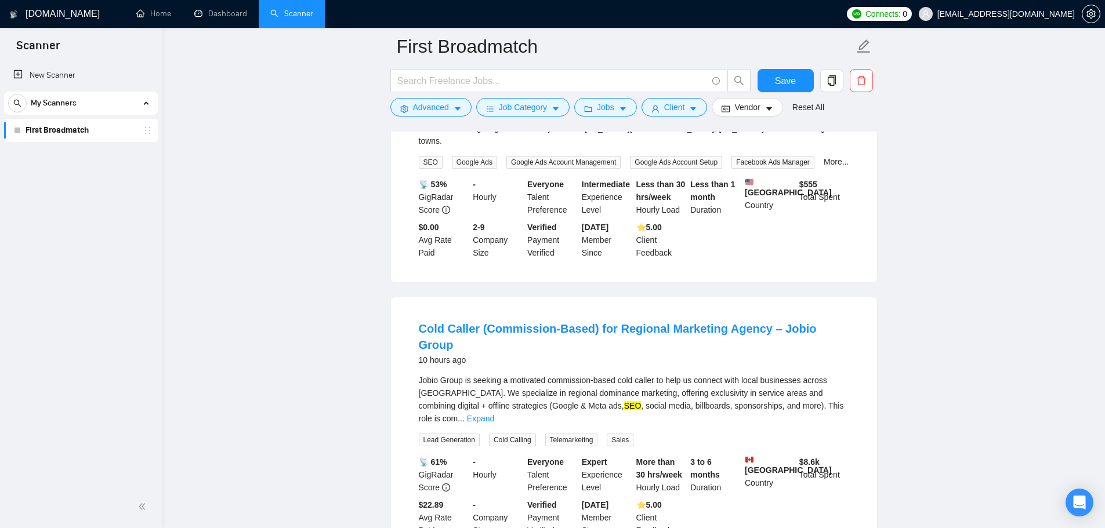
scroll to position [4896, 0]
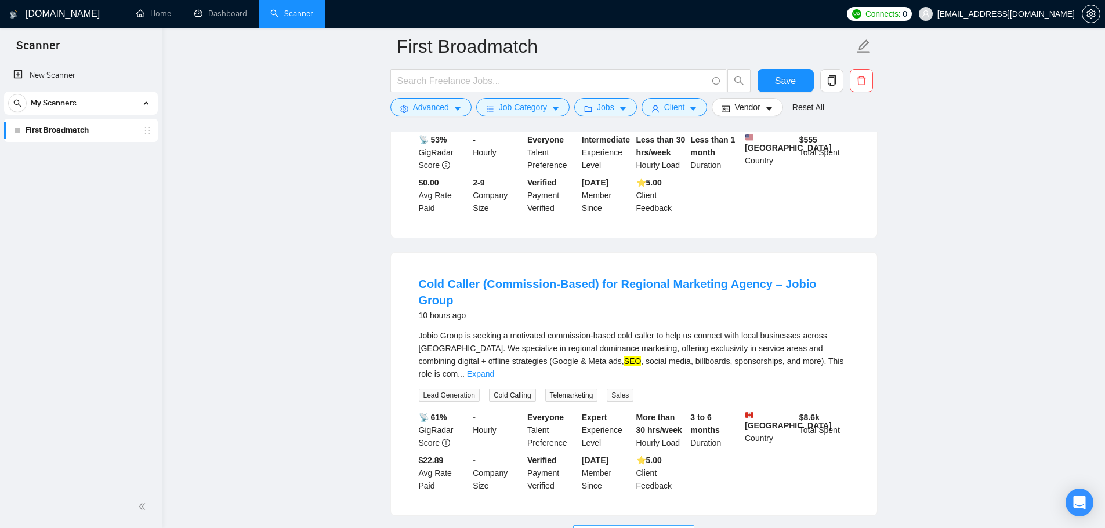
click at [653, 528] on span "Load More (9980)" at bounding box center [633, 534] width 64 height 13
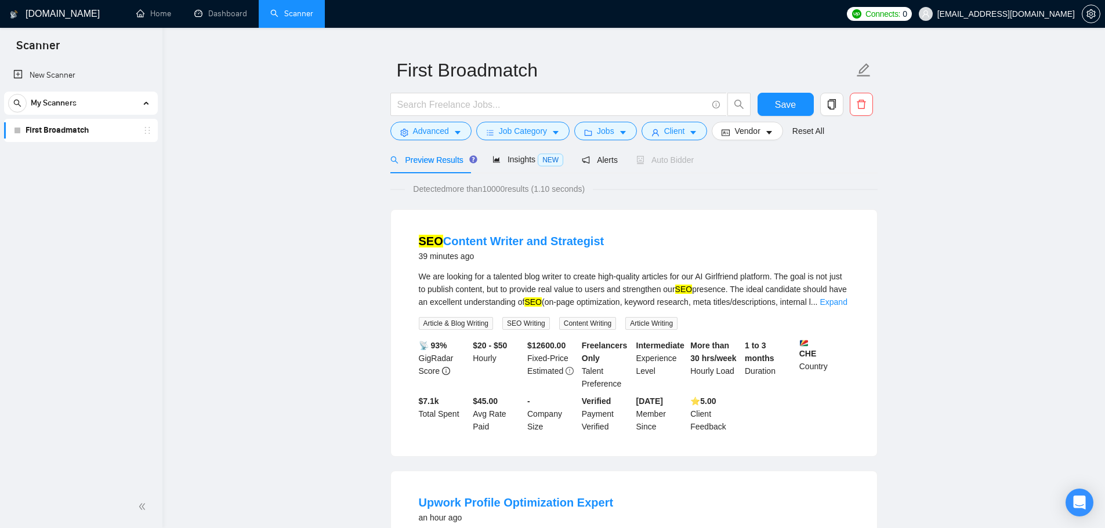
scroll to position [0, 0]
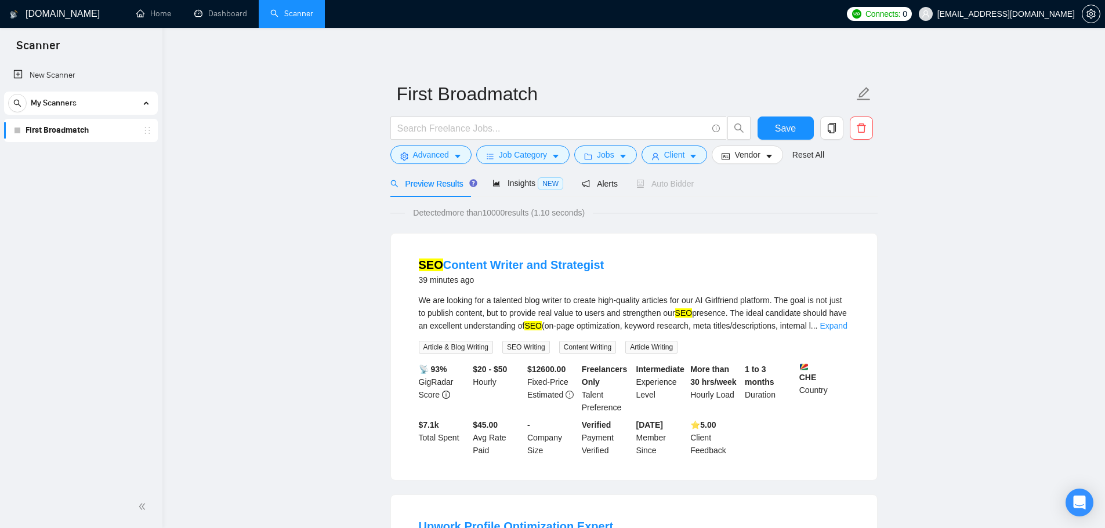
drag, startPoint x: 367, startPoint y: 360, endPoint x: 355, endPoint y: 144, distance: 216.0
click at [476, 128] on input "text" at bounding box center [552, 128] width 310 height 14
click at [734, 128] on icon "search" at bounding box center [738, 128] width 9 height 9
click at [437, 154] on span "Advanced" at bounding box center [431, 154] width 36 height 13
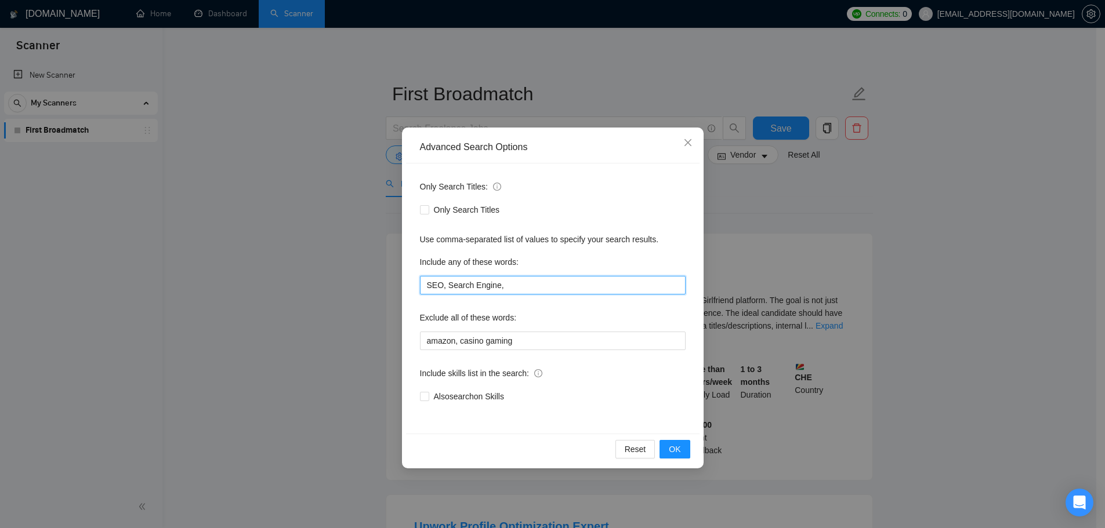
click at [525, 285] on input "SEO, Search Engine," at bounding box center [553, 285] width 266 height 19
drag, startPoint x: 525, startPoint y: 285, endPoint x: 366, endPoint y: 276, distance: 159.7
click at [366, 276] on div "Advanced Search Options Only Search Titles: Only Search Titles Use comma-separa…" at bounding box center [552, 264] width 1105 height 528
drag, startPoint x: 680, startPoint y: 451, endPoint x: 663, endPoint y: 341, distance: 111.4
click at [680, 451] on span "OK" at bounding box center [675, 449] width 12 height 13
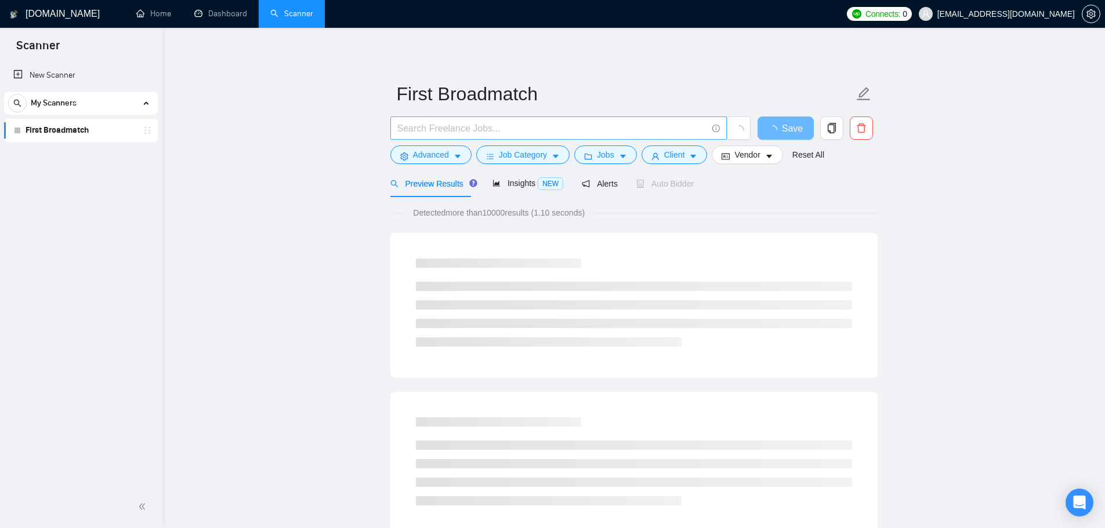
click at [445, 126] on input "text" at bounding box center [552, 128] width 310 height 14
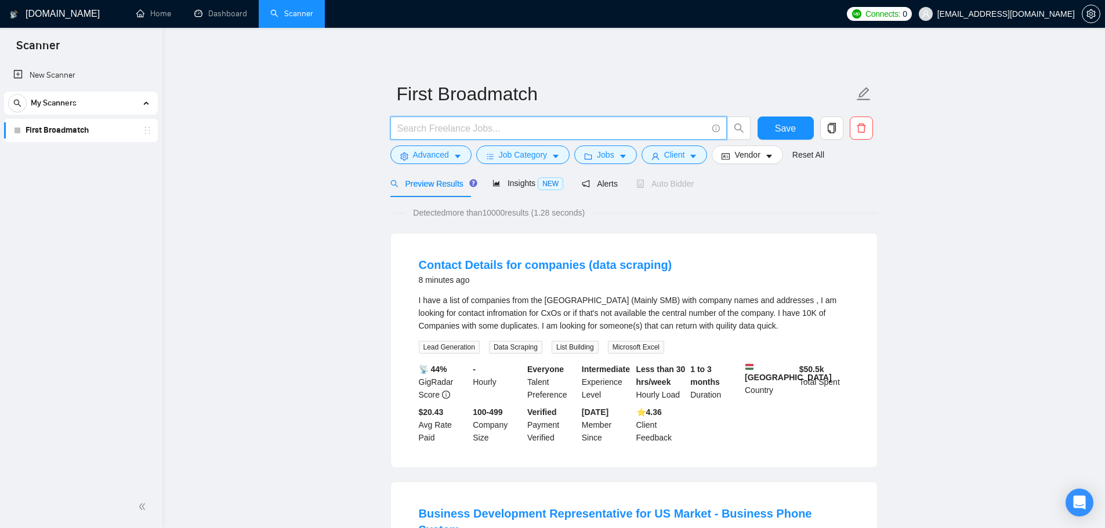
click at [437, 122] on input "text" at bounding box center [552, 128] width 310 height 14
click at [743, 124] on icon "search" at bounding box center [739, 128] width 10 height 10
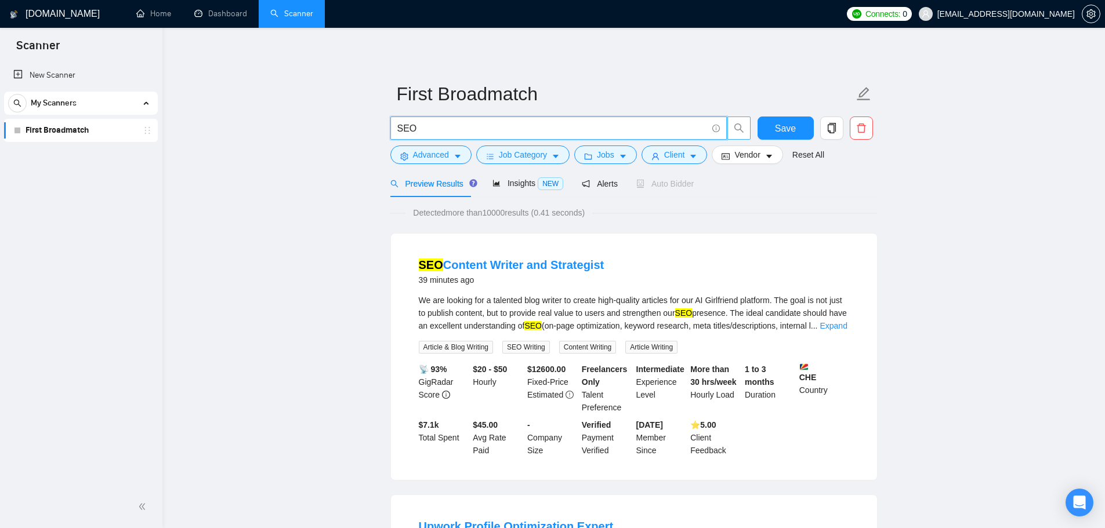
drag, startPoint x: 444, startPoint y: 132, endPoint x: 361, endPoint y: 131, distance: 82.9
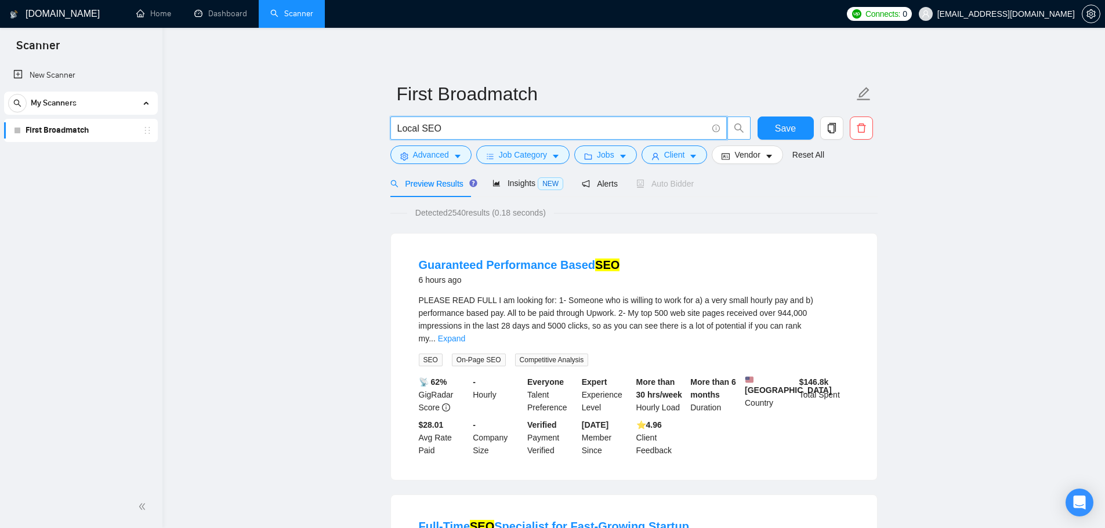
drag, startPoint x: 456, startPoint y: 127, endPoint x: 248, endPoint y: 128, distance: 208.8
type input "Ads"
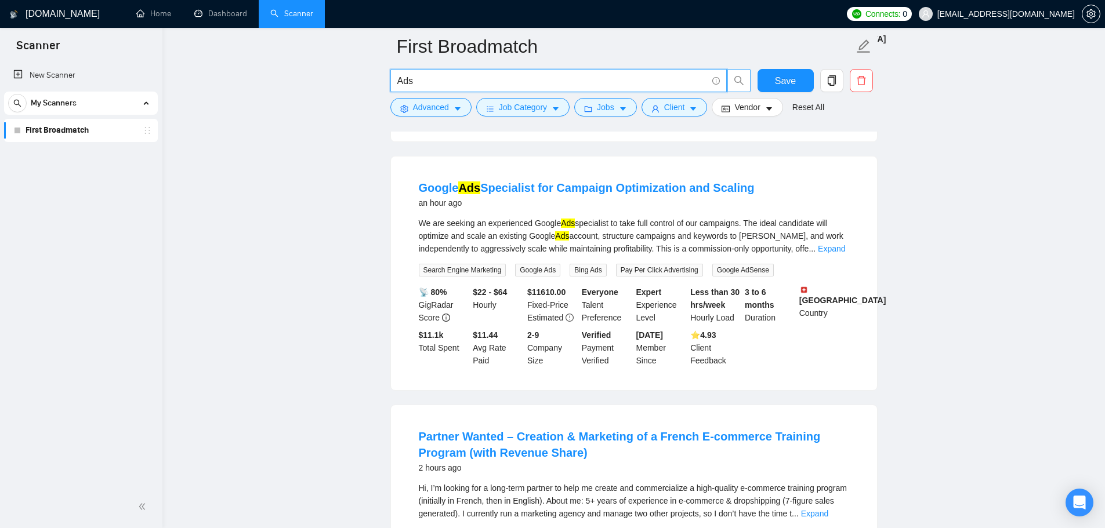
scroll to position [336, 0]
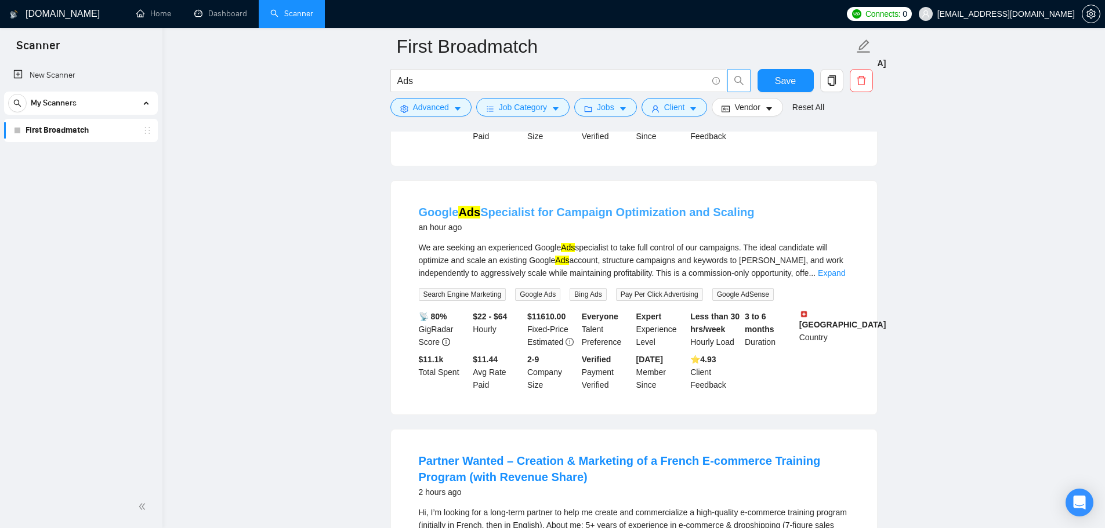
click at [553, 206] on link "Google Ads Specialist for Campaign Optimization and Scaling" at bounding box center [587, 212] width 336 height 13
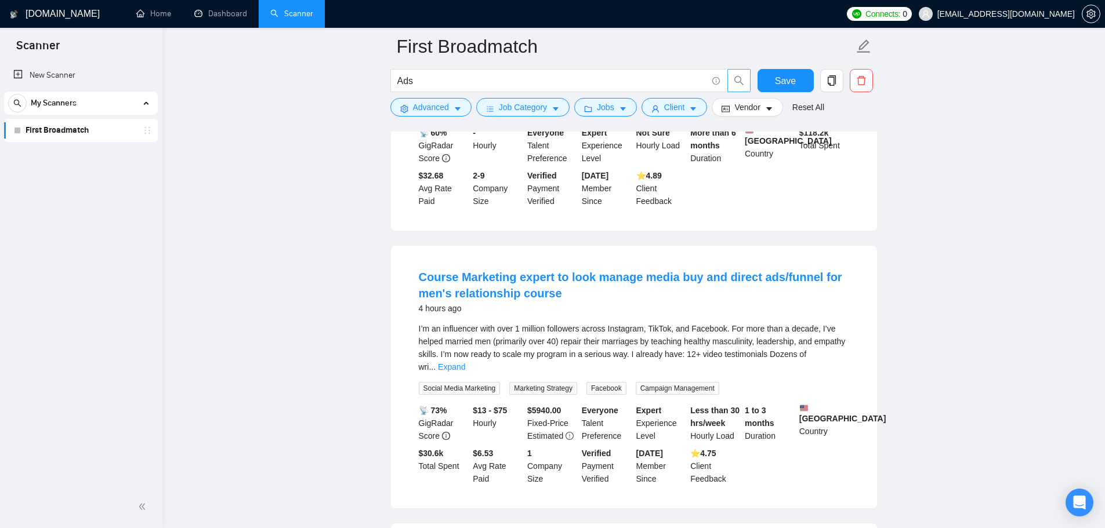
scroll to position [1612, 0]
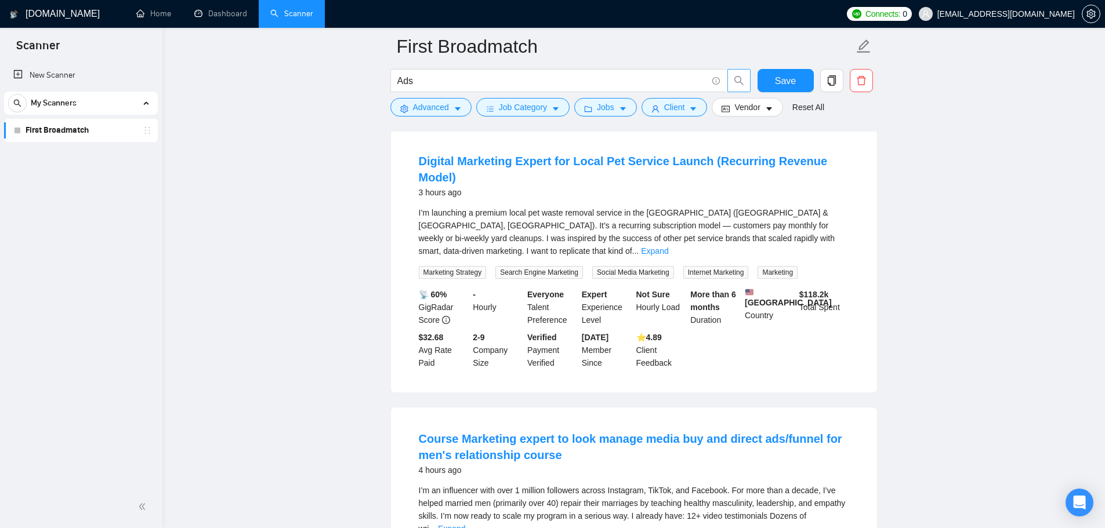
scroll to position [1206, 0]
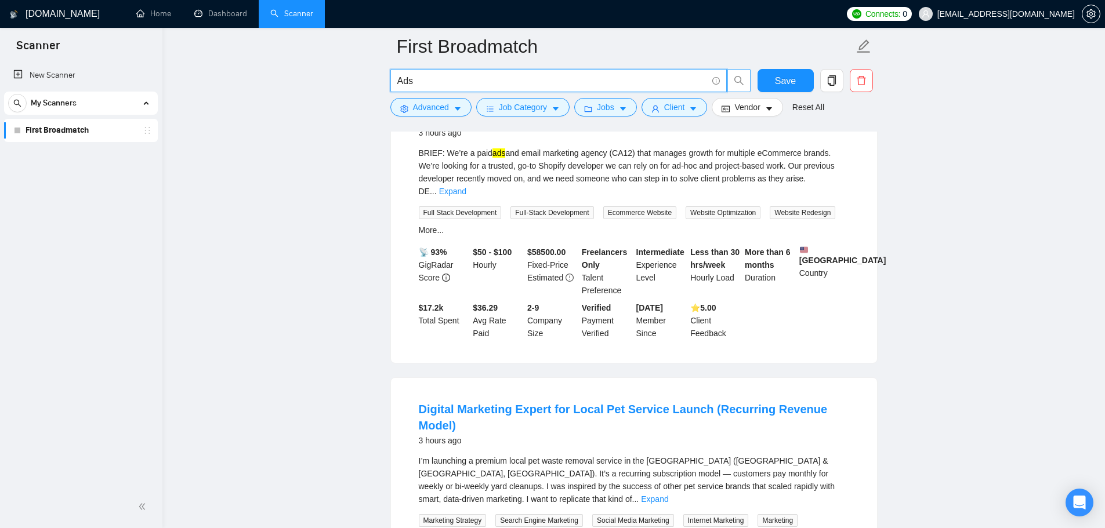
drag, startPoint x: 412, startPoint y: 82, endPoint x: 293, endPoint y: 73, distance: 119.2
click at [291, 78] on main "First Broadmatch Ads Save Advanced Job Category Jobs Client Vendor Reset All Pr…" at bounding box center [633, 294] width 905 height 2909
drag, startPoint x: 289, startPoint y: 145, endPoint x: 437, endPoint y: 205, distance: 159.5
click at [289, 146] on main "First Broadmatch Save Advanced Job Category Jobs Client Vendor Reset All Previe…" at bounding box center [633, 294] width 905 height 2909
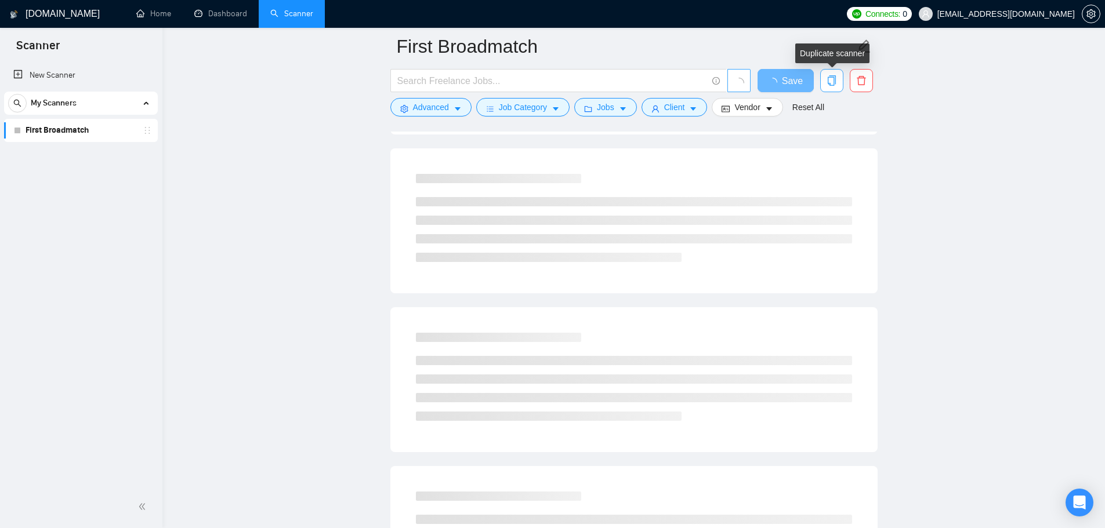
click at [836, 79] on icon "copy" at bounding box center [831, 80] width 10 height 10
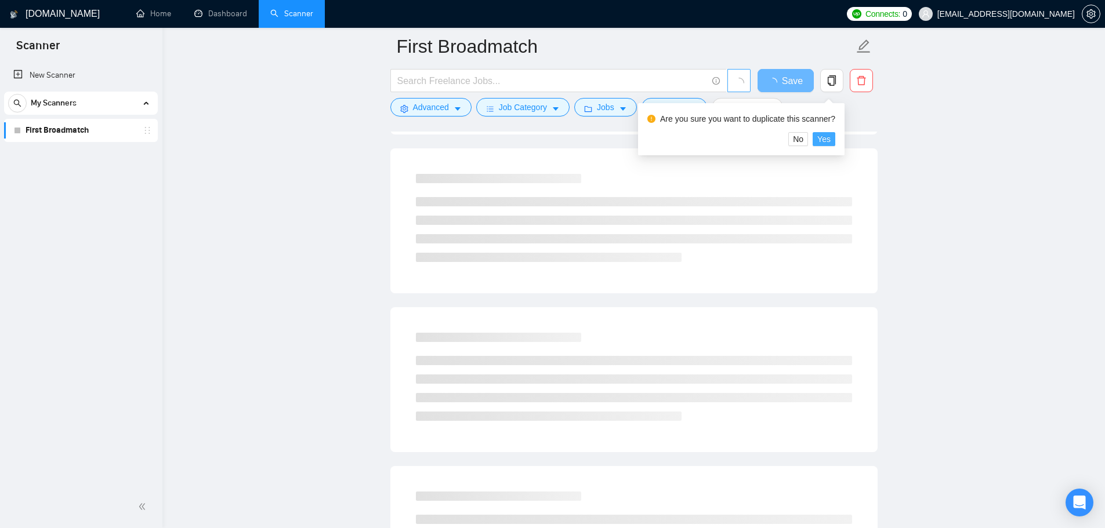
click at [825, 133] on span "Yes" at bounding box center [823, 139] width 13 height 13
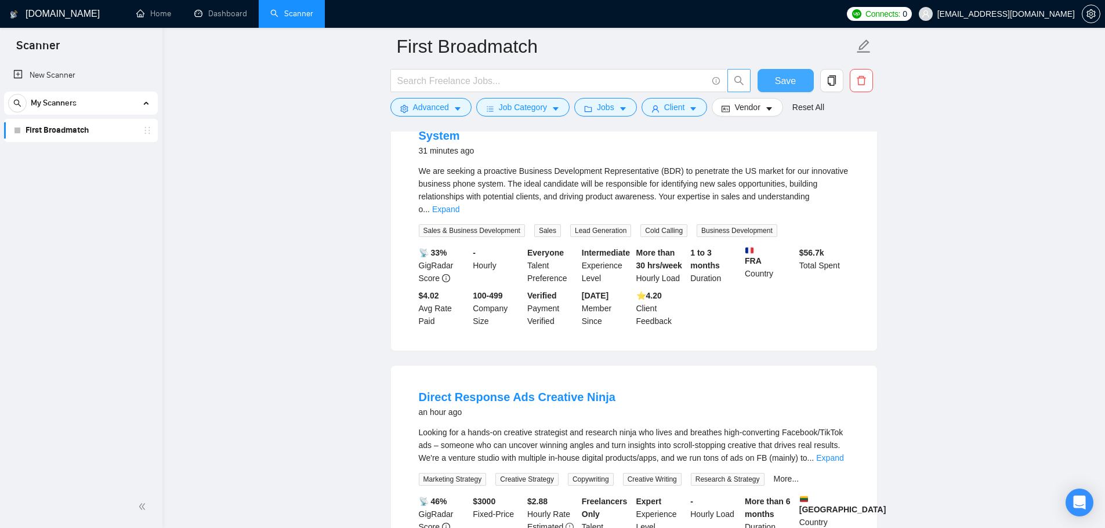
click at [777, 79] on span "Save" at bounding box center [785, 81] width 21 height 14
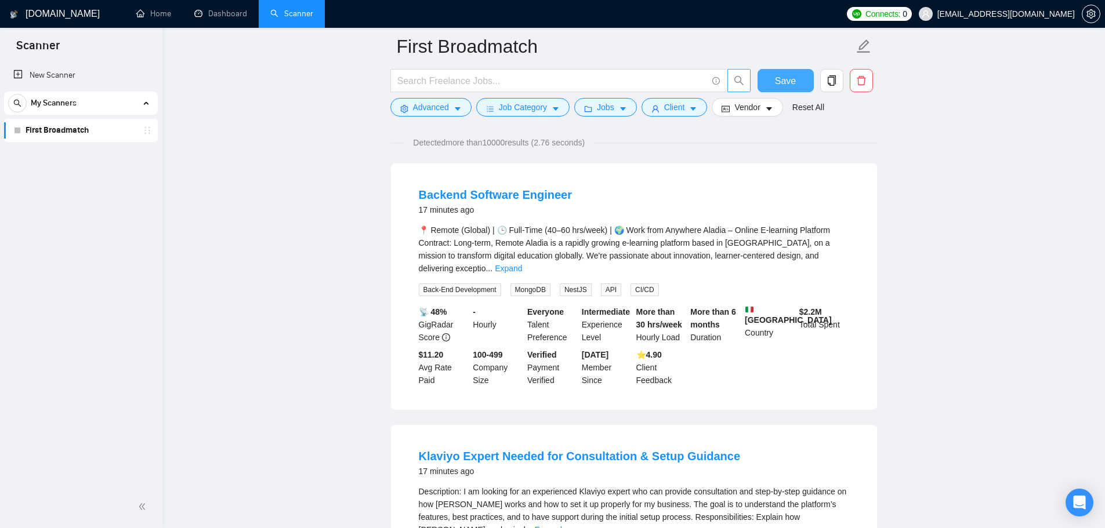
scroll to position [0, 0]
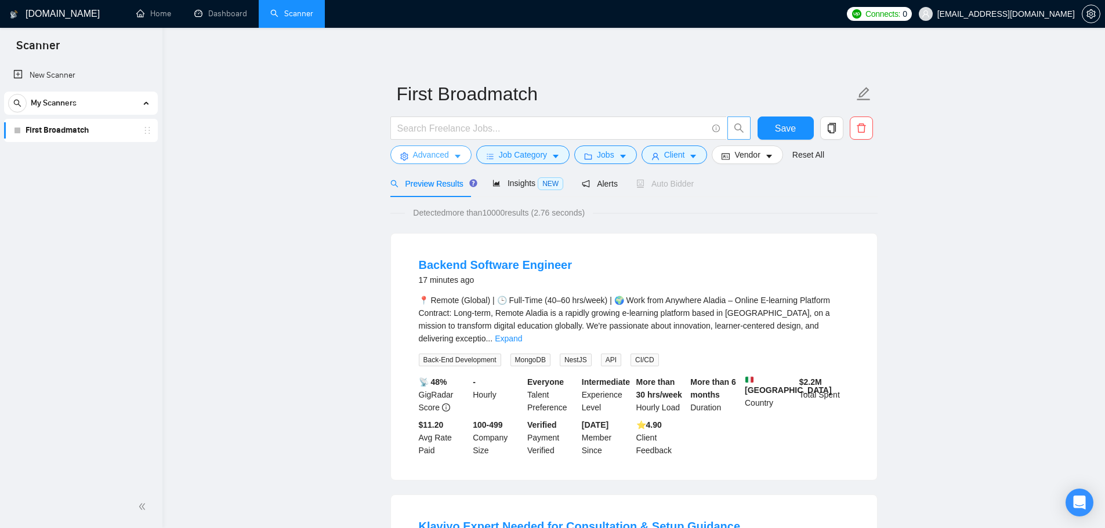
click at [446, 158] on span "Advanced" at bounding box center [431, 154] width 36 height 13
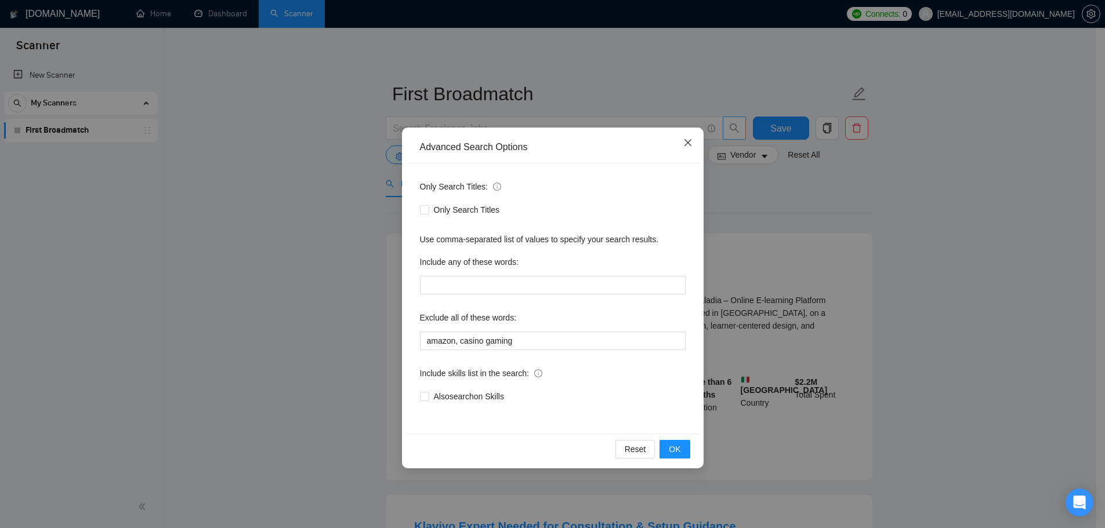
click at [688, 146] on icon "close" at bounding box center [687, 142] width 9 height 9
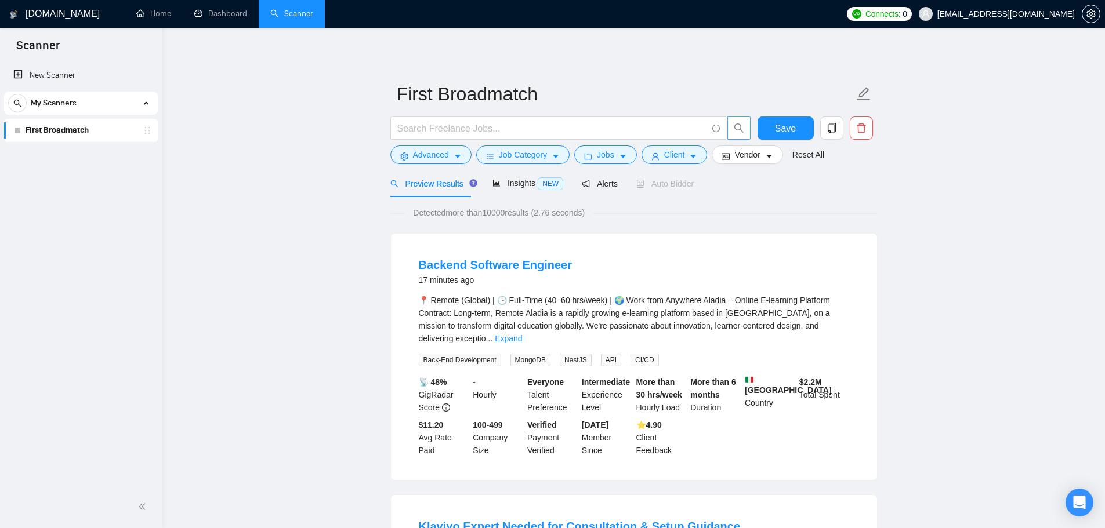
click at [609, 153] on span "Jobs" at bounding box center [605, 154] width 17 height 13
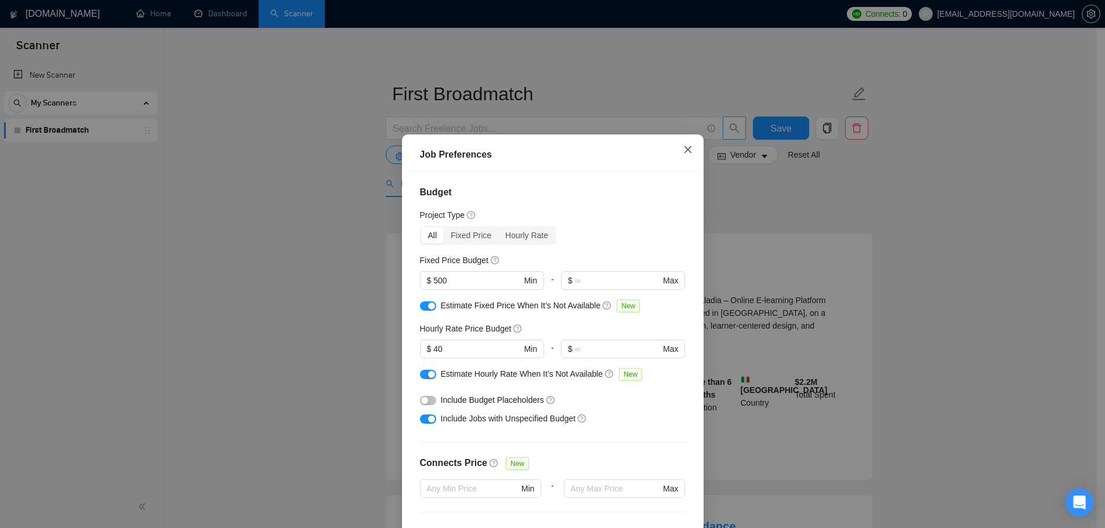
click at [685, 145] on span "Close" at bounding box center [687, 150] width 31 height 31
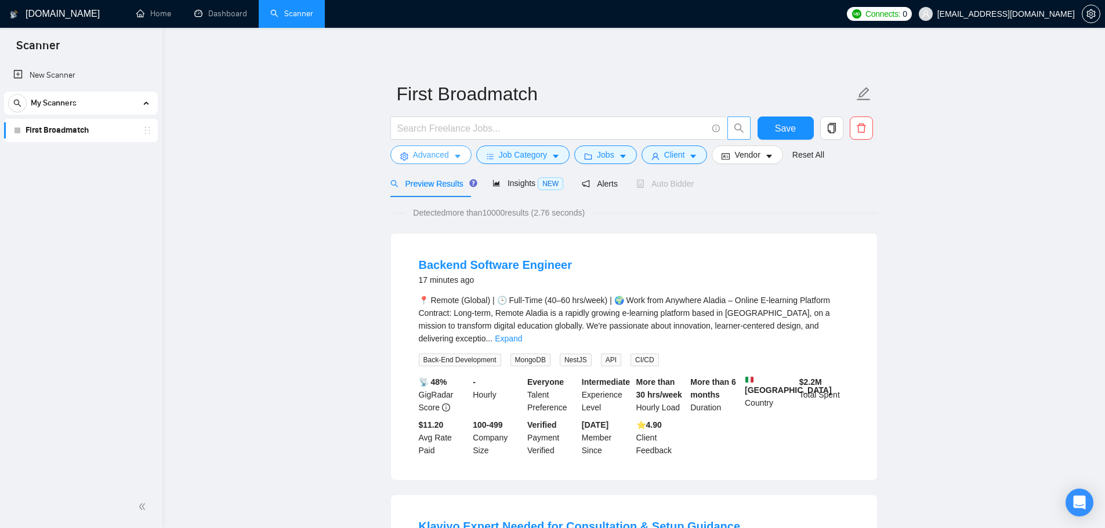
click at [435, 153] on span "Advanced" at bounding box center [431, 154] width 36 height 13
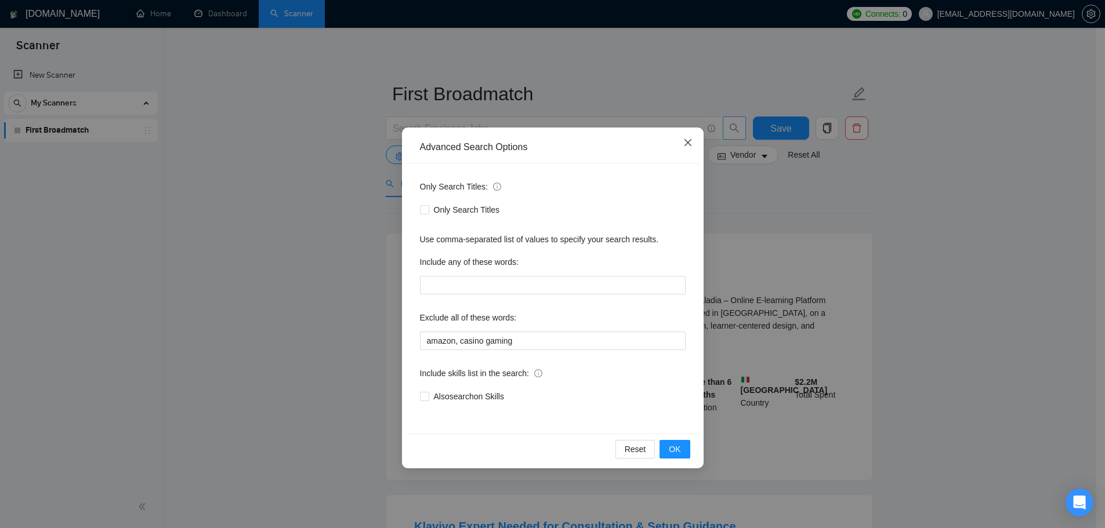
click at [690, 137] on span "Close" at bounding box center [687, 143] width 31 height 31
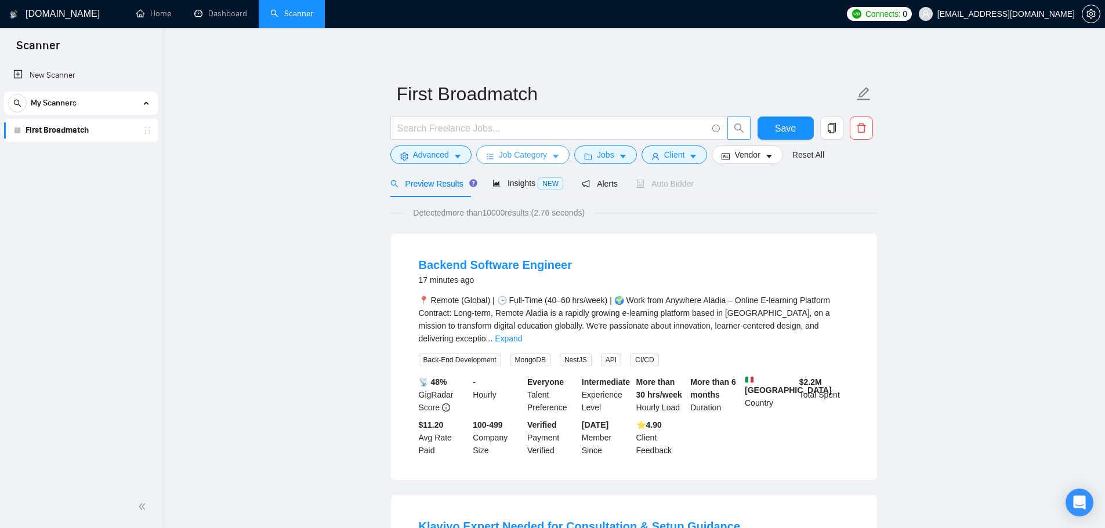
click at [544, 157] on span "Job Category" at bounding box center [523, 154] width 48 height 13
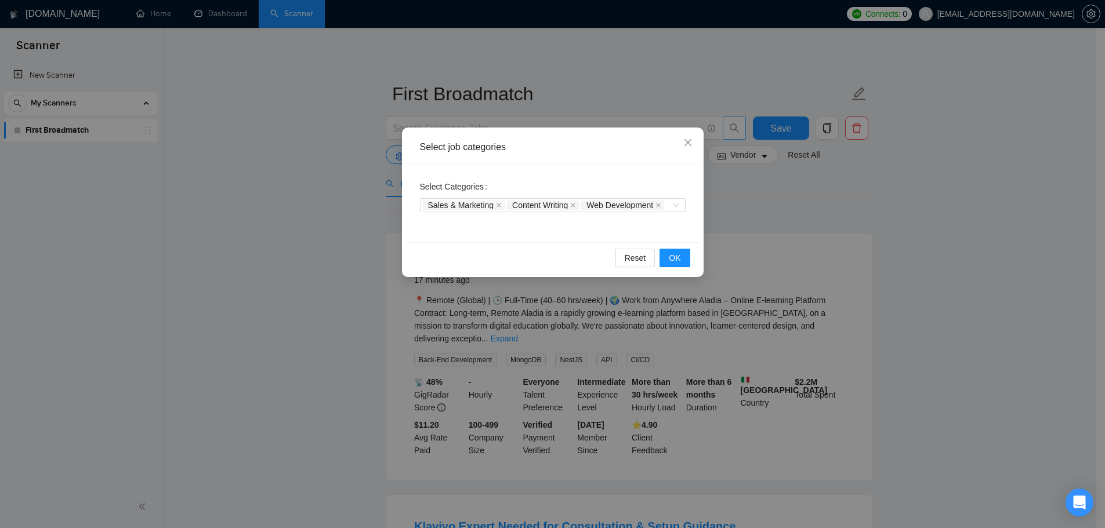
drag, startPoint x: 796, startPoint y: 251, endPoint x: 822, endPoint y: 236, distance: 30.6
click at [800, 248] on div "Select job categories Select Categories Sales & Marketing Content Writing Web D…" at bounding box center [552, 264] width 1105 height 528
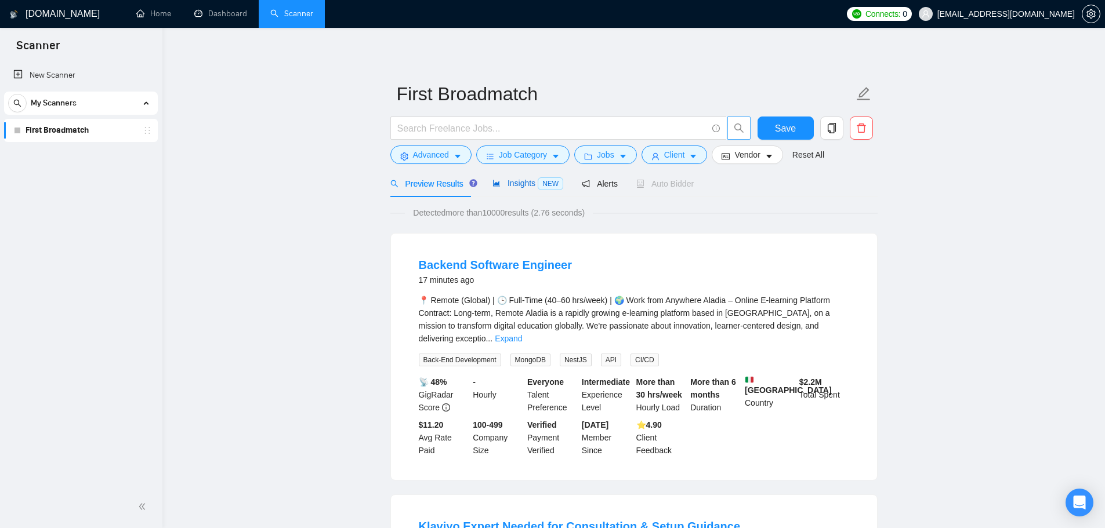
click at [521, 185] on span "Insights NEW" at bounding box center [527, 183] width 71 height 9
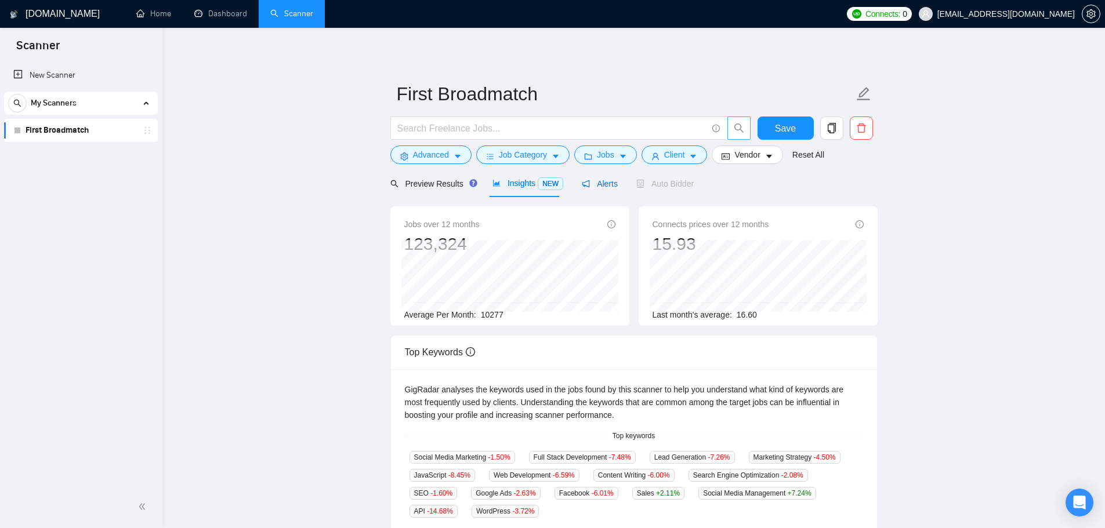
click at [600, 188] on span "Alerts" at bounding box center [600, 183] width 36 height 9
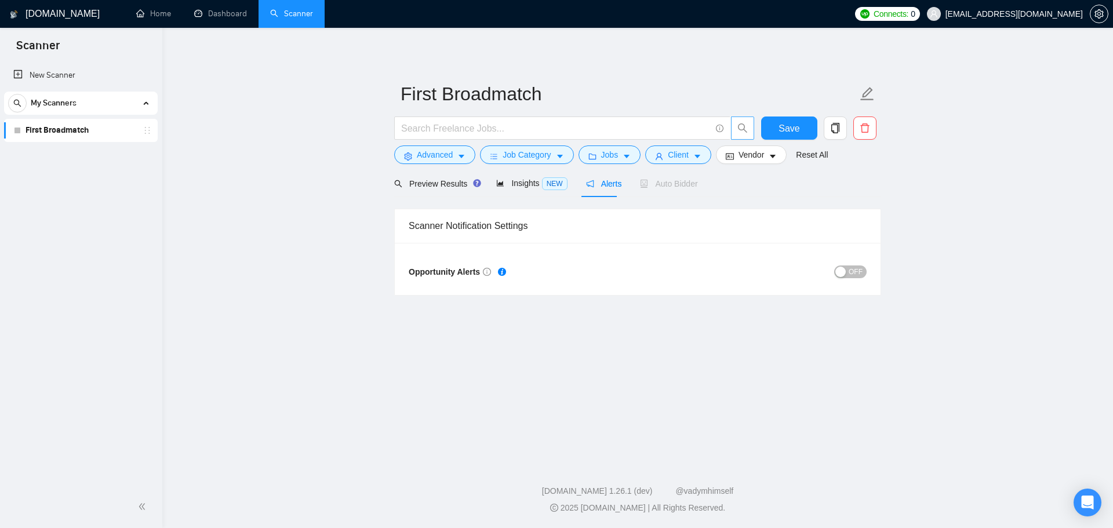
click at [667, 191] on div "Auto Bidder" at bounding box center [668, 183] width 57 height 27
click at [159, 9] on link "Home" at bounding box center [153, 14] width 35 height 10
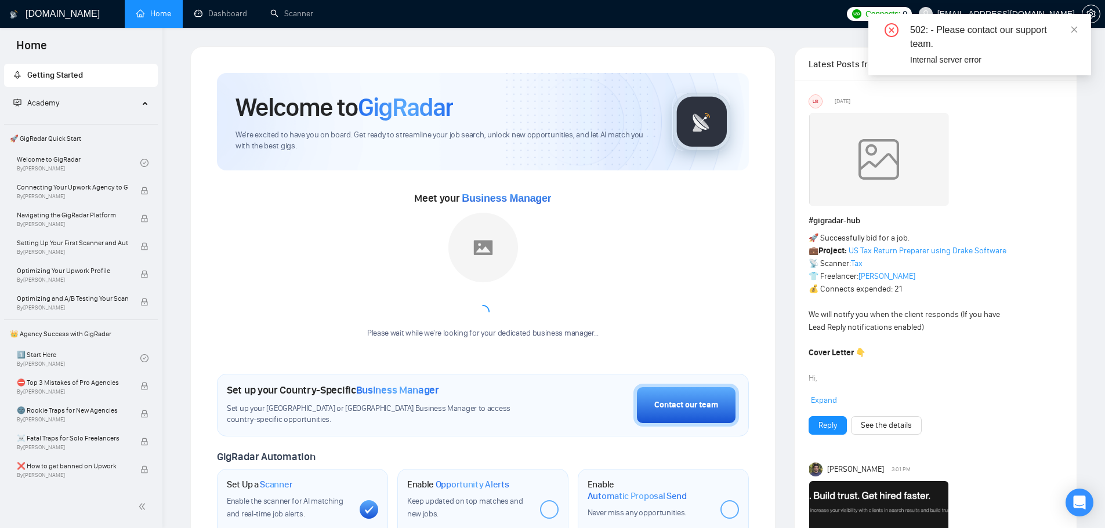
drag, startPoint x: 1076, startPoint y: 28, endPoint x: 1040, endPoint y: 34, distance: 35.9
click at [1076, 28] on icon "close" at bounding box center [1074, 30] width 8 height 8
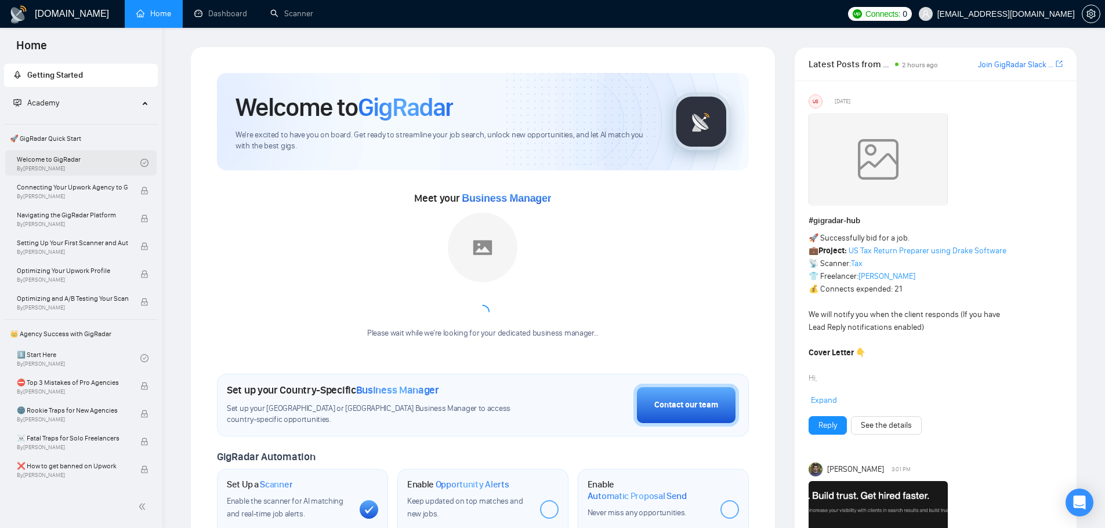
click at [82, 154] on link "Welcome to GigRadar By [PERSON_NAME]" at bounding box center [79, 163] width 124 height 26
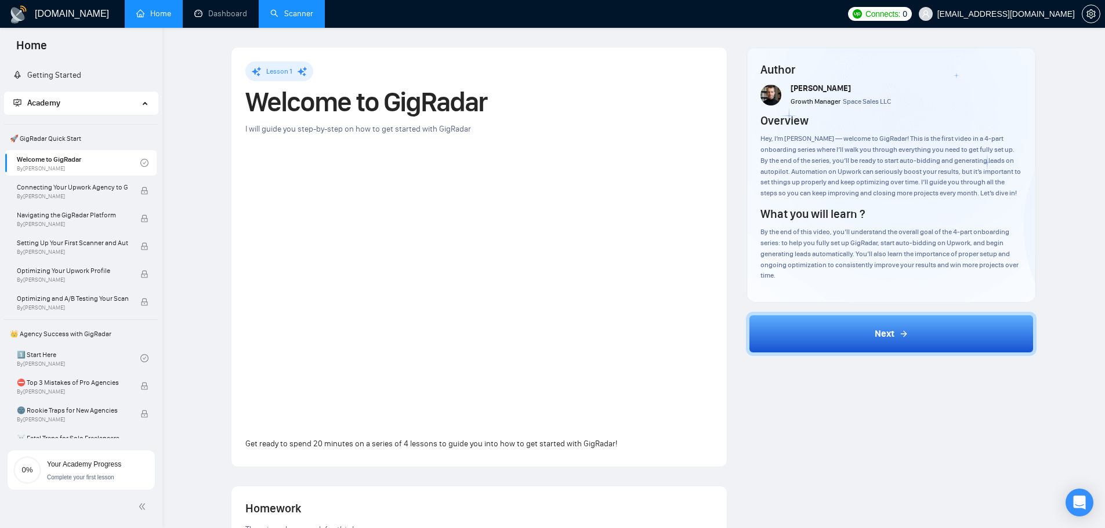
click at [296, 16] on link "Scanner" at bounding box center [291, 14] width 43 height 10
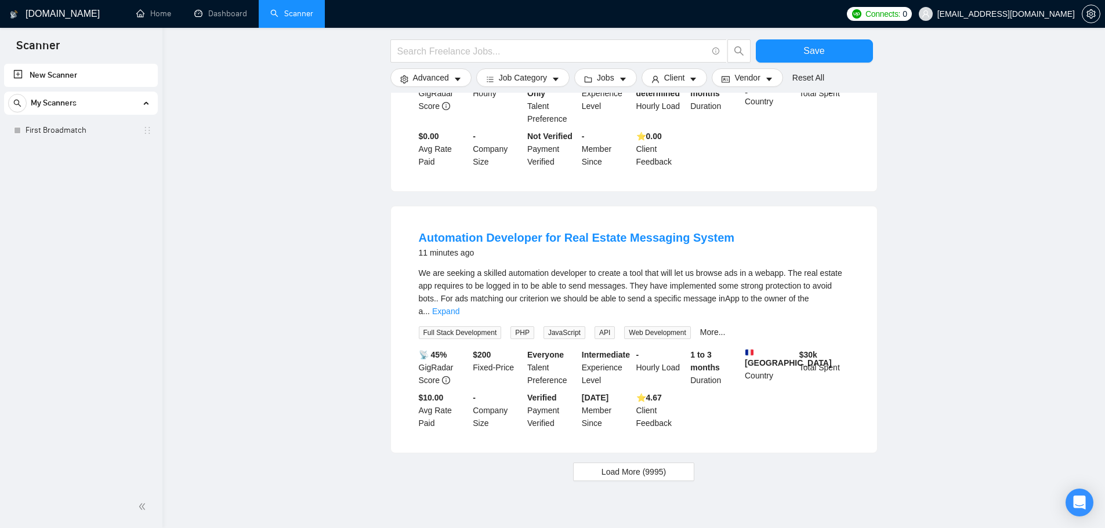
scroll to position [1005, 0]
click at [621, 465] on span "Load More (9995)" at bounding box center [633, 471] width 64 height 13
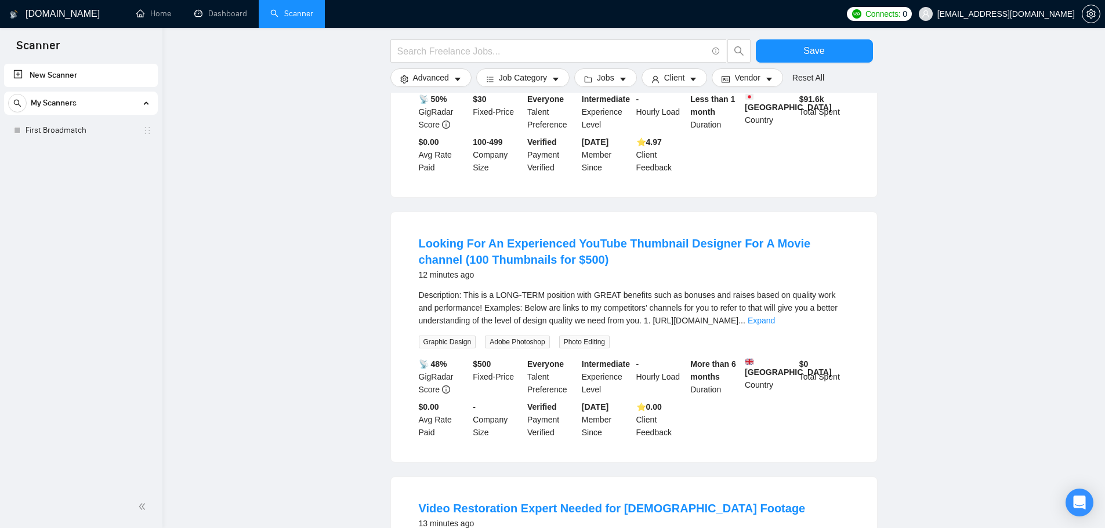
scroll to position [1516, 0]
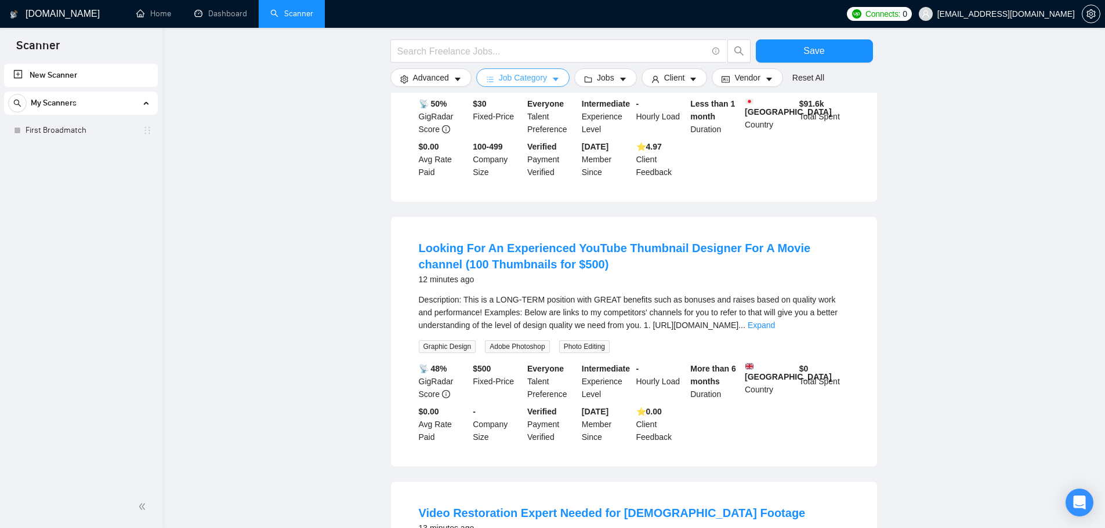
click at [551, 84] on icon "caret-down" at bounding box center [555, 79] width 8 height 8
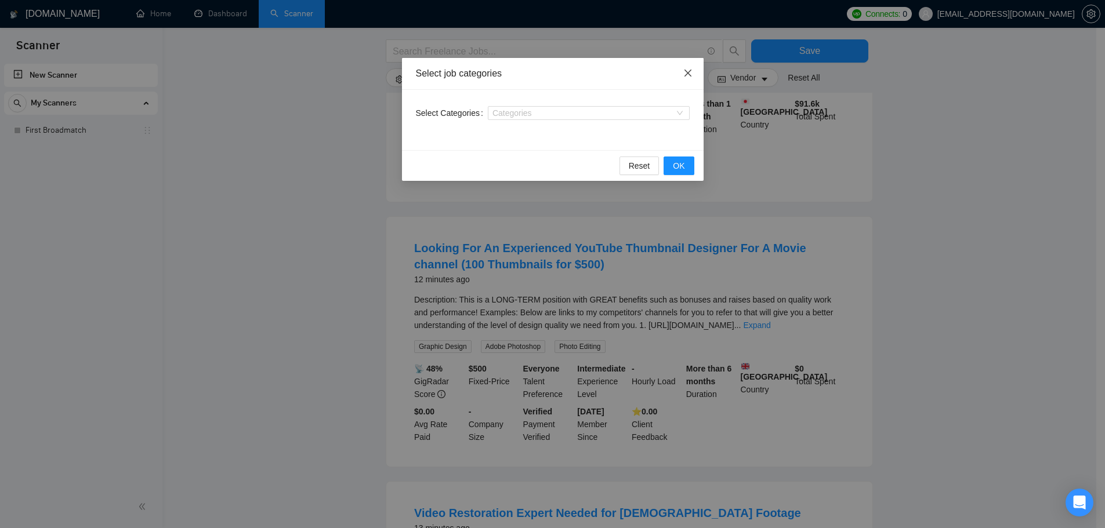
click at [691, 67] on span "Close" at bounding box center [687, 73] width 31 height 31
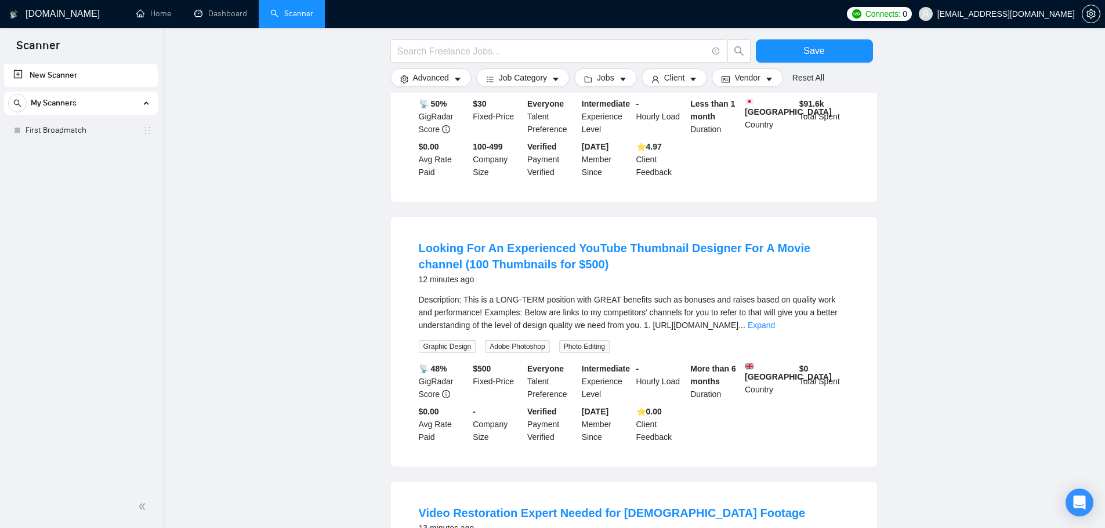
click at [81, 130] on link "First Broadmatch" at bounding box center [81, 130] width 110 height 23
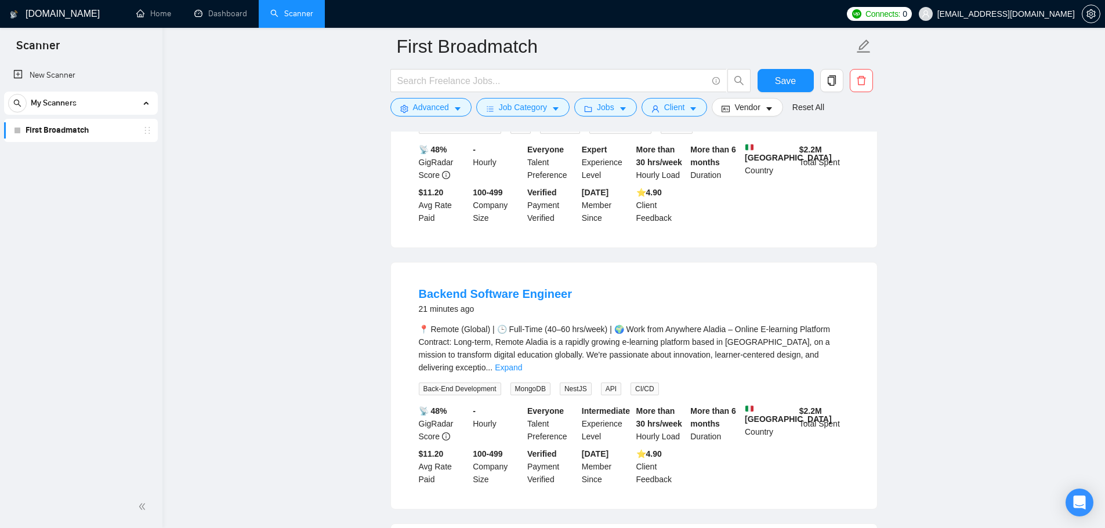
scroll to position [522, 0]
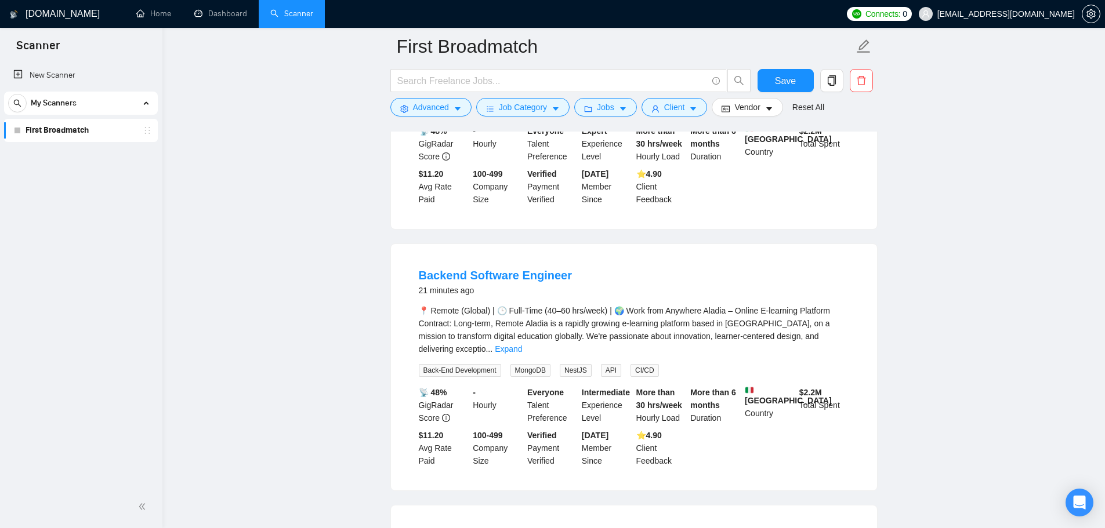
click at [72, 104] on span "My Scanners" at bounding box center [54, 103] width 46 height 23
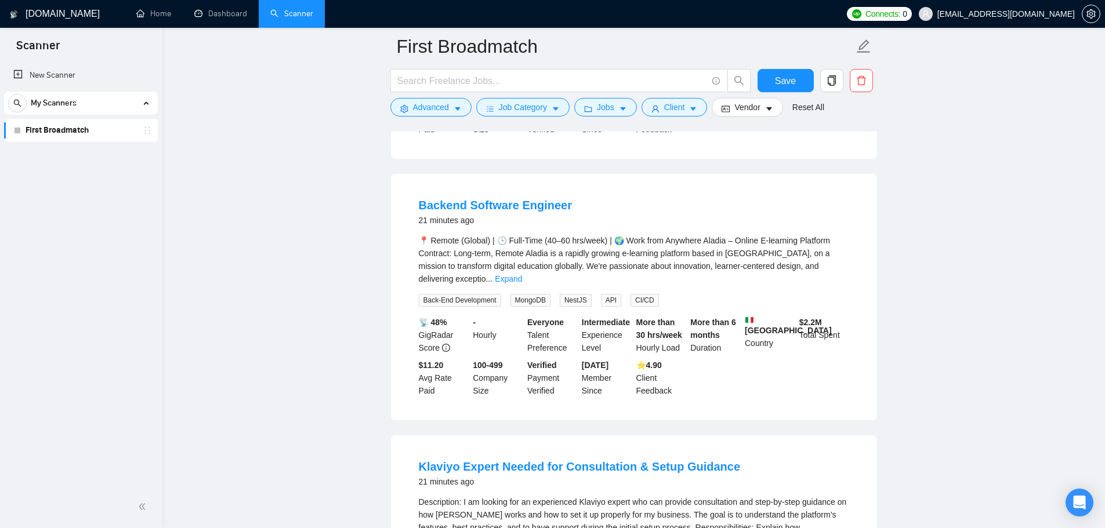
scroll to position [348, 0]
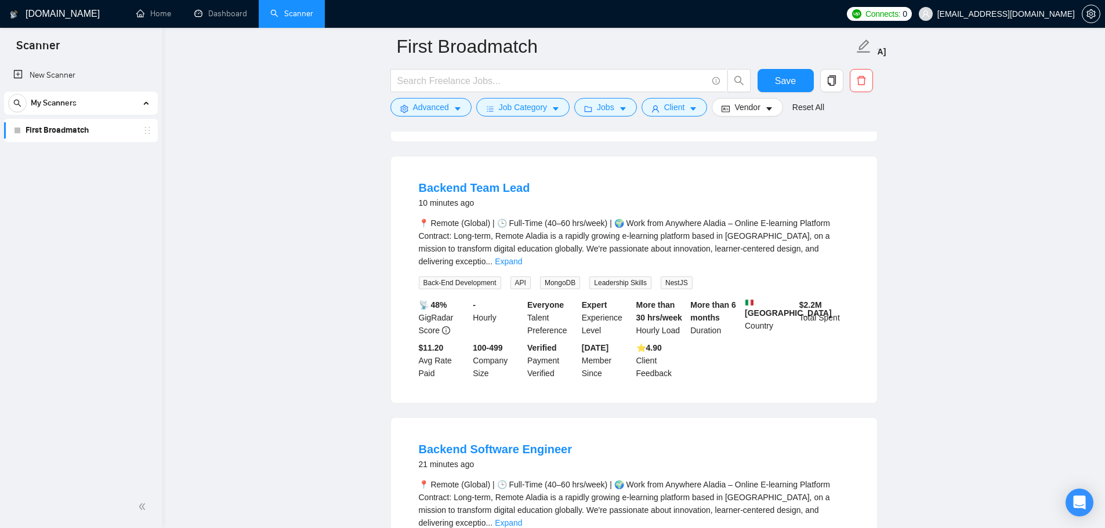
click at [105, 109] on div "My Scanners" at bounding box center [81, 103] width 146 height 23
click at [211, 14] on link "Dashboard" at bounding box center [220, 14] width 53 height 10
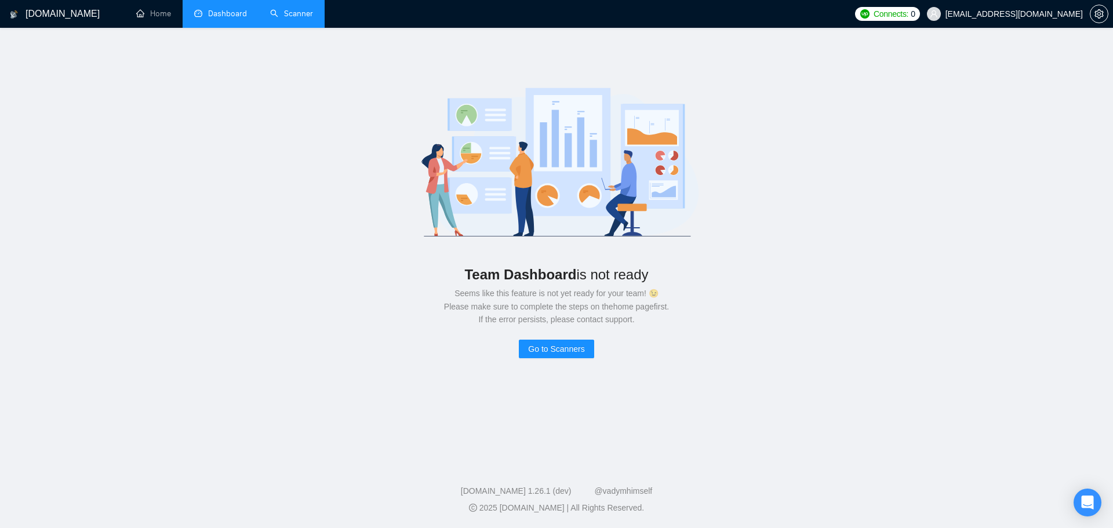
click at [285, 10] on link "Scanner" at bounding box center [291, 14] width 43 height 10
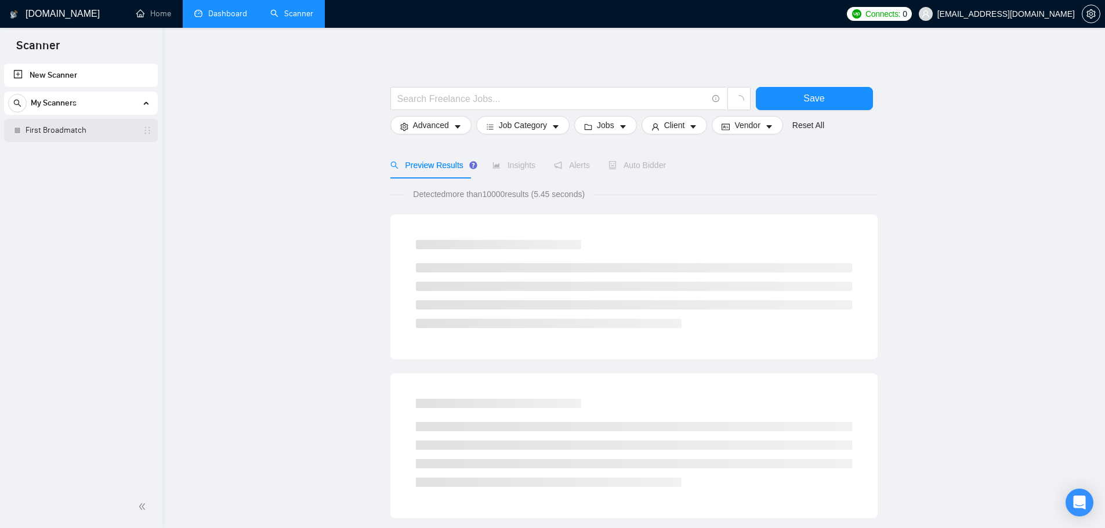
click at [95, 128] on link "First Broadmatch" at bounding box center [81, 130] width 110 height 23
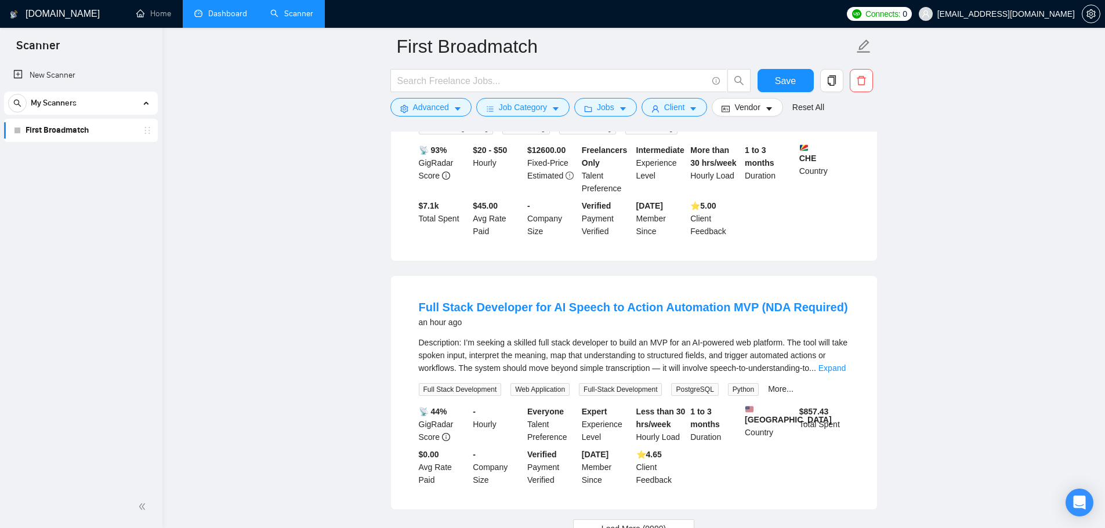
scroll to position [2358, 0]
